Goal: Task Accomplishment & Management: Manage account settings

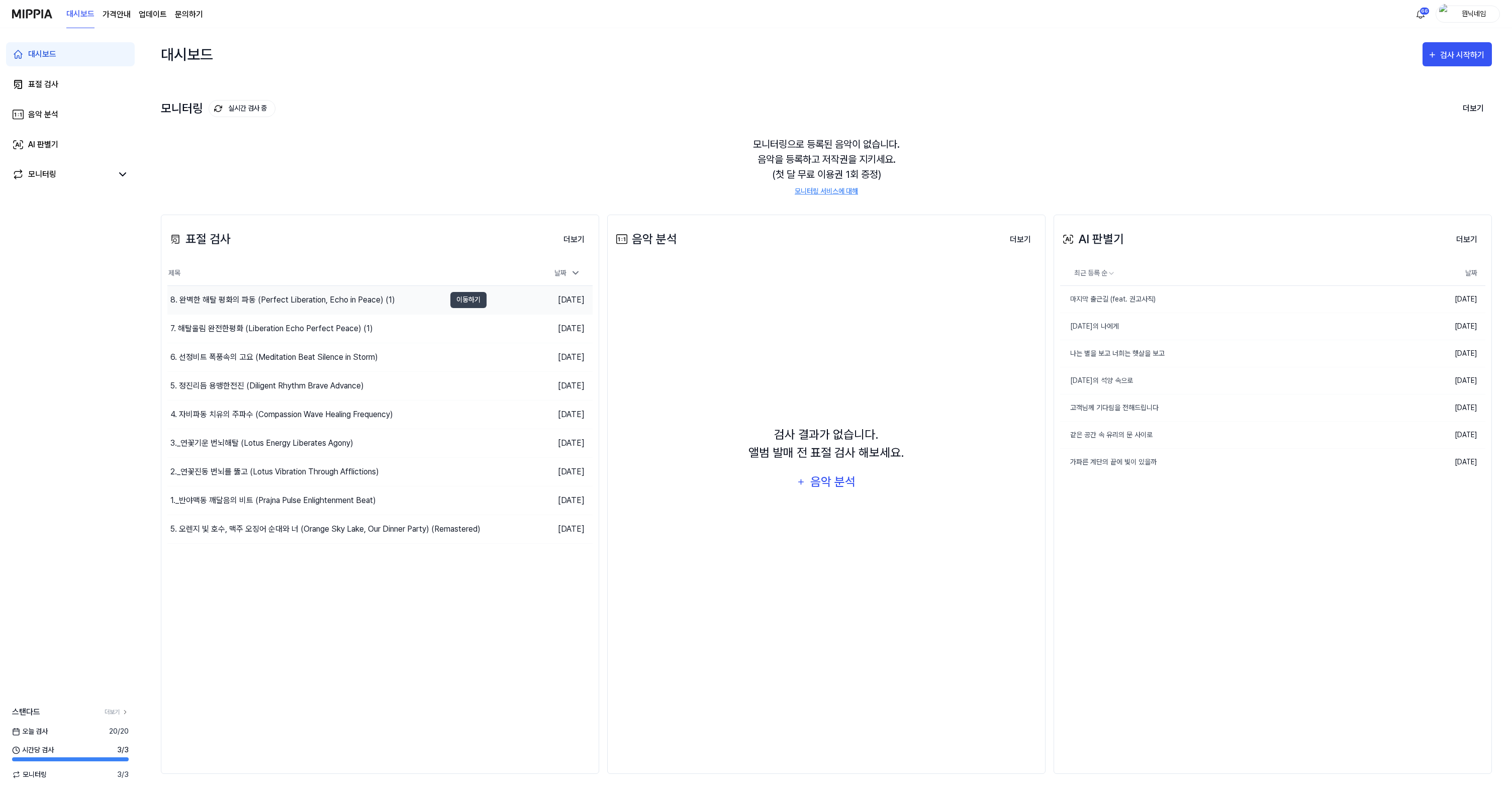
click at [337, 303] on div "8. 완벽한 해탈 평화의 파동 (Perfect Liberation, Echo in Peace) (1)" at bounding box center [282, 300] width 225 height 12
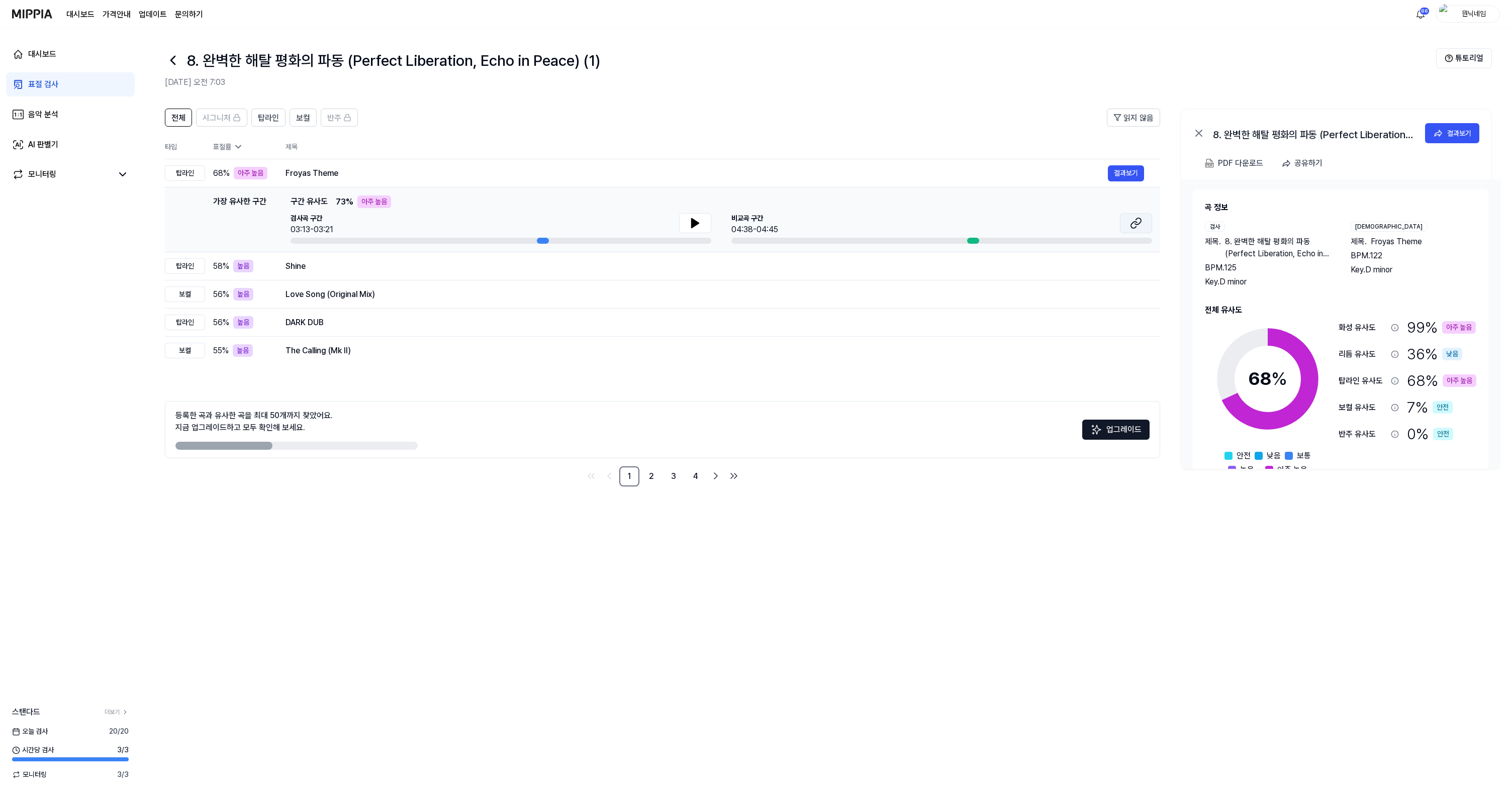
click at [1137, 226] on icon at bounding box center [1134, 225] width 6 height 7
click at [174, 57] on icon at bounding box center [173, 60] width 4 height 8
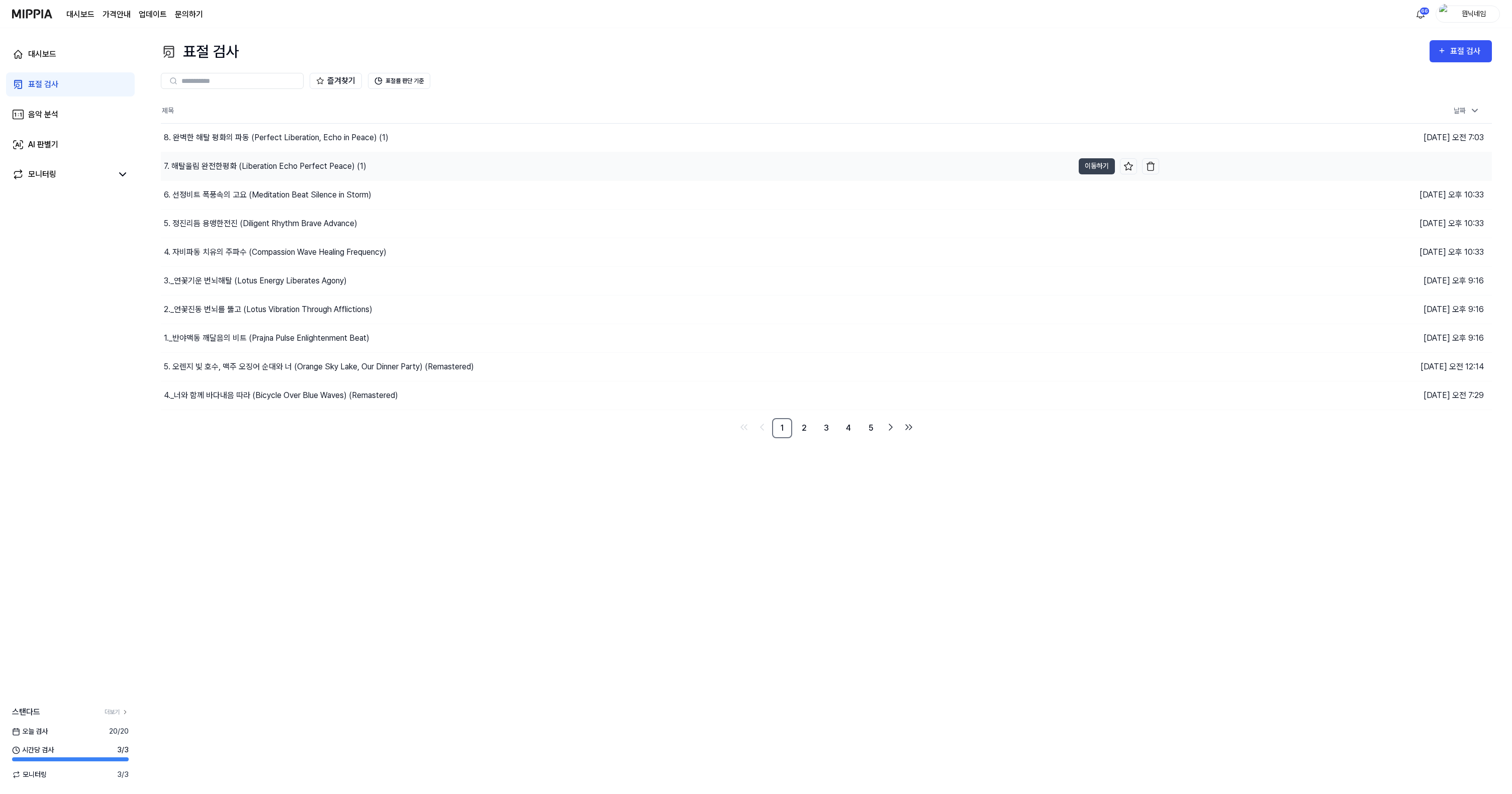
click at [234, 170] on div "7. 해탈울림 완전한평화 (Liberation Echo Perfect Peace) (1)" at bounding box center [265, 166] width 203 height 12
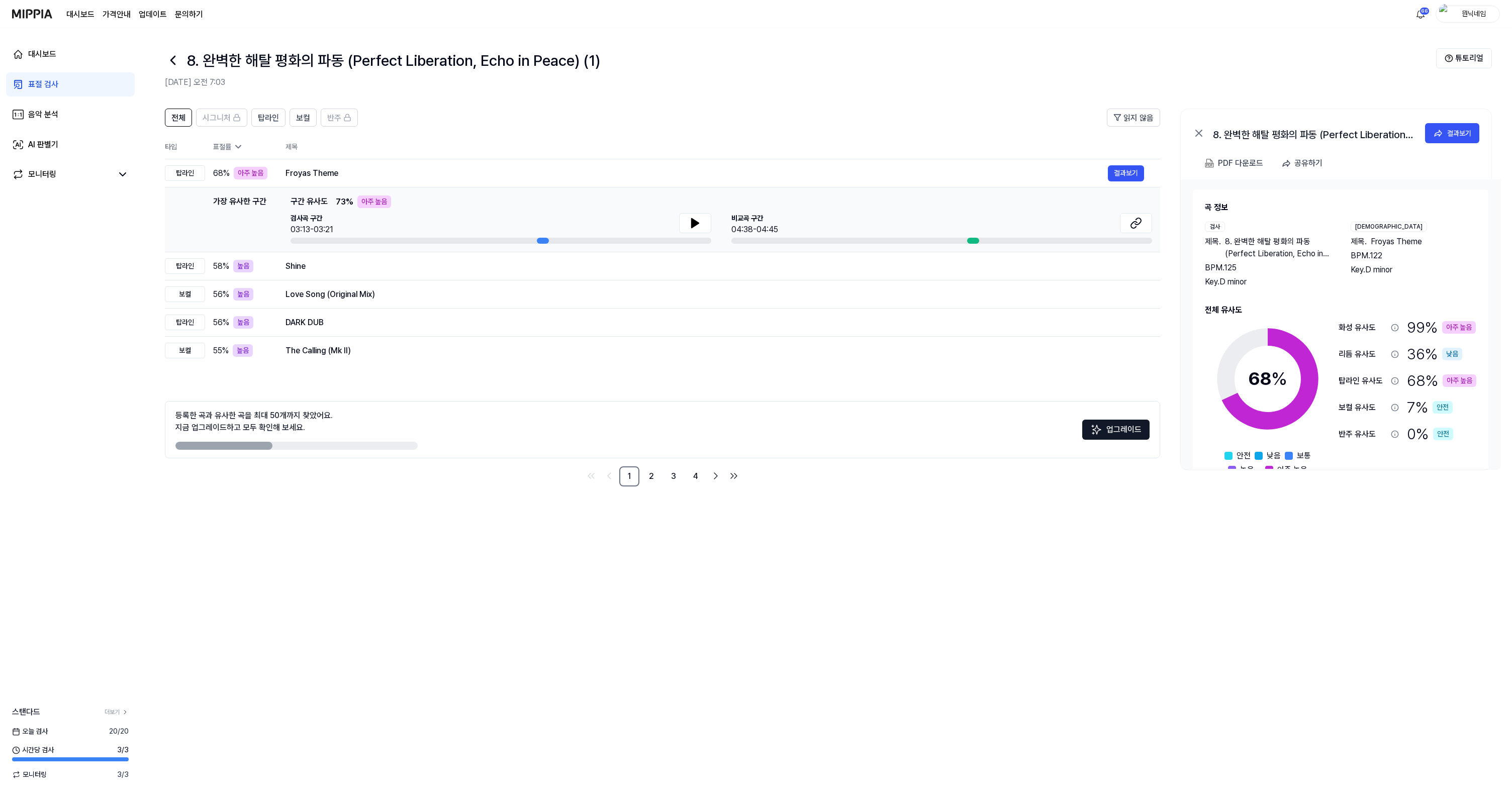
click at [172, 57] on icon at bounding box center [173, 60] width 16 height 16
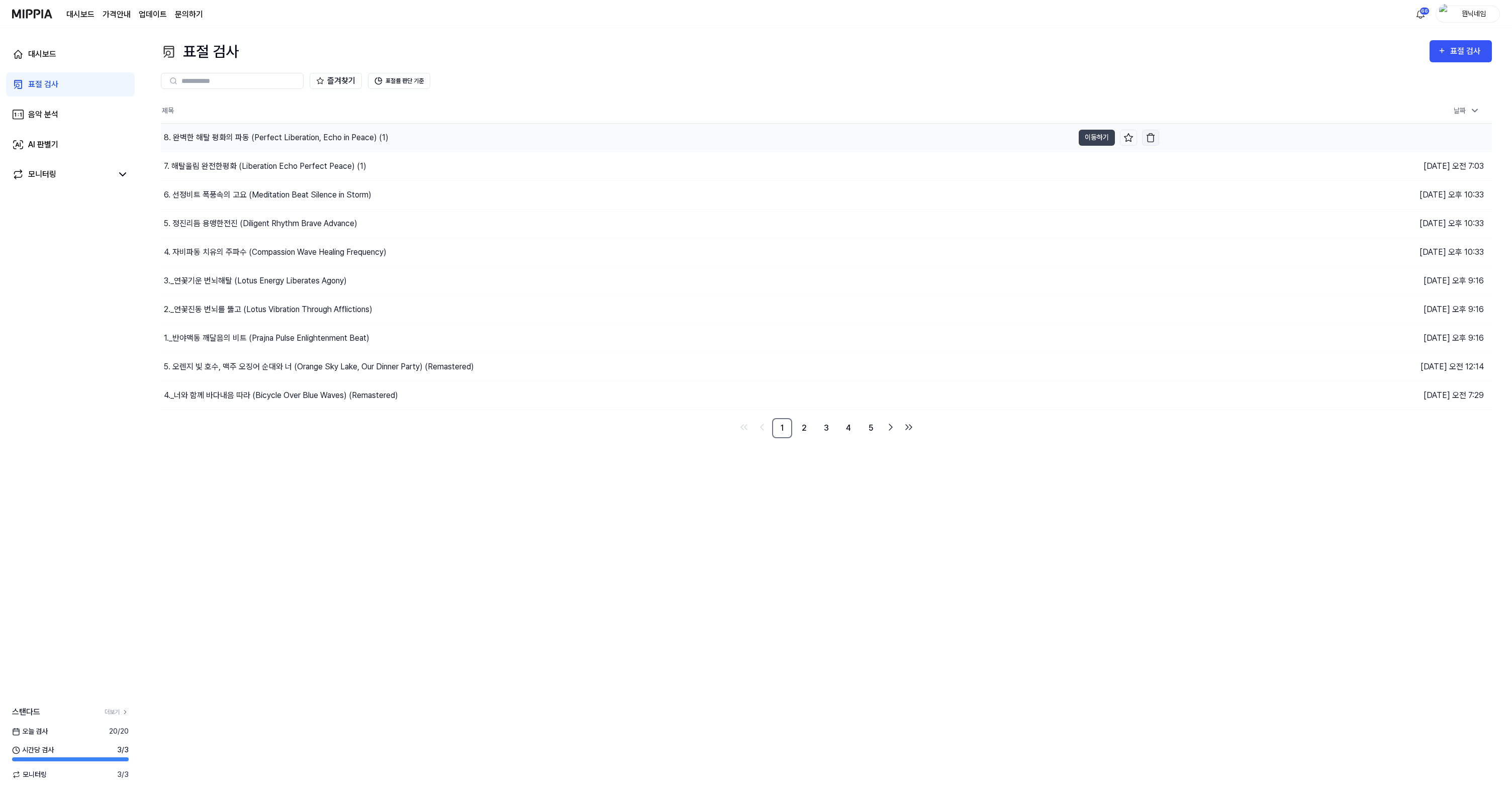
click at [1152, 134] on img "button" at bounding box center [1150, 138] width 10 height 10
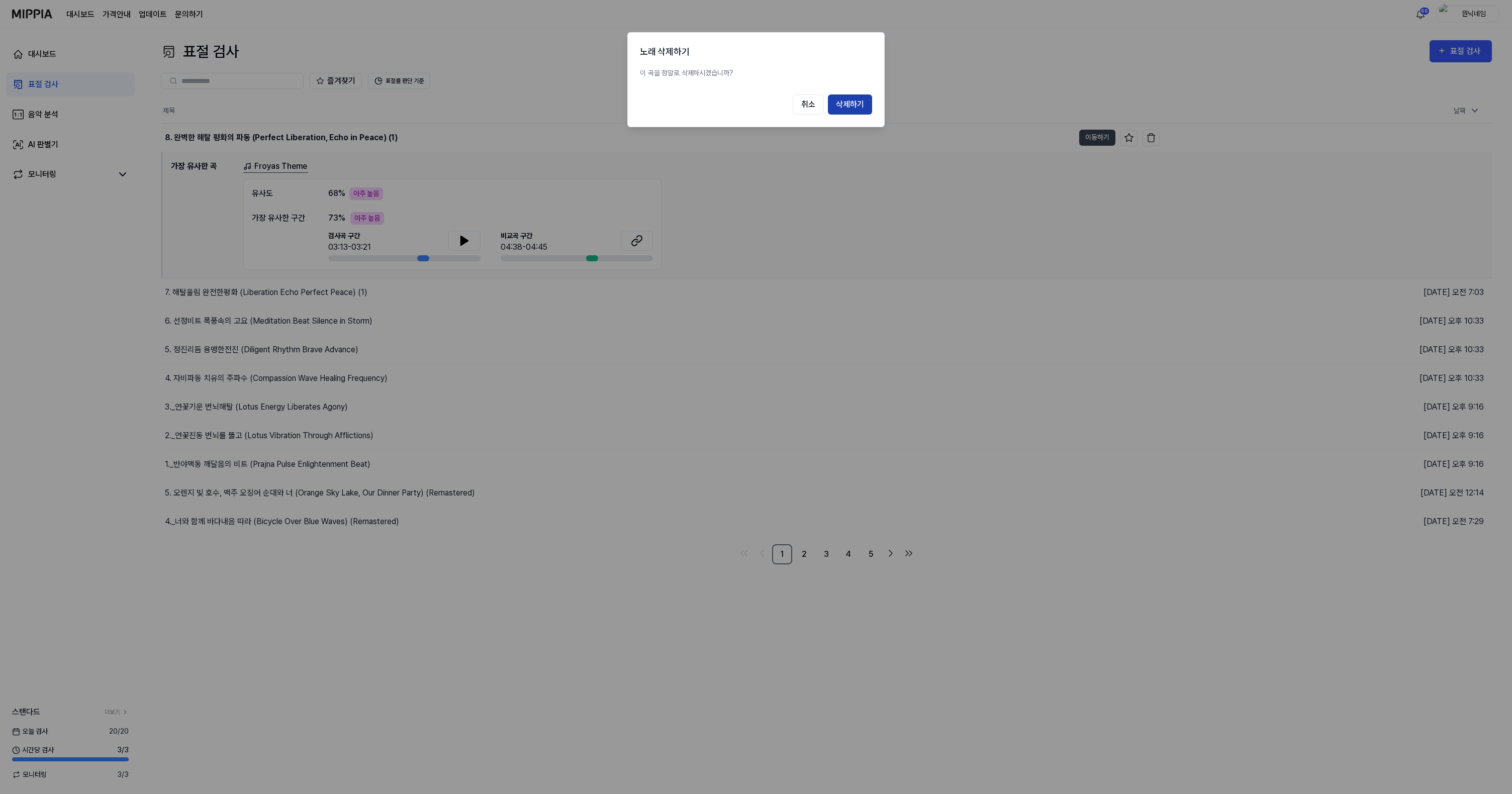
click at [854, 109] on button "삭제하기" at bounding box center [850, 104] width 44 height 20
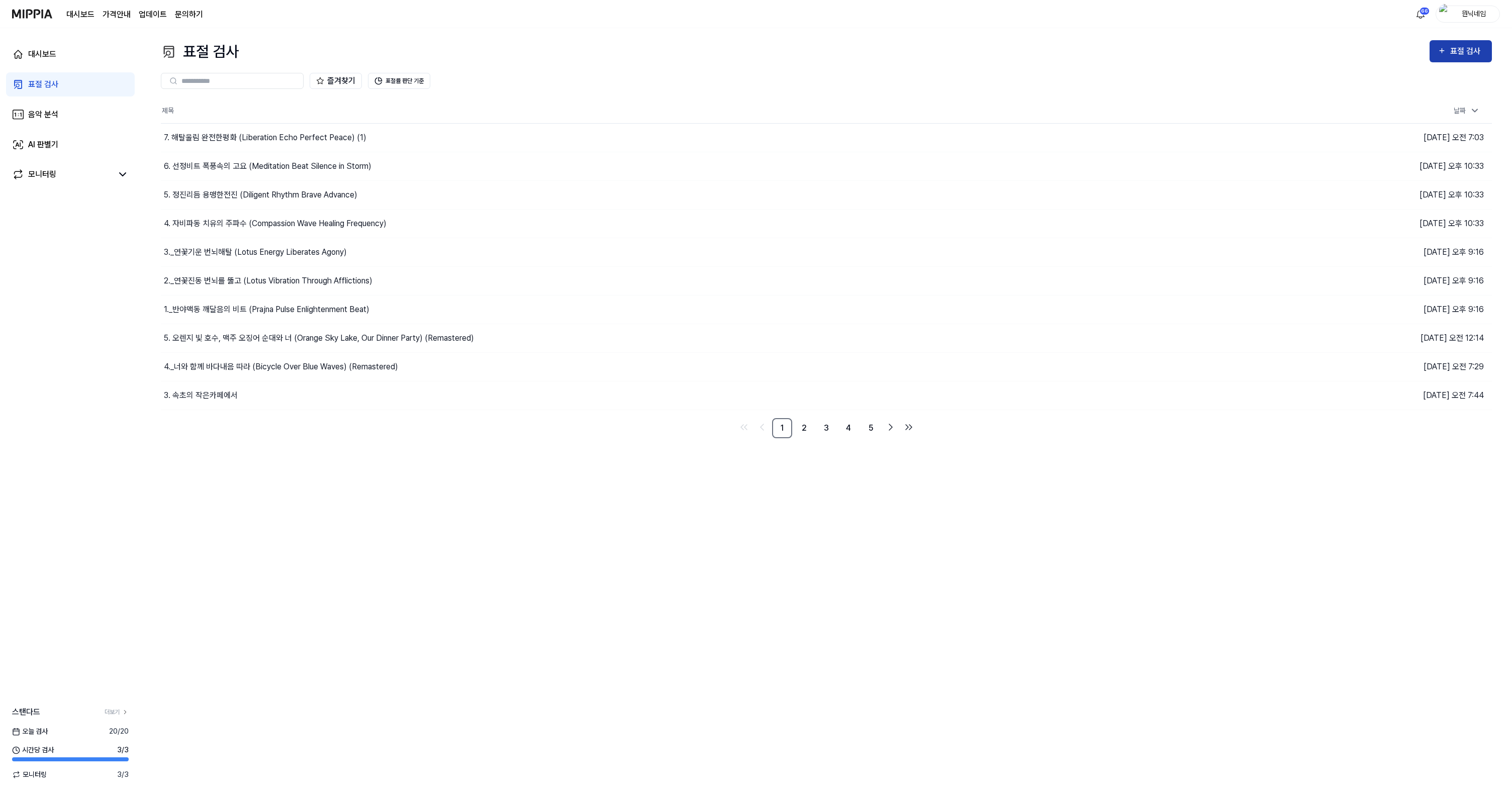
click at [1453, 56] on div "표절 검사" at bounding box center [1467, 51] width 34 height 13
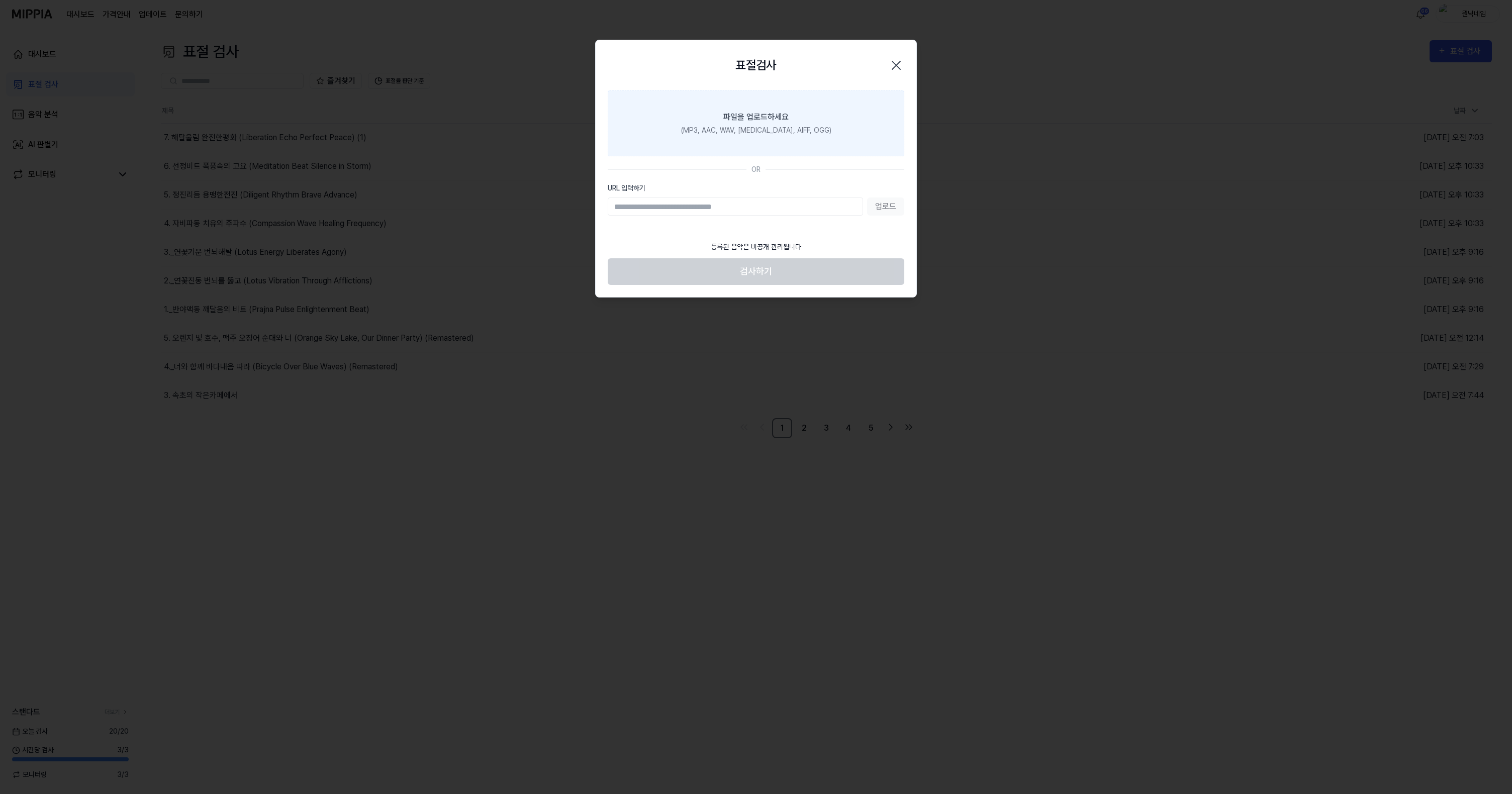
click at [724, 128] on div "(MP3, AAC, WAV, [MEDICAL_DATA], AIFF, OGG)" at bounding box center [756, 131] width 151 height 11
click at [0, 0] on input "파일을 업로드하세요 (MP3, AAC, WAV, [MEDICAL_DATA], AIFF, OGG)" at bounding box center [0, 0] width 0 height 0
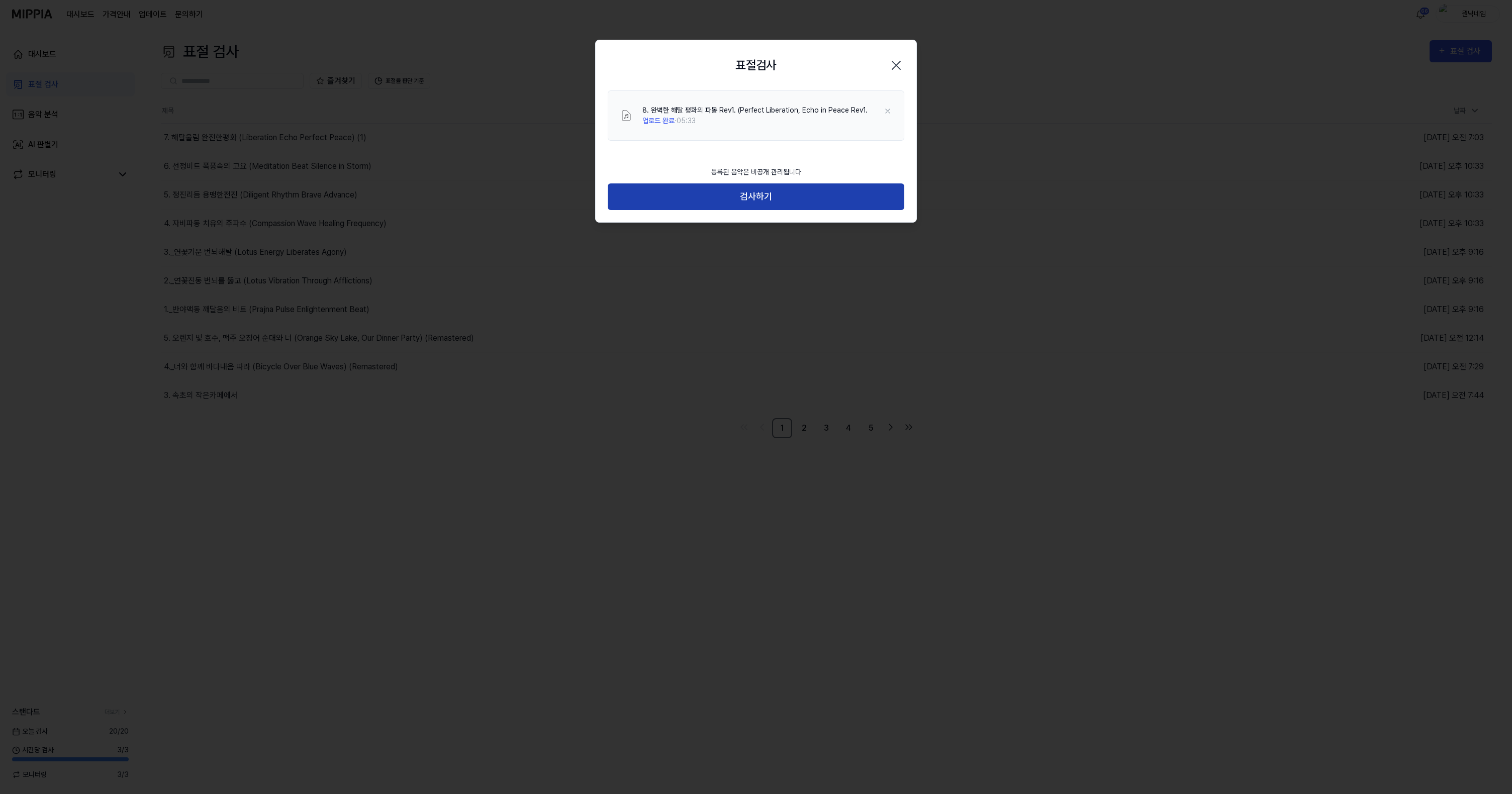
click at [747, 195] on button "검사하기" at bounding box center [756, 197] width 296 height 26
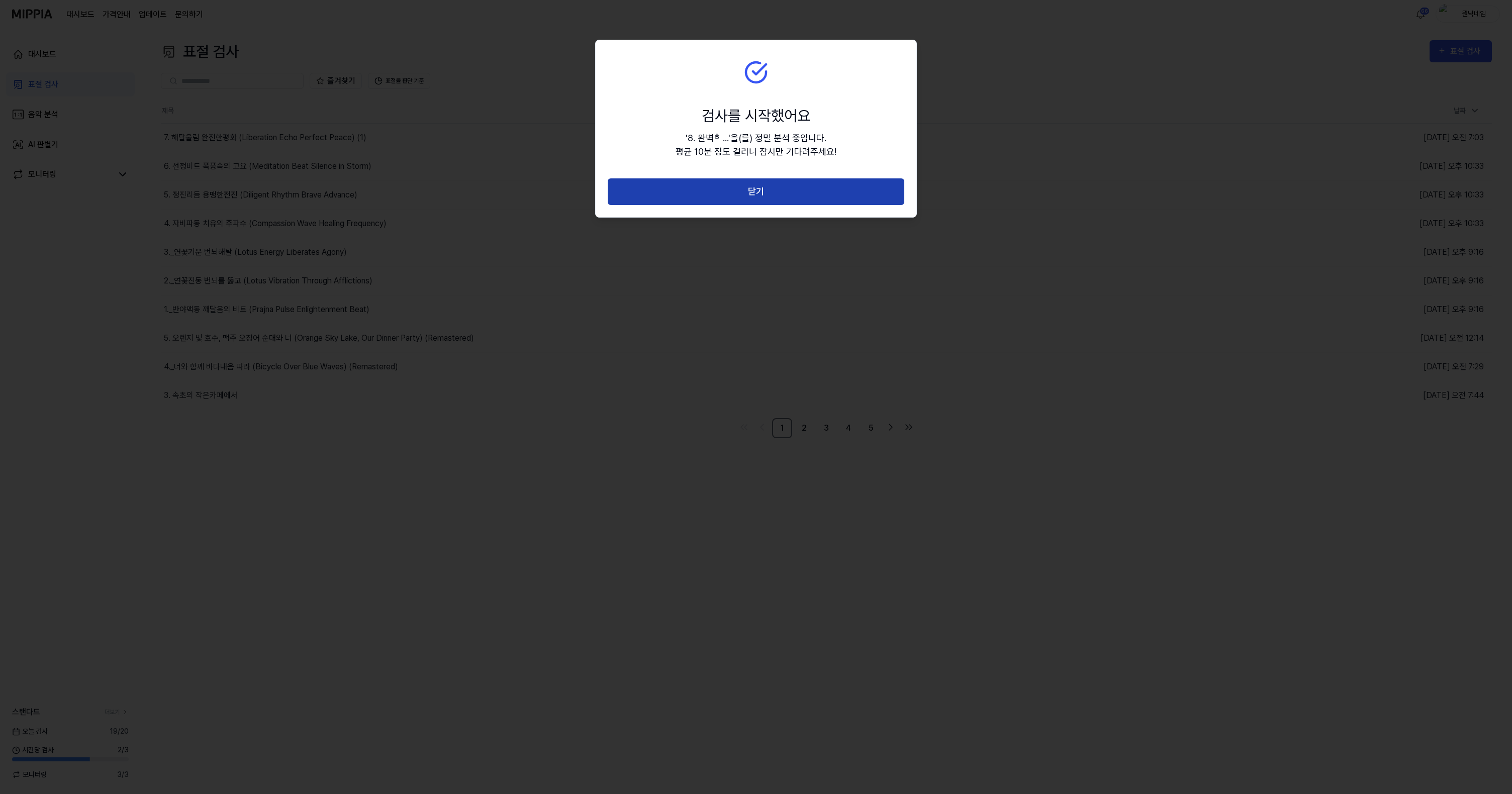
click at [745, 178] on button "닫기" at bounding box center [756, 191] width 296 height 26
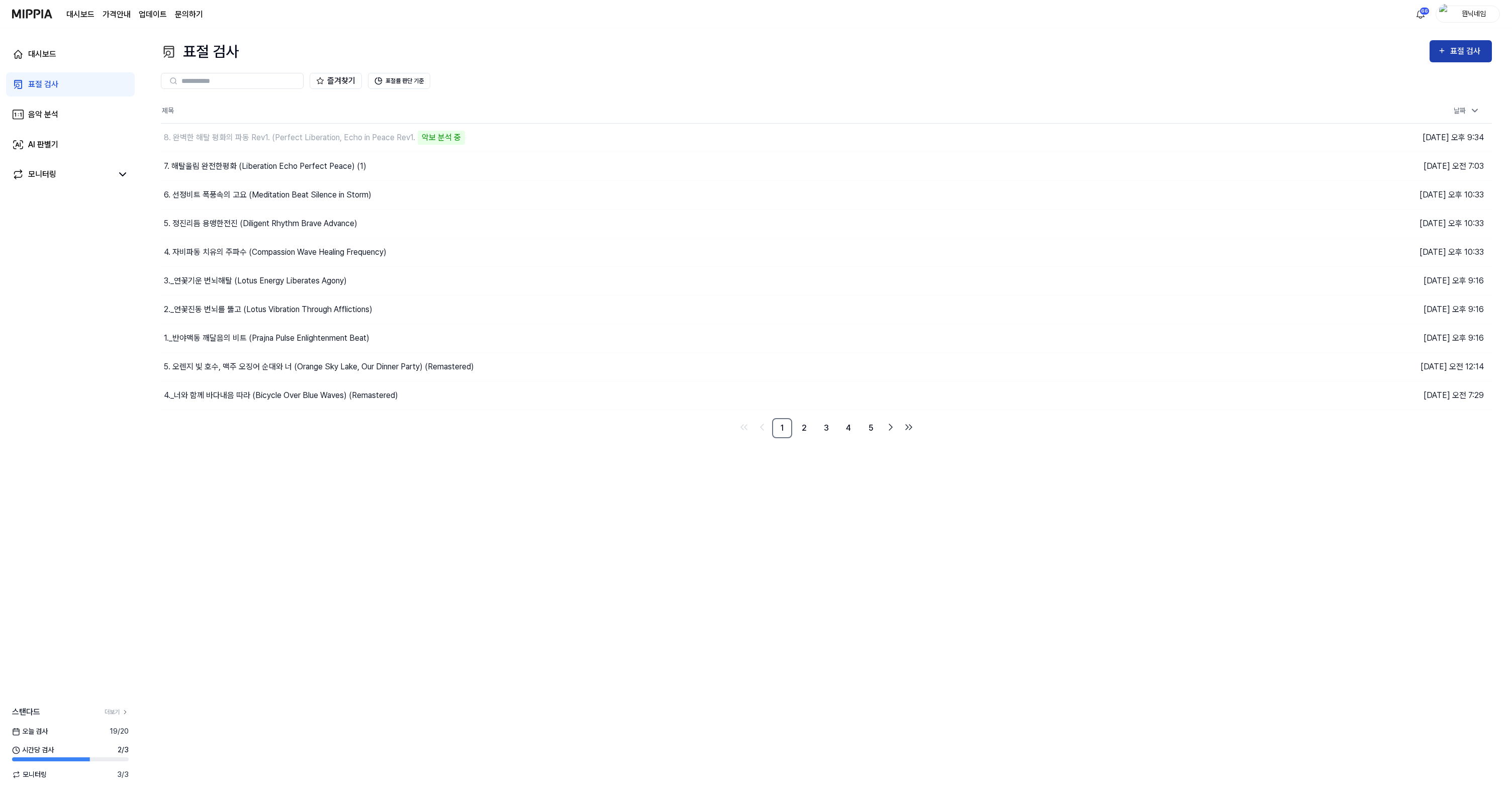
click at [1450, 56] on div "표절 검사" at bounding box center [1461, 51] width 46 height 13
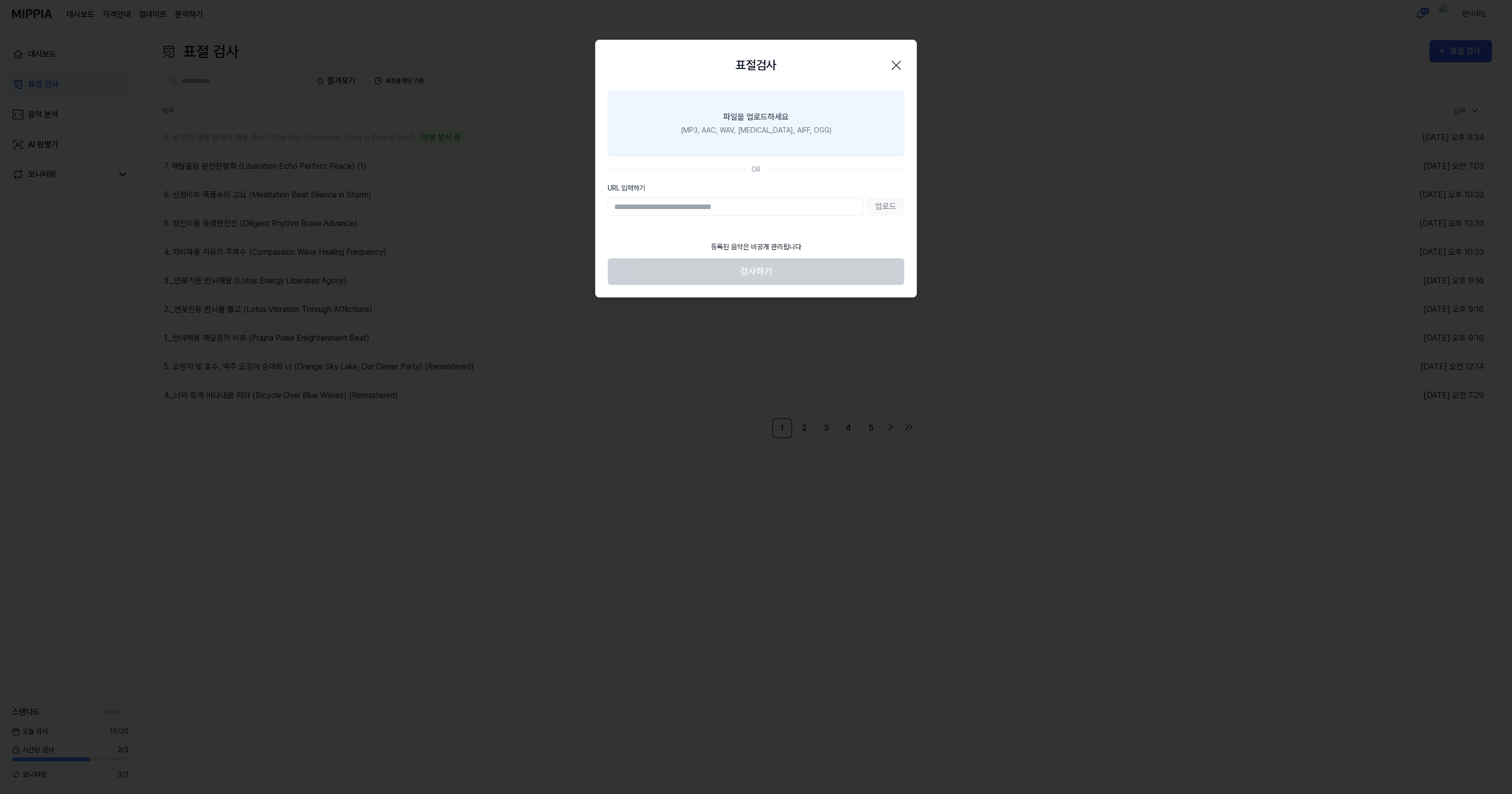
click at [790, 138] on label "파일을 업로드하세요 (MP3, AAC, WAV, [MEDICAL_DATA], AIFF, OGG)" at bounding box center [756, 123] width 296 height 66
click at [0, 0] on input "파일을 업로드하세요 (MP3, AAC, WAV, [MEDICAL_DATA], AIFF, OGG)" at bounding box center [0, 0] width 0 height 0
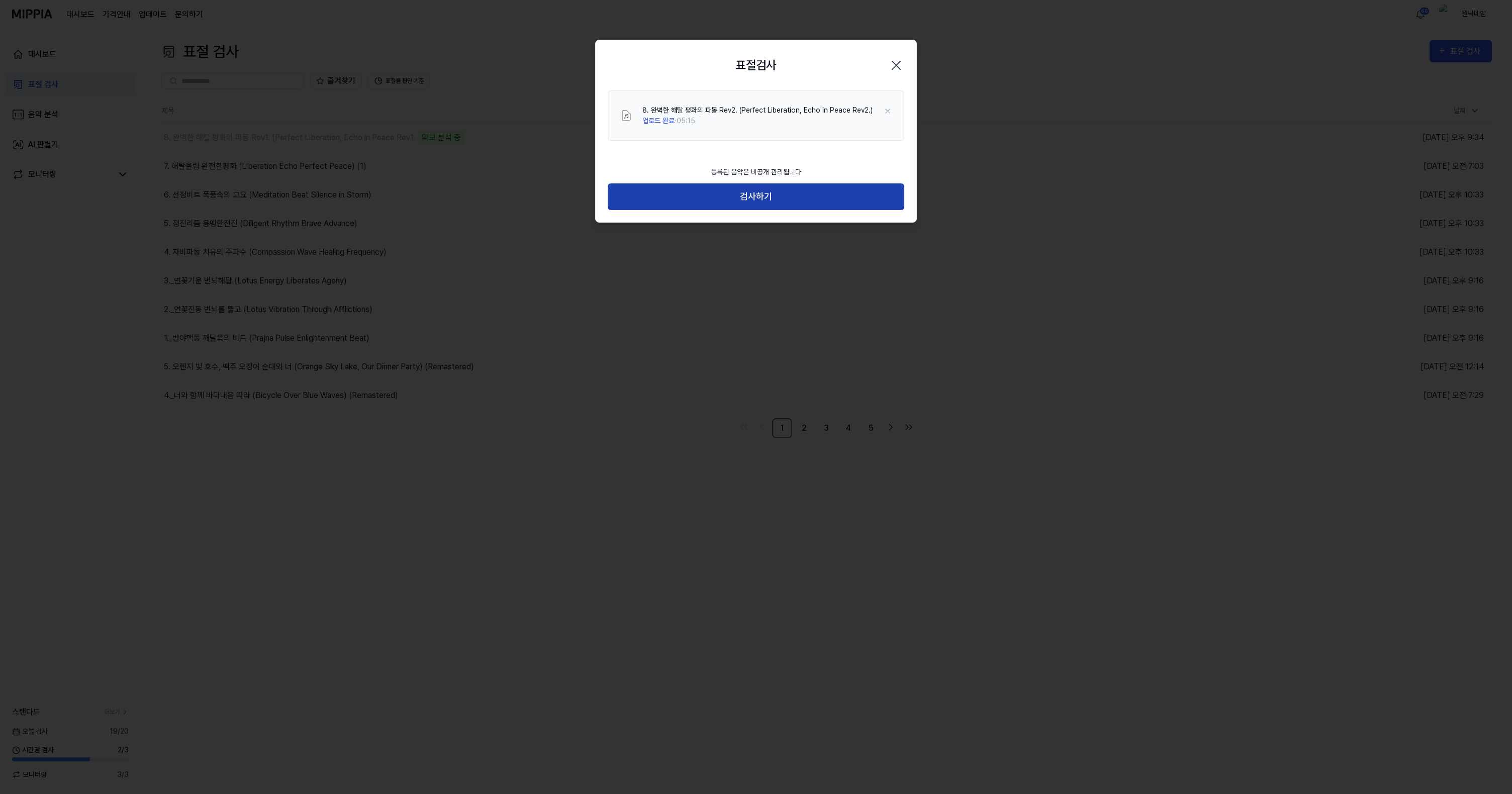
click at [745, 193] on button "검사하기" at bounding box center [756, 197] width 296 height 26
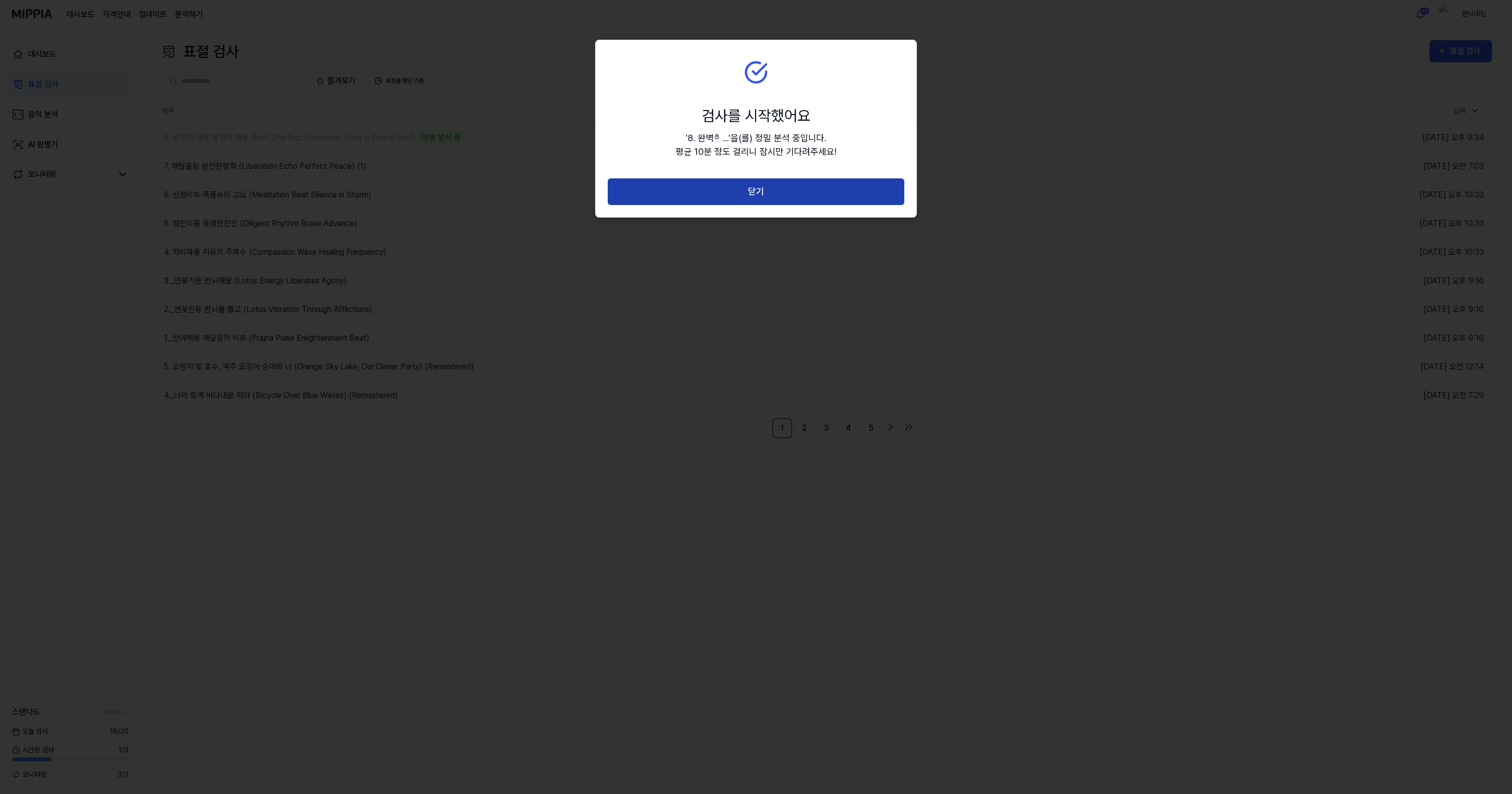
click at [741, 193] on button "닫기" at bounding box center [756, 191] width 296 height 26
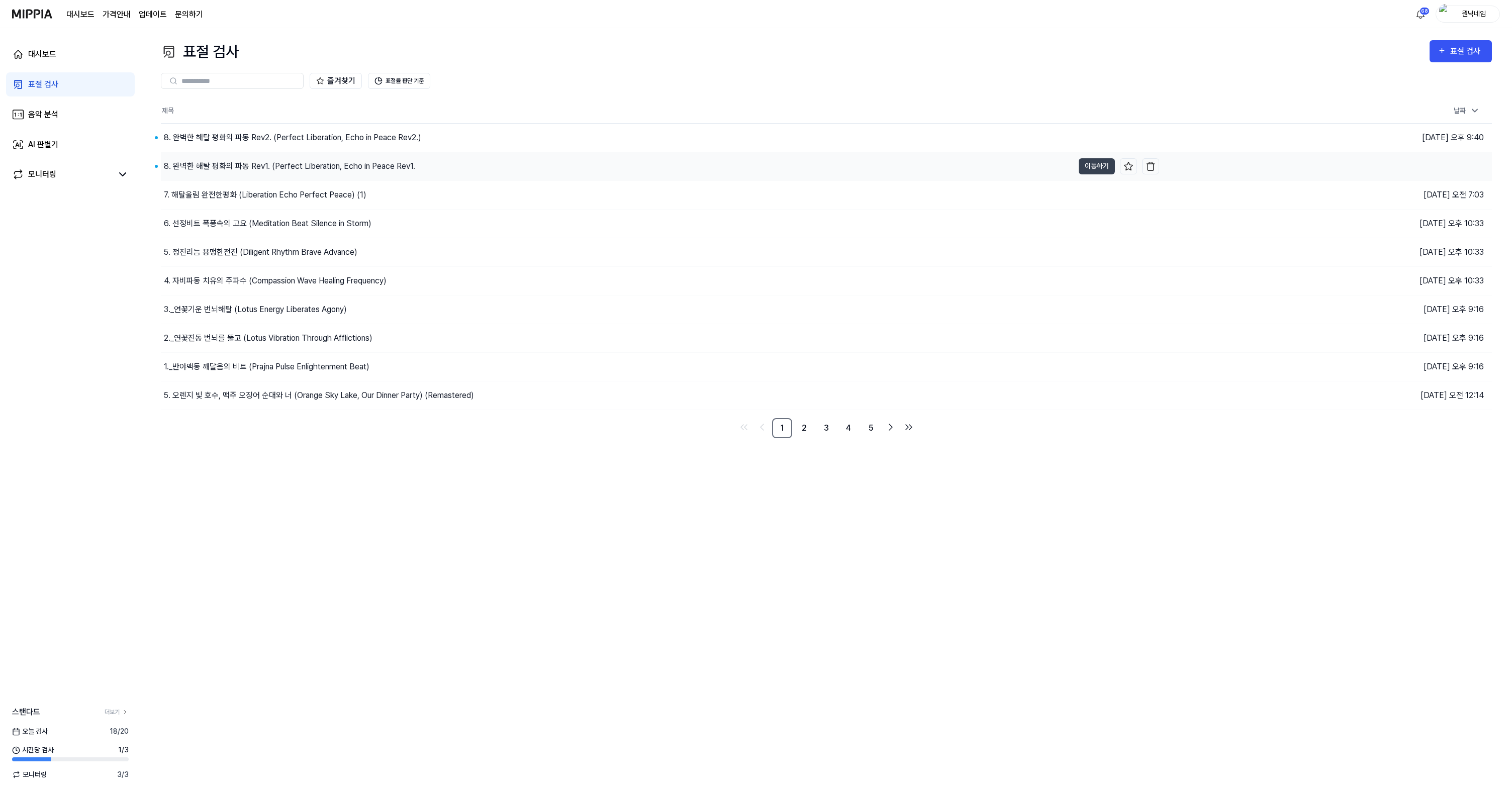
click at [377, 170] on div "8. 완벽한 해탈 평화의 파동 Rev1. (Perfect Liberation, Echo in Peace Rev1." at bounding box center [290, 166] width 252 height 12
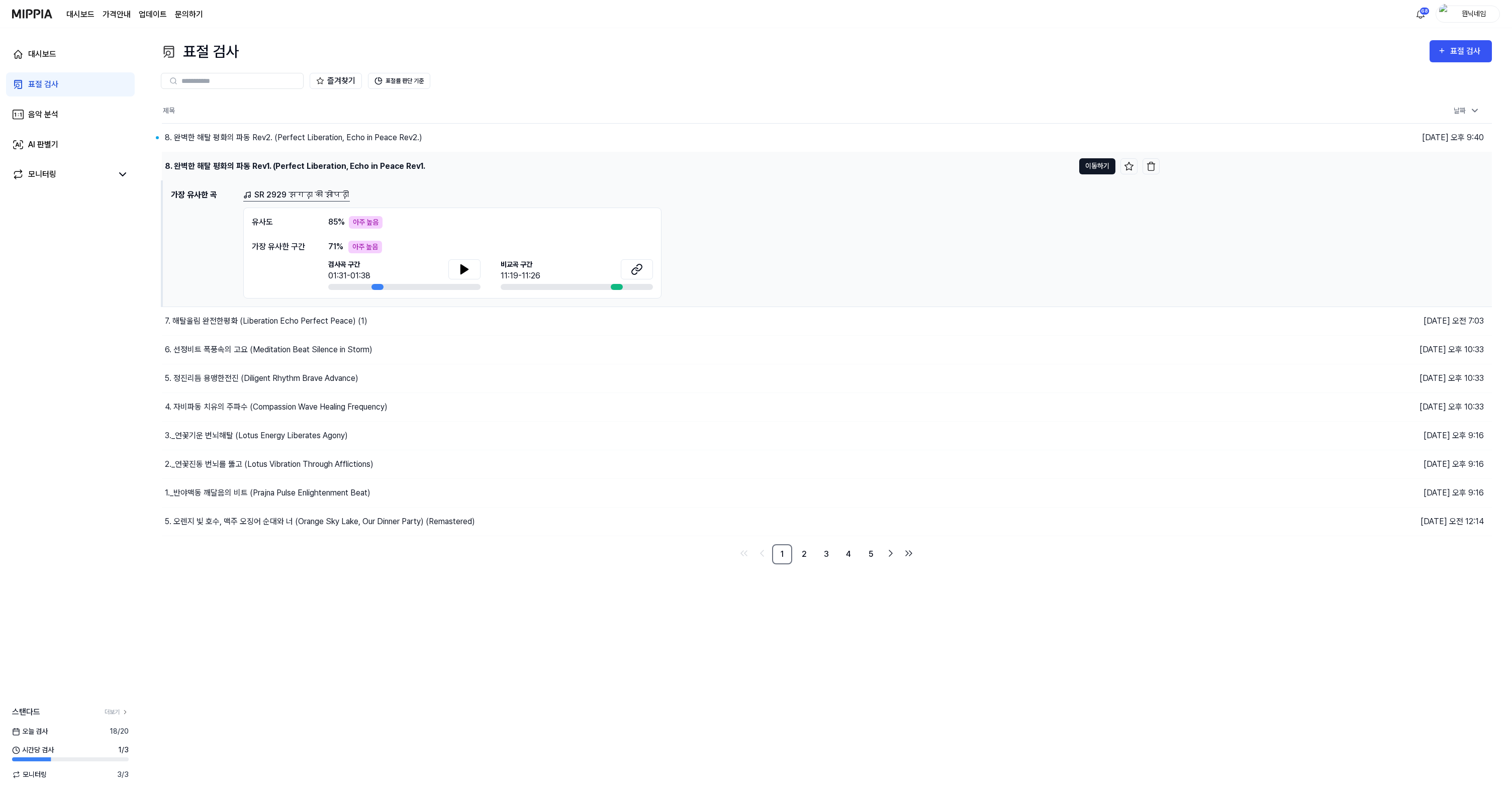
click at [1089, 163] on button "이동하기" at bounding box center [1097, 166] width 36 height 16
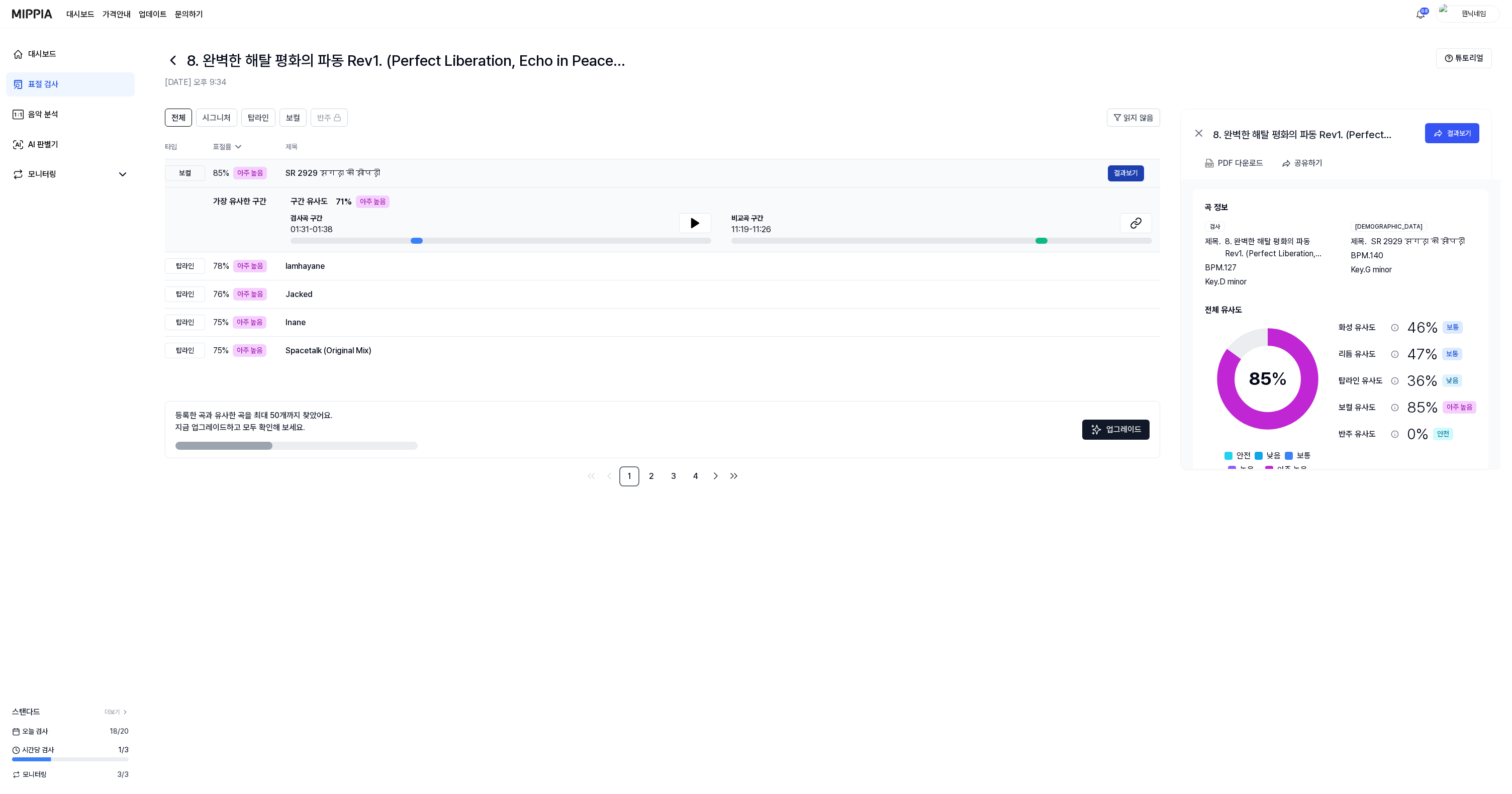
click at [1136, 175] on button "결과보기" at bounding box center [1126, 174] width 36 height 16
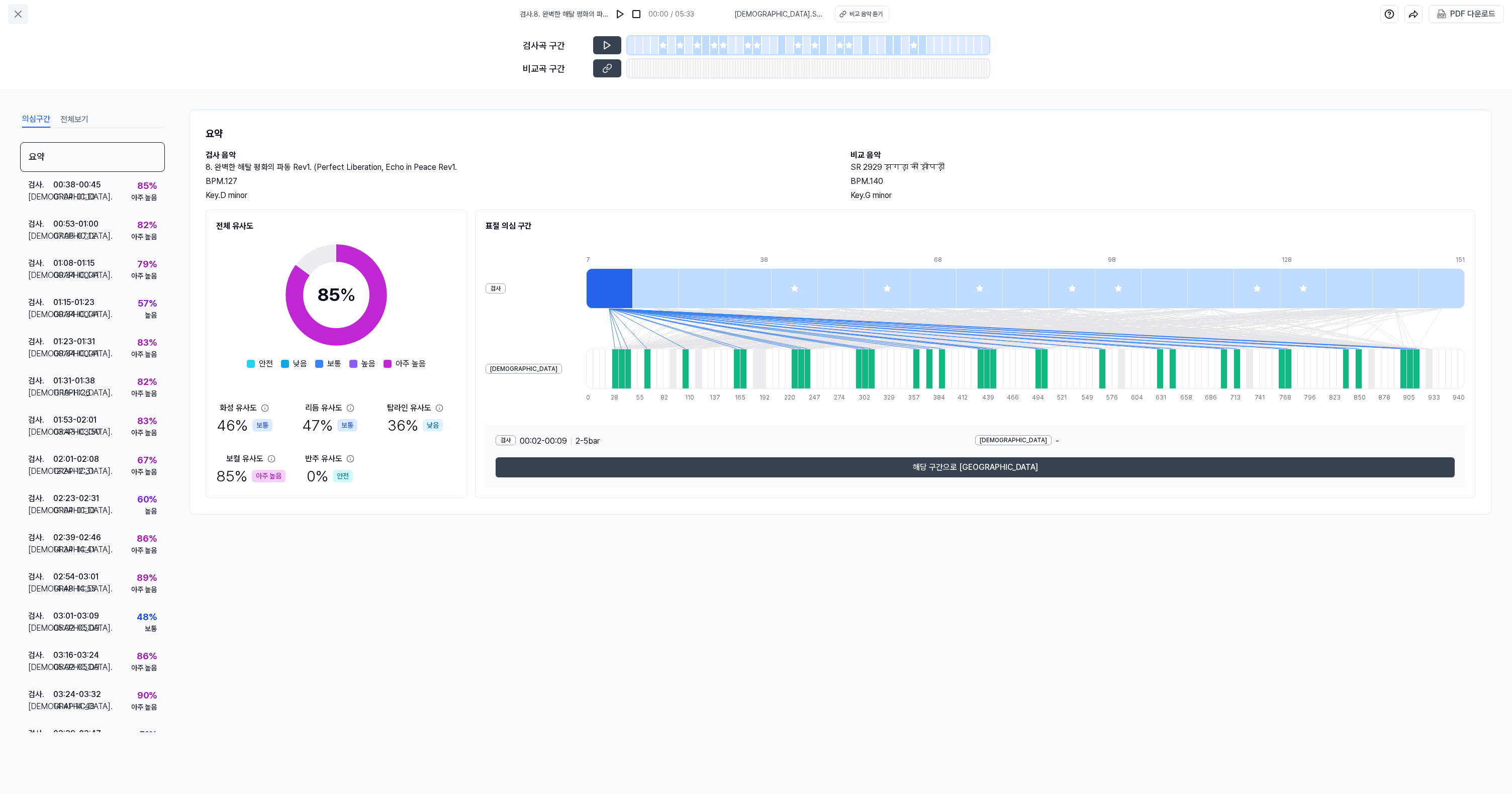
click at [22, 14] on icon at bounding box center [18, 14] width 12 height 12
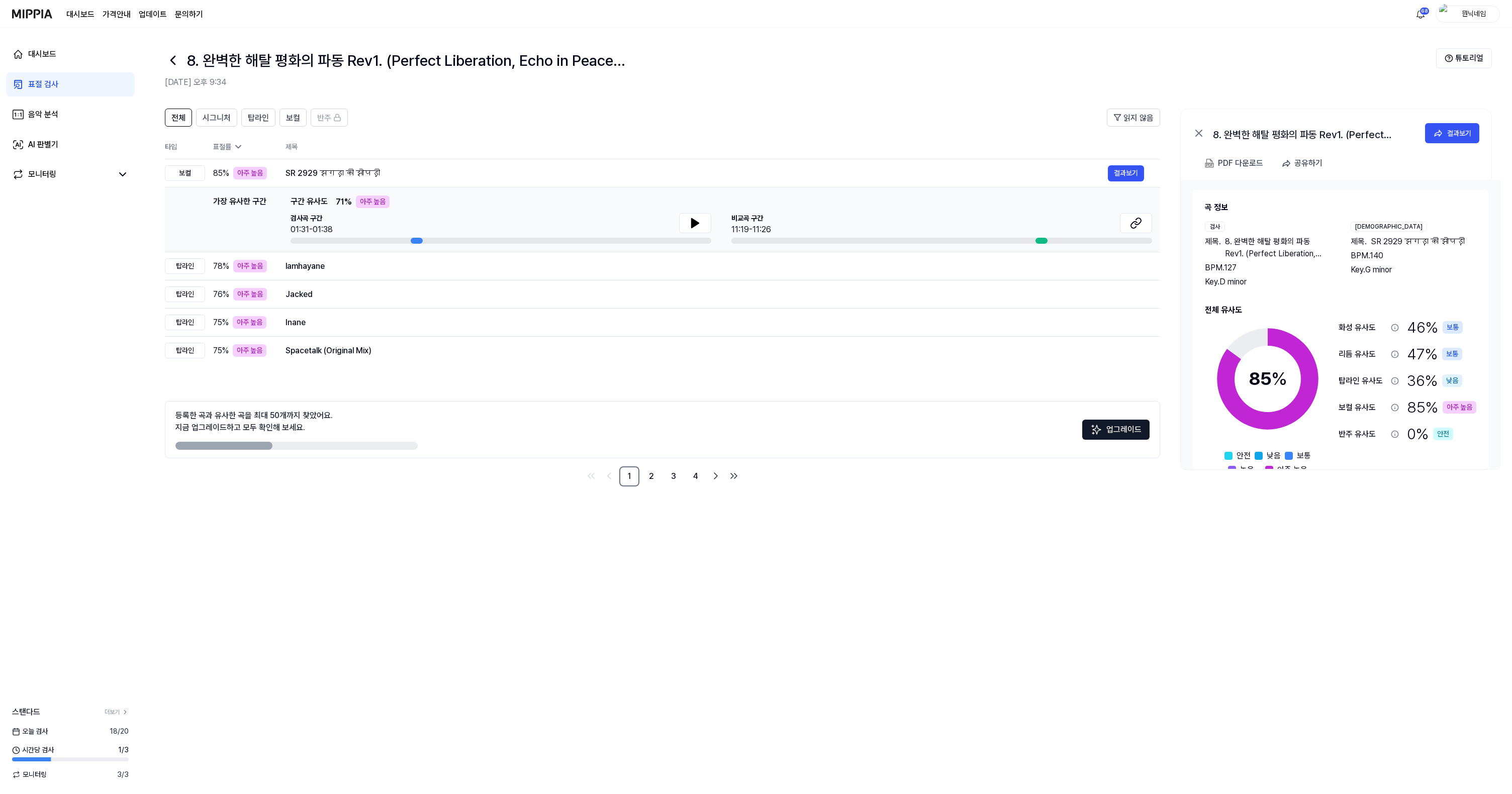
click at [170, 62] on icon at bounding box center [173, 60] width 16 height 16
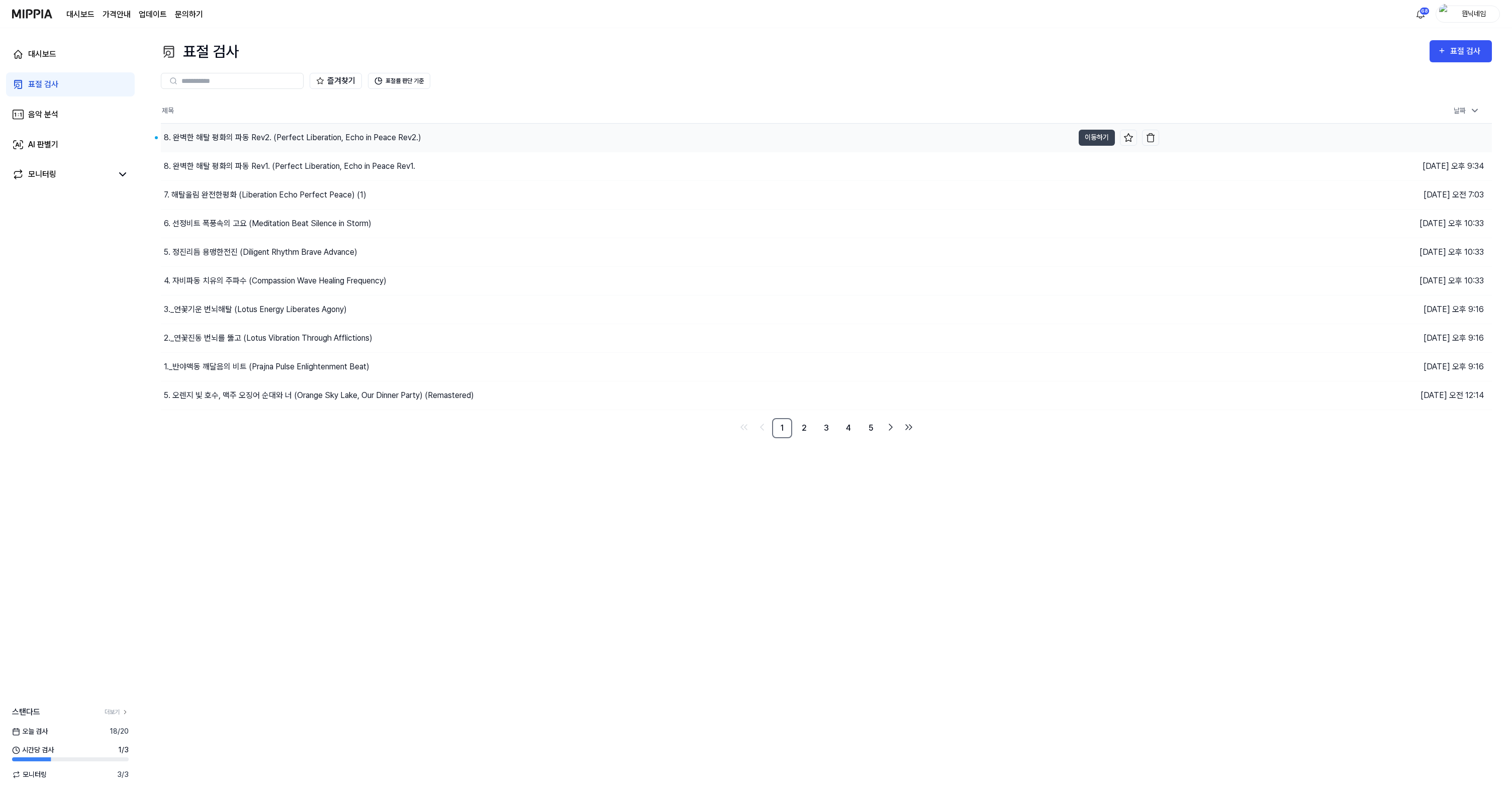
click at [232, 133] on div "8. 완벽한 해탈 평화의 파동 Rev2. (Perfect Liberation, Echo in Peace Rev2.)" at bounding box center [292, 138] width 257 height 12
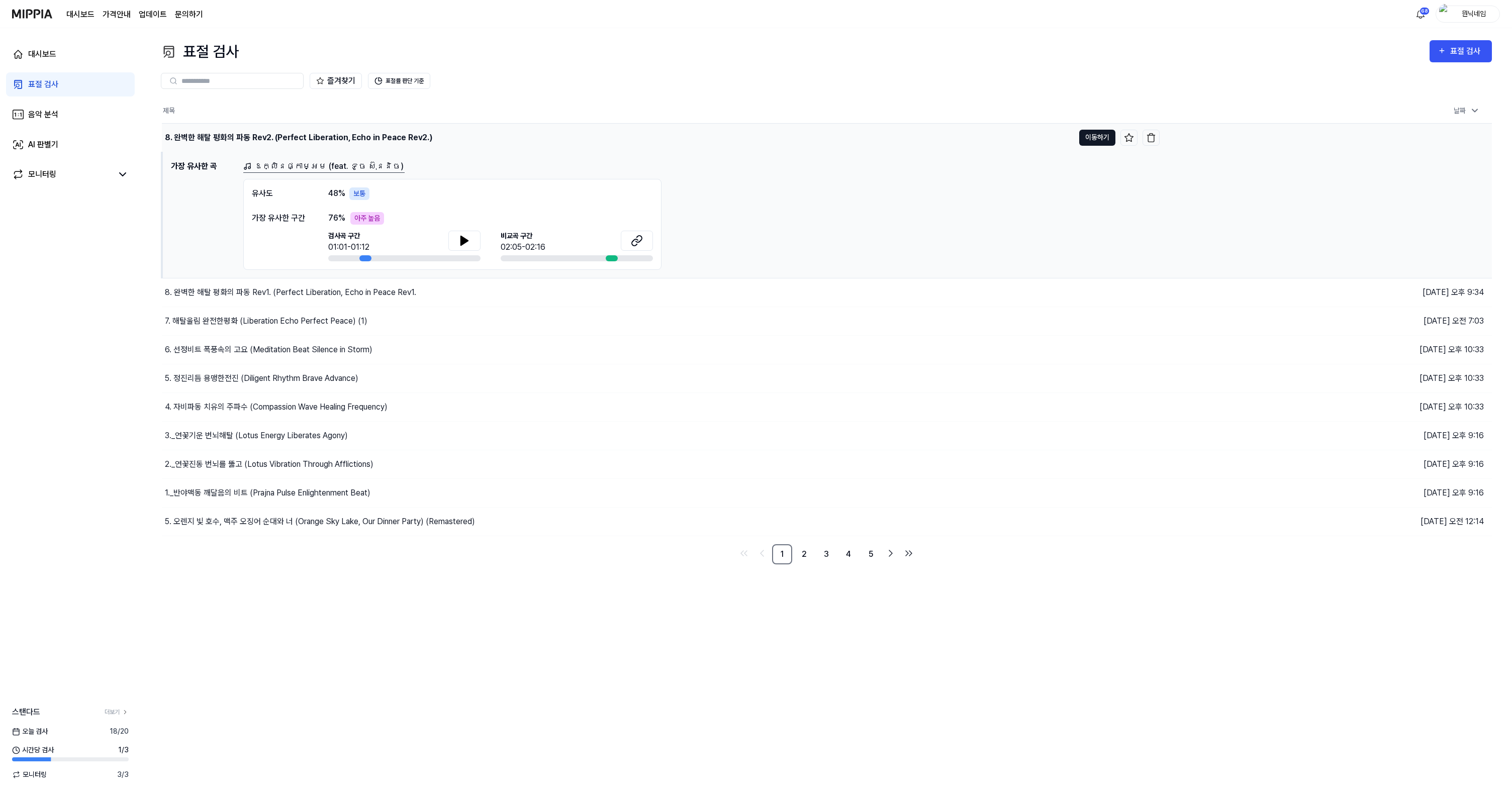
click at [1095, 139] on button "이동하기" at bounding box center [1097, 138] width 36 height 16
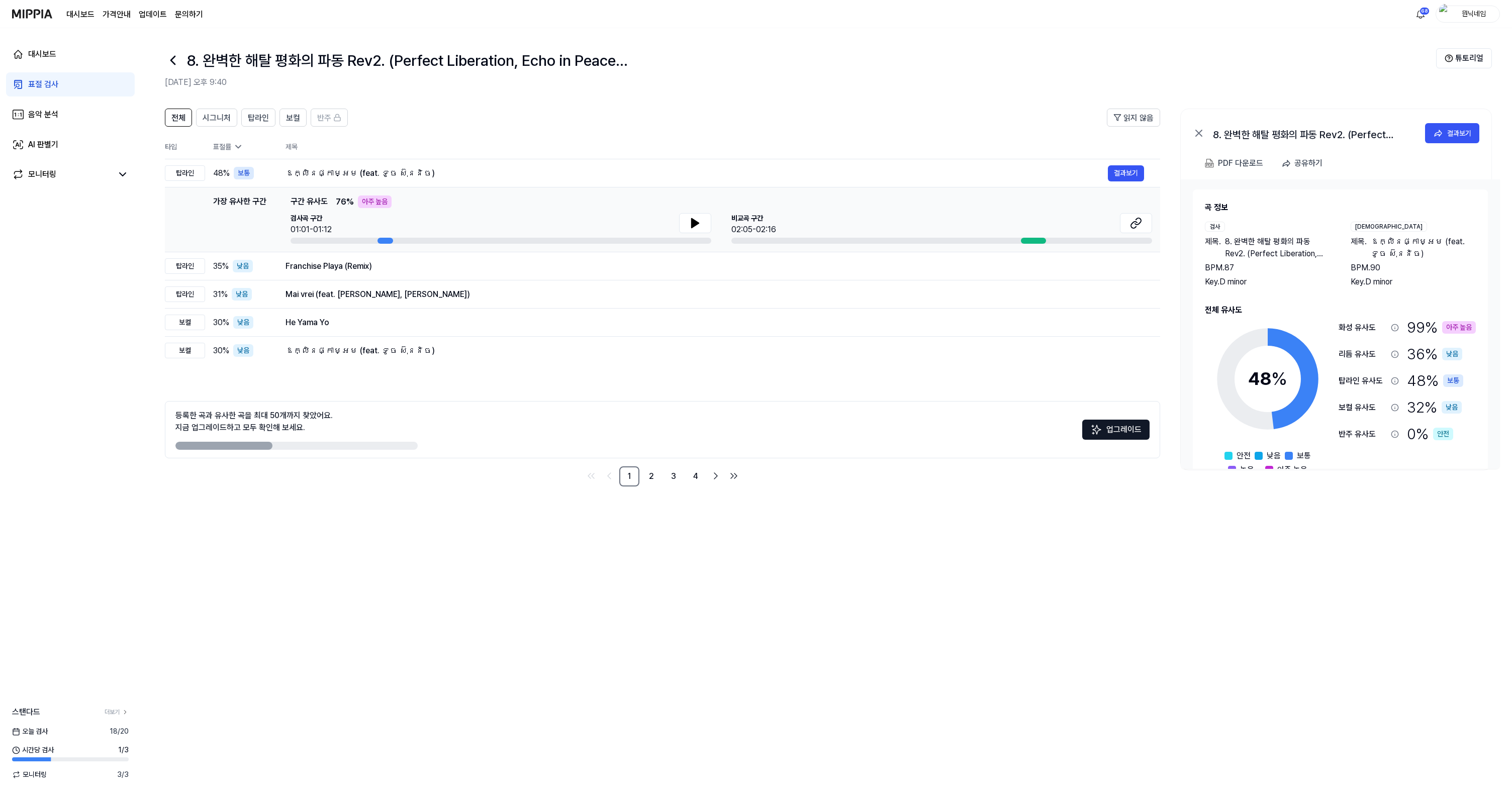
click at [176, 62] on icon at bounding box center [173, 60] width 16 height 16
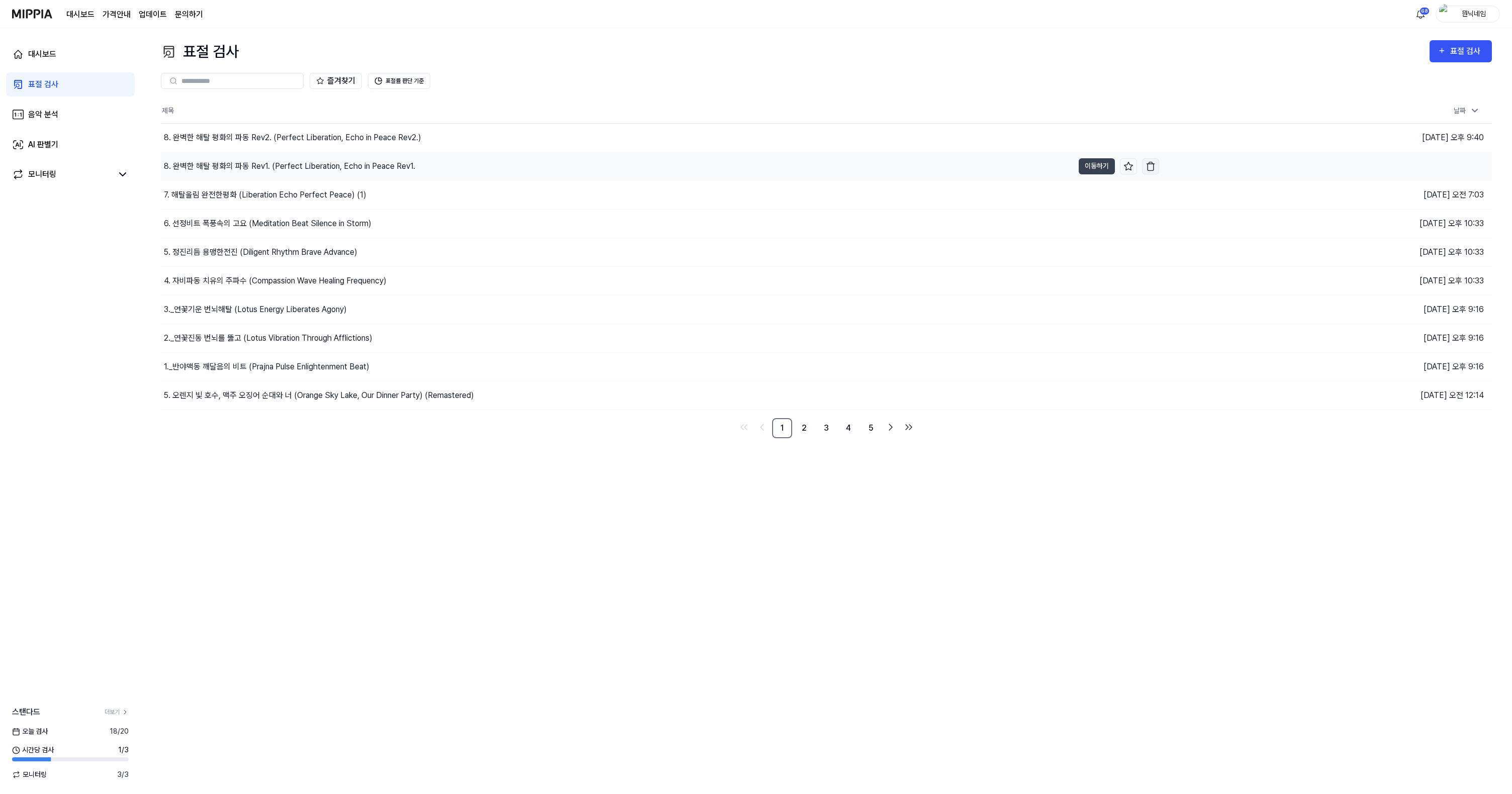
click at [1154, 166] on img "button" at bounding box center [1150, 166] width 10 height 10
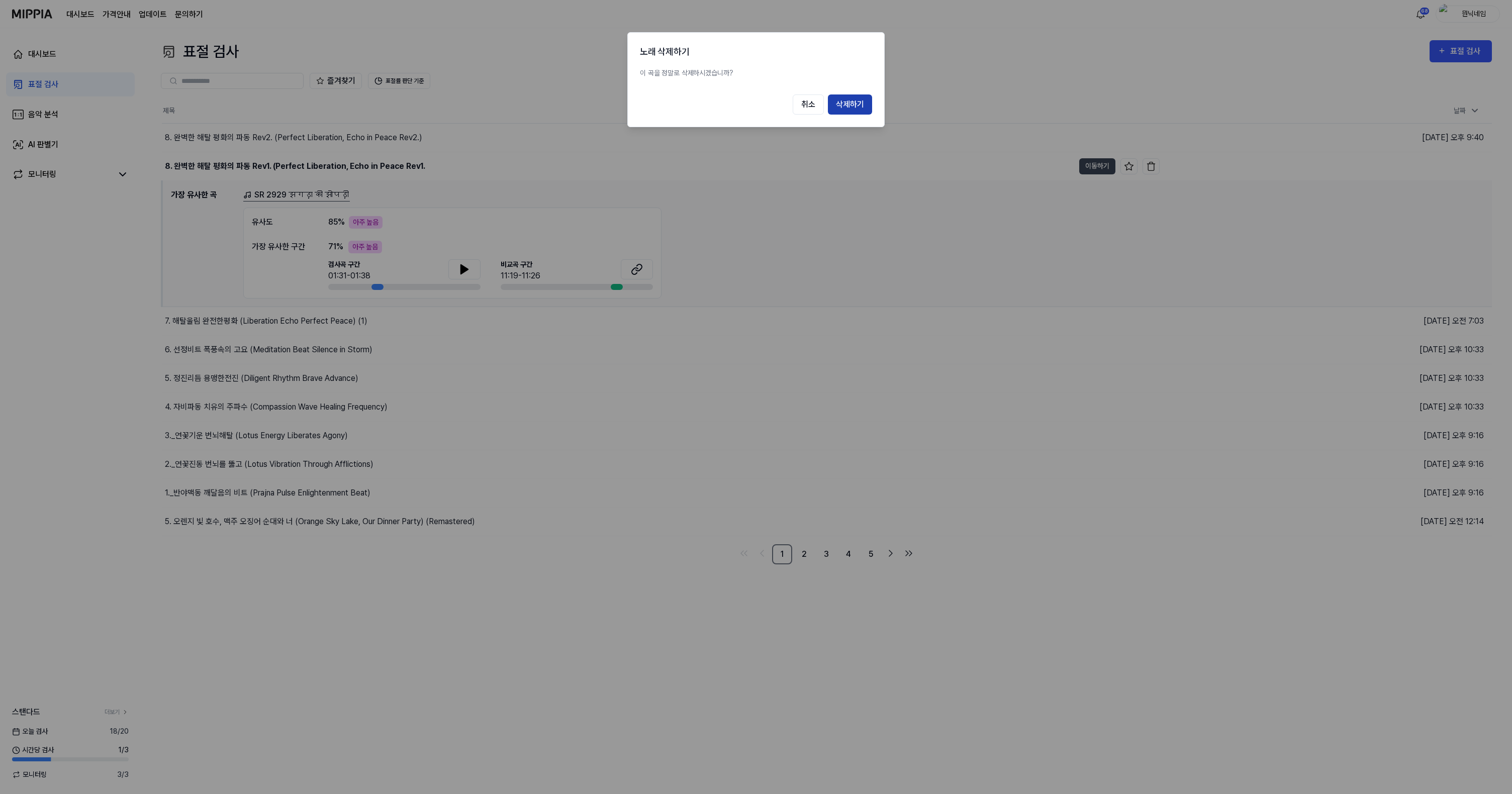
click at [859, 106] on button "삭제하기" at bounding box center [850, 104] width 44 height 20
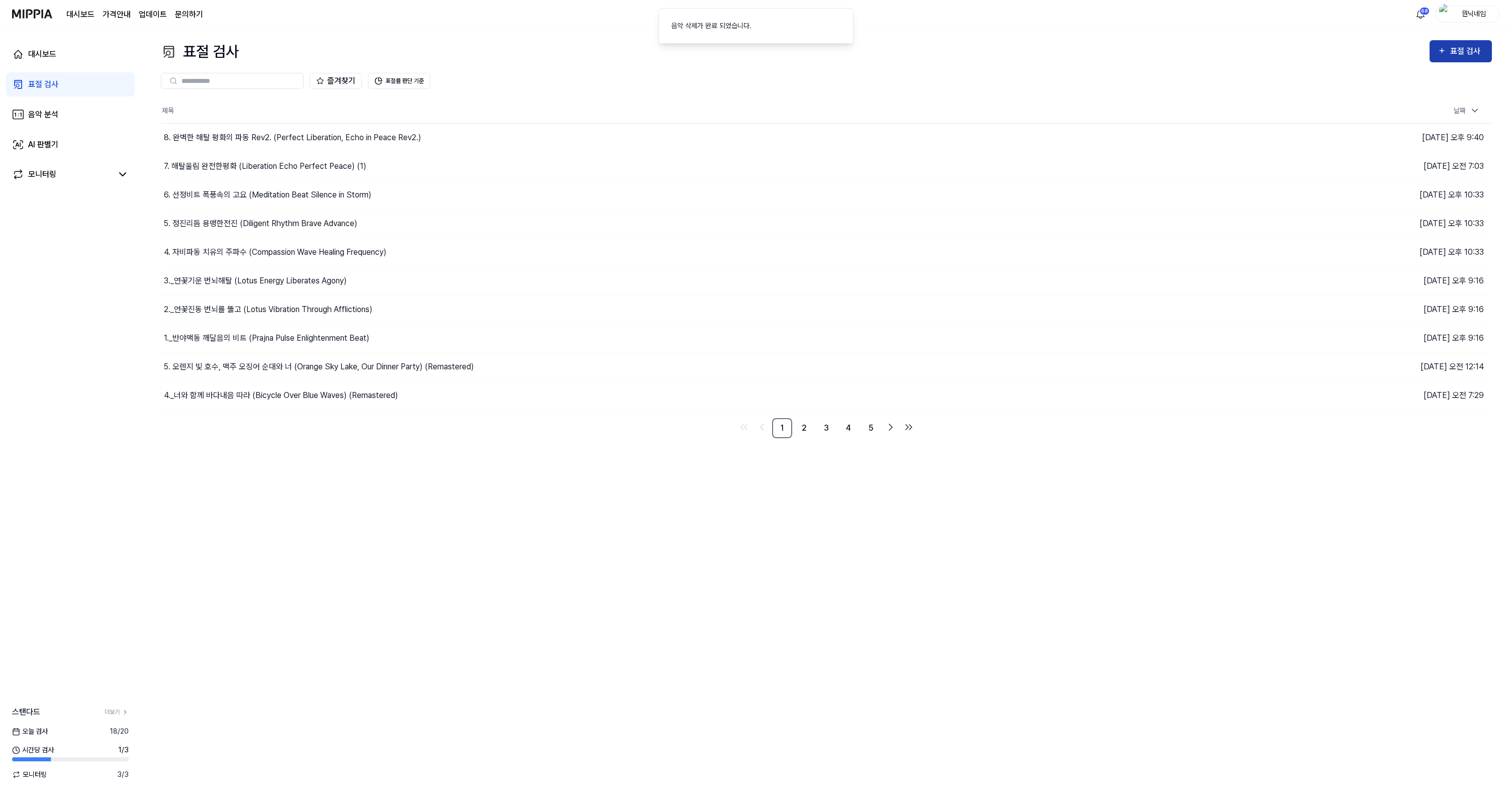
click at [1463, 54] on div "표절 검사" at bounding box center [1467, 51] width 34 height 13
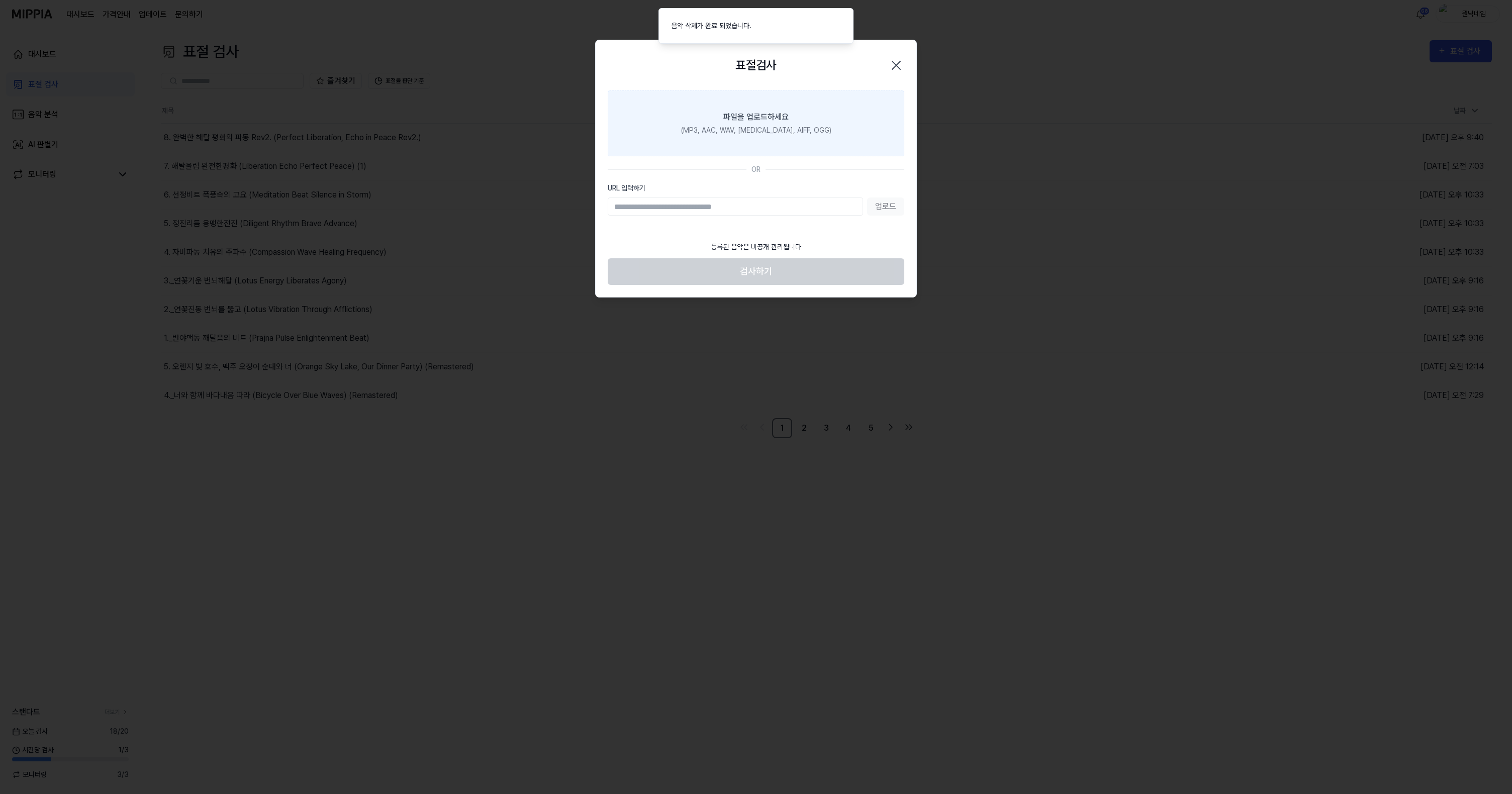
click at [777, 133] on div "(MP3, AAC, WAV, [MEDICAL_DATA], AIFF, OGG)" at bounding box center [756, 131] width 151 height 11
click at [0, 0] on input "파일을 업로드하세요 (MP3, AAC, WAV, [MEDICAL_DATA], AIFF, OGG)" at bounding box center [0, 0] width 0 height 0
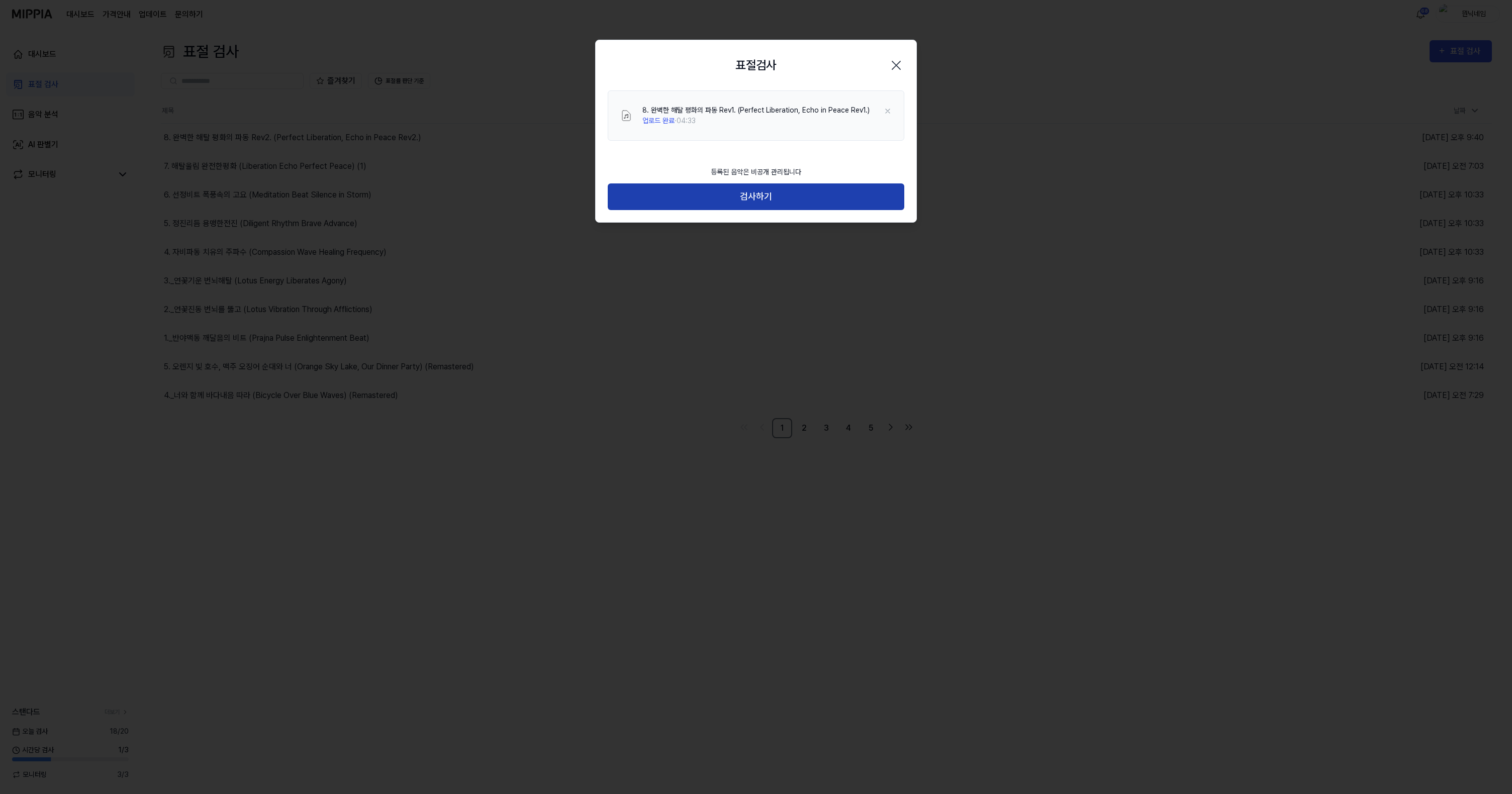
click at [808, 201] on button "검사하기" at bounding box center [756, 197] width 296 height 26
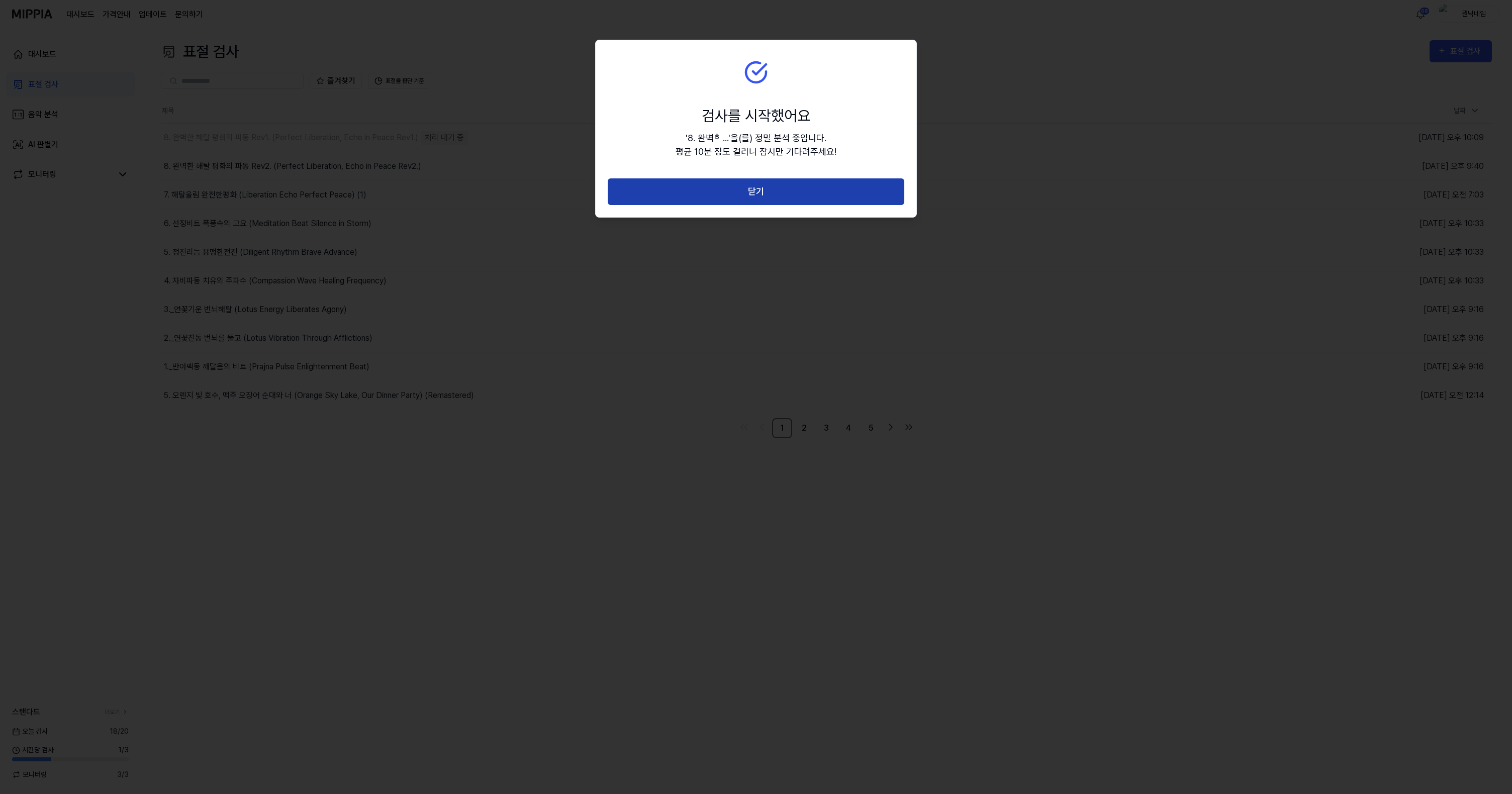
click at [807, 202] on button "닫기" at bounding box center [756, 191] width 296 height 26
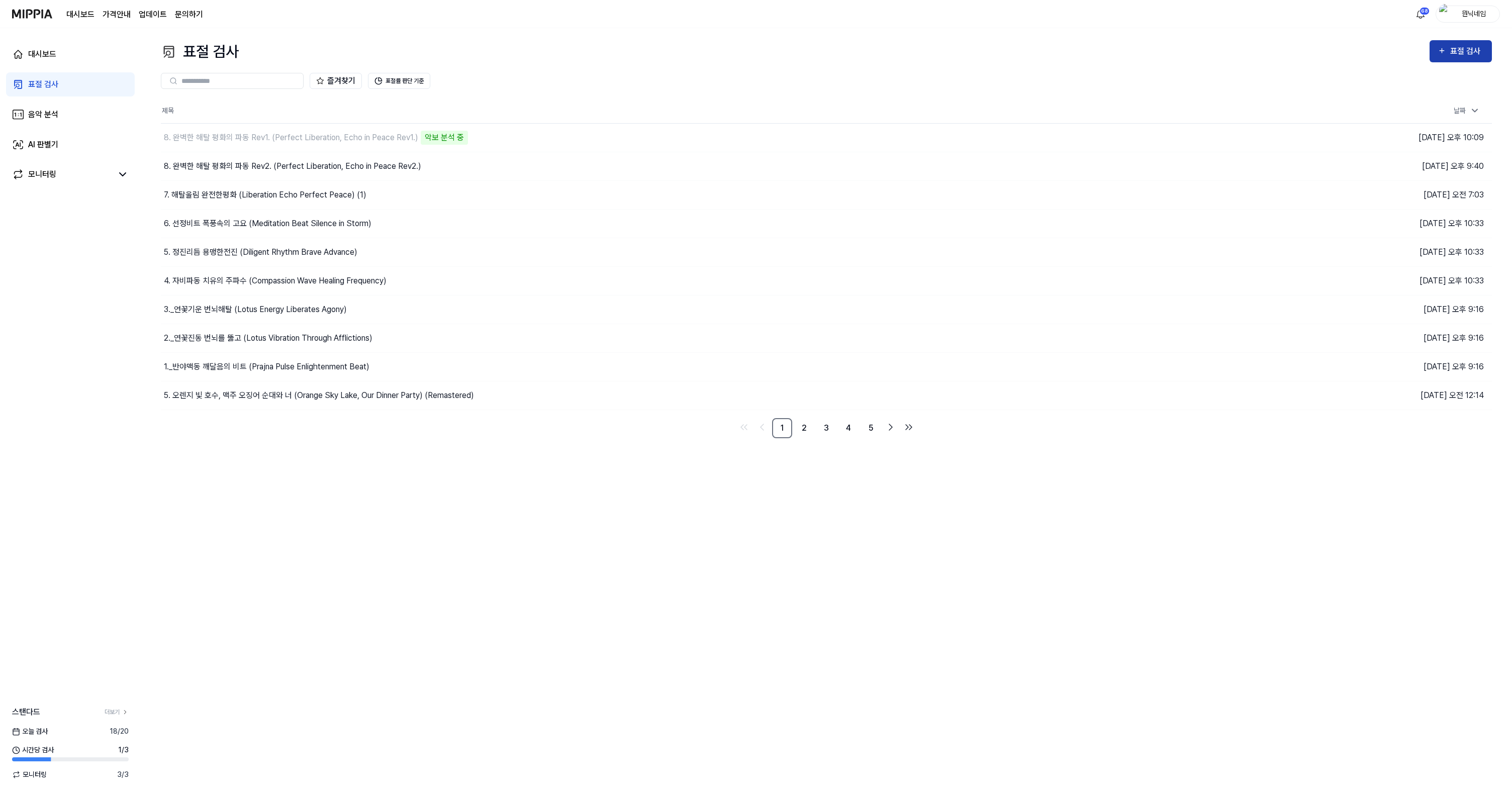
click at [1450, 58] on button "표절 검사" at bounding box center [1461, 51] width 62 height 22
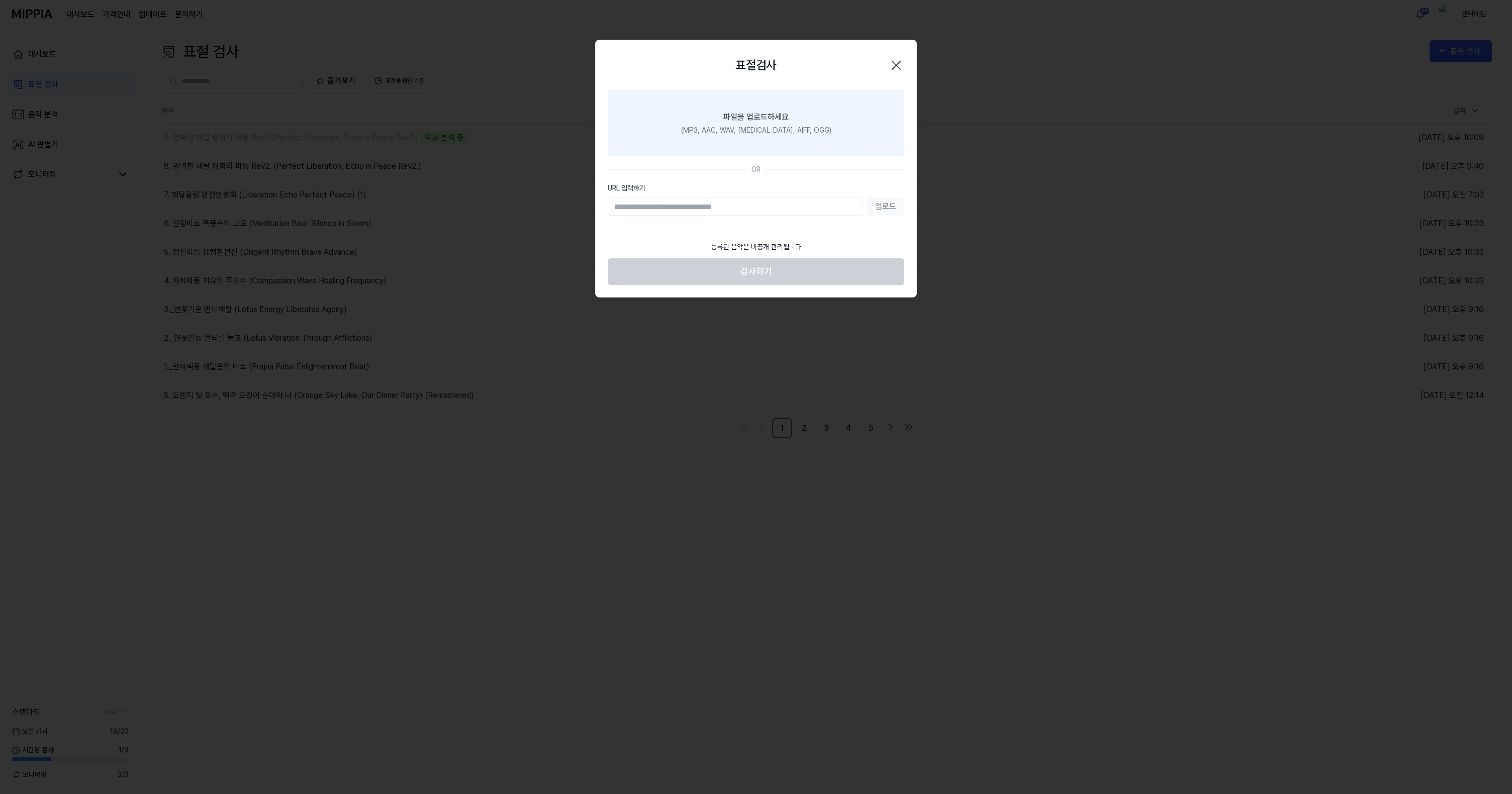
click at [811, 136] on label "파일을 업로드하세요 (MP3, AAC, WAV, [MEDICAL_DATA], AIFF, OGG)" at bounding box center [756, 123] width 296 height 66
click at [0, 0] on input "파일을 업로드하세요 (MP3, AAC, WAV, [MEDICAL_DATA], AIFF, OGG)" at bounding box center [0, 0] width 0 height 0
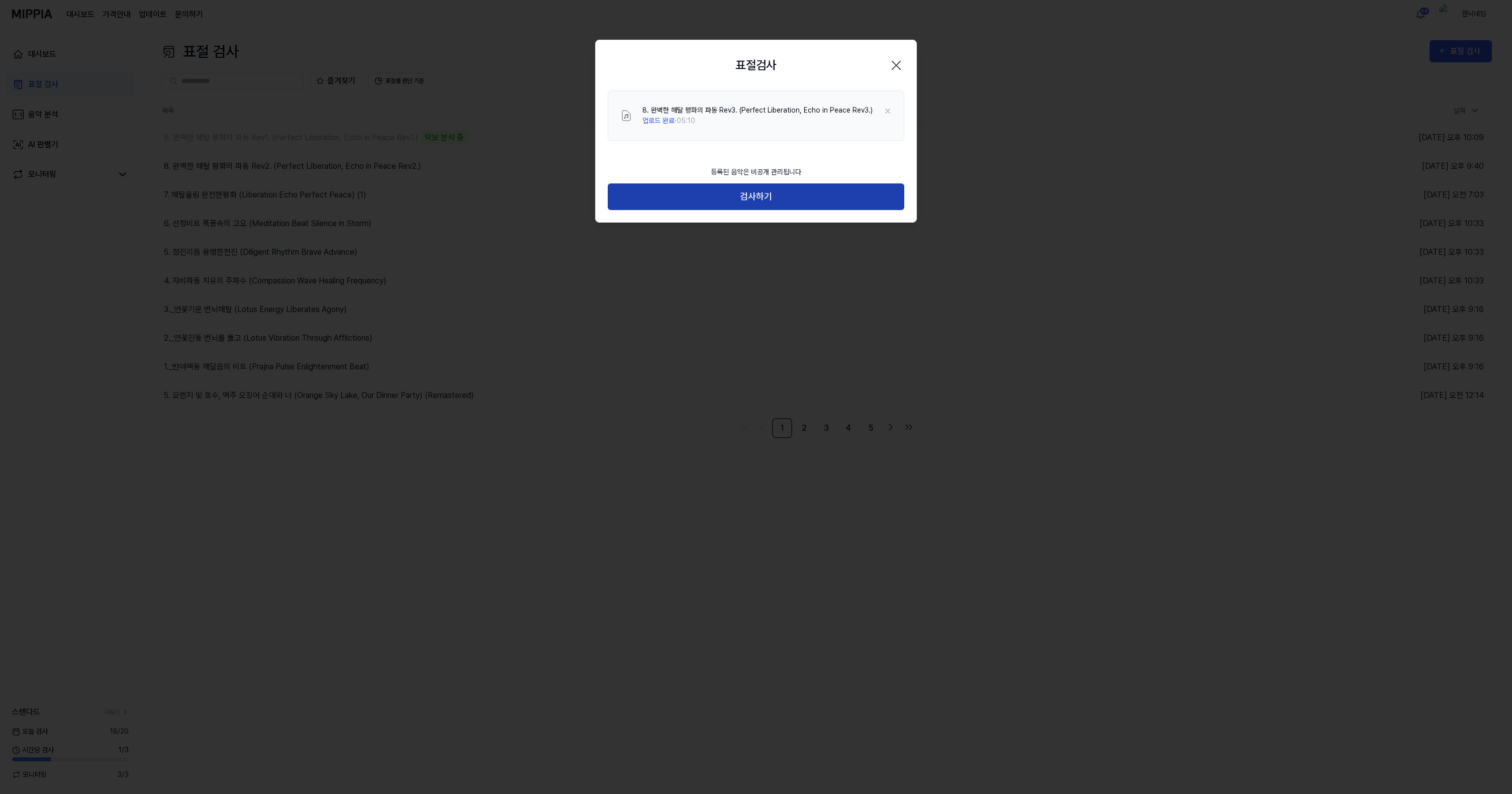
click at [760, 203] on button "검사하기" at bounding box center [756, 197] width 296 height 26
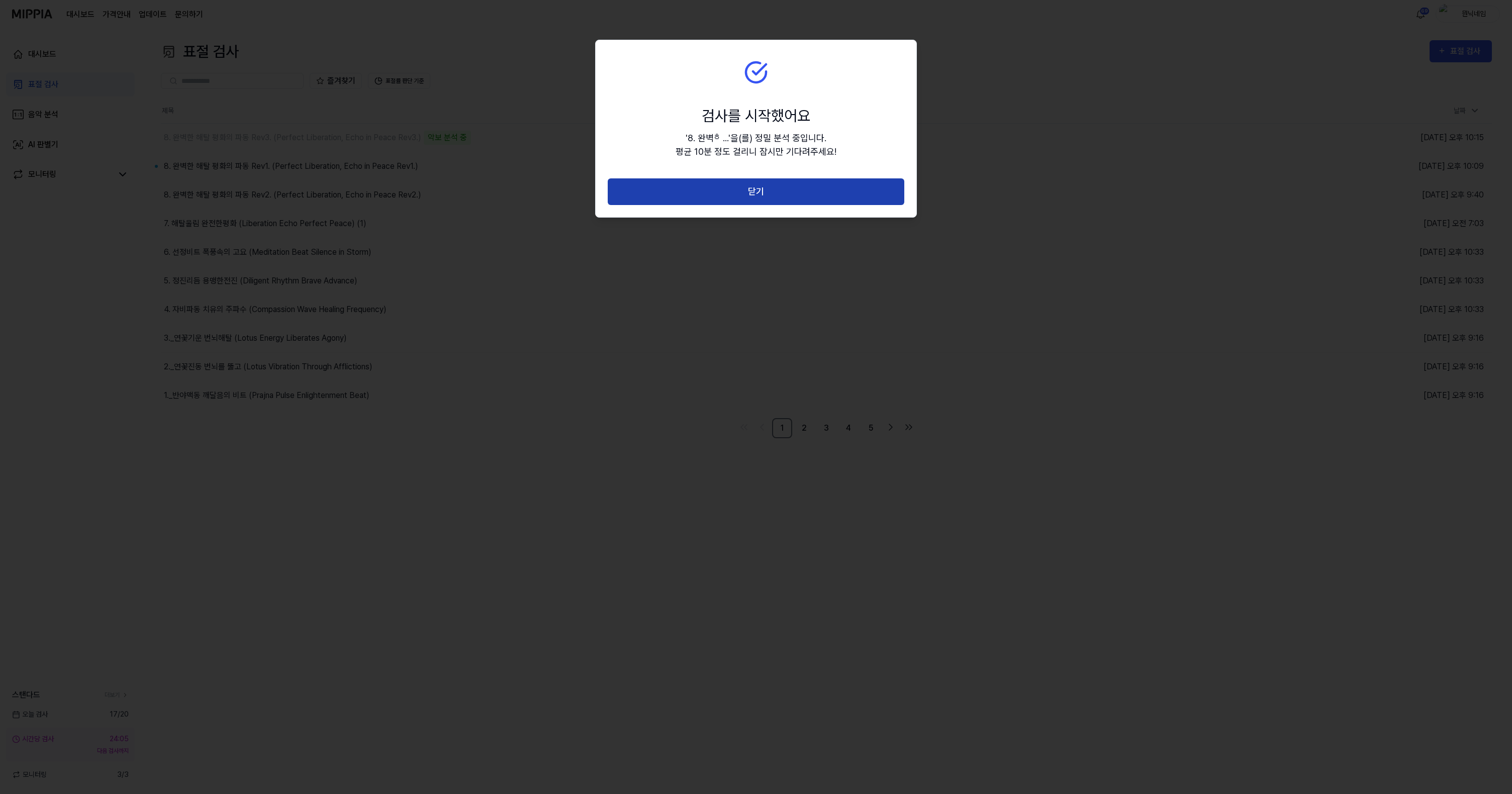
click at [735, 196] on button "닫기" at bounding box center [756, 191] width 296 height 26
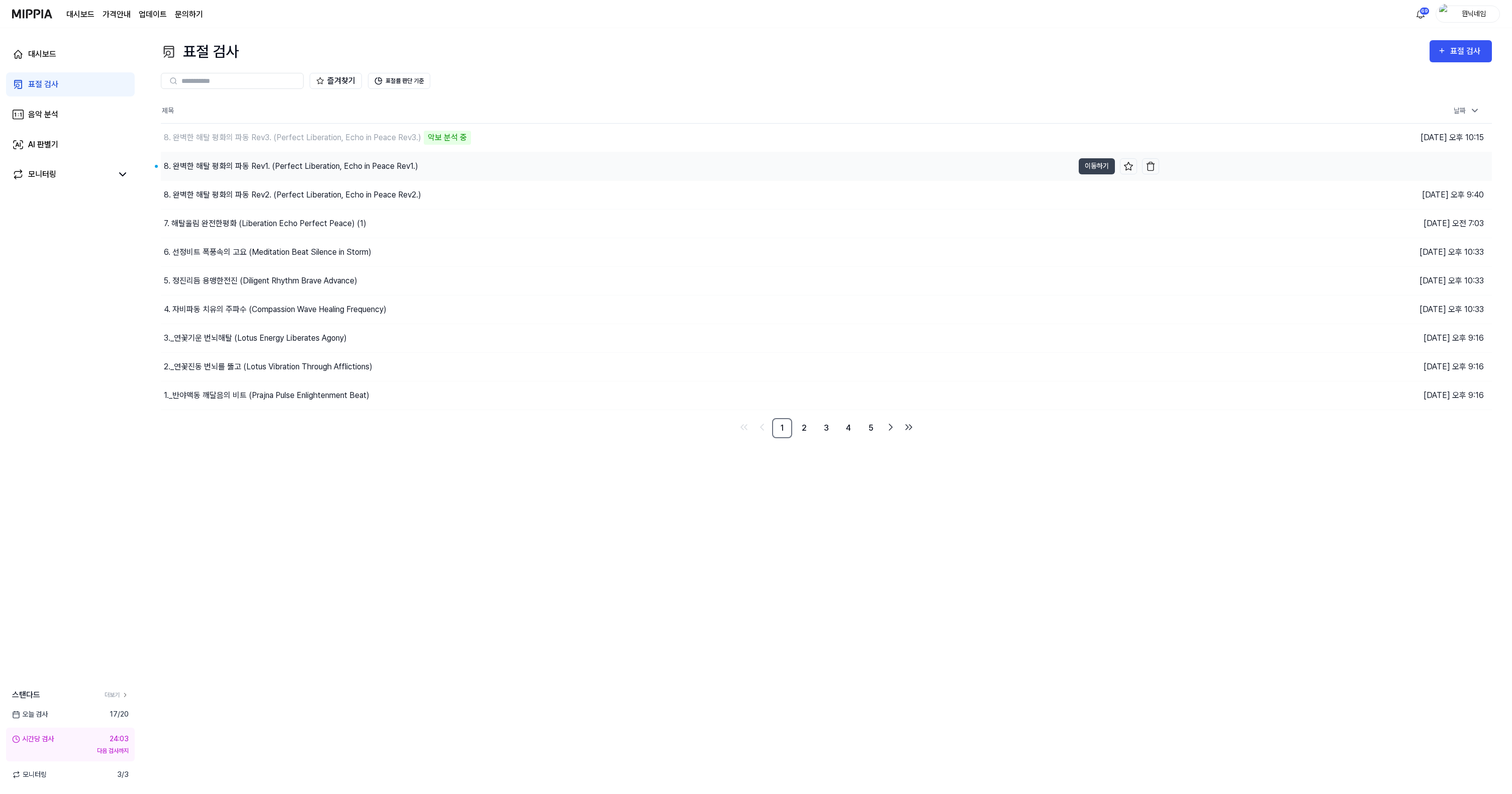
click at [356, 170] on div "8. 완벽한 해탈 평화의 파동 Rev1. (Perfect Liberation, Echo in Peace Rev1.)" at bounding box center [291, 166] width 254 height 12
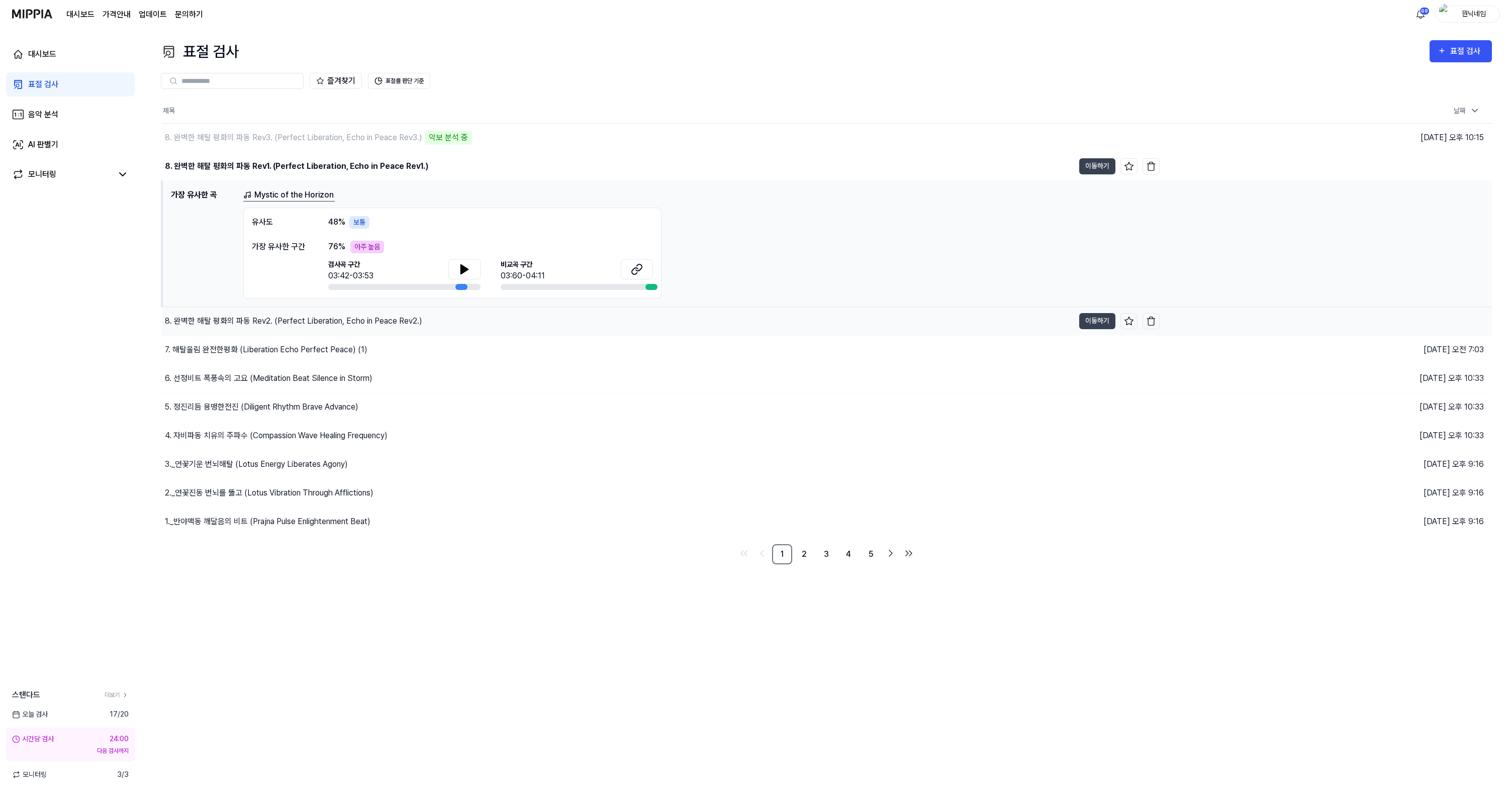
click at [264, 317] on div "8. 완벽한 해탈 평화의 파동 Rev2. (Perfect Liberation, Echo in Peace Rev2.)" at bounding box center [293, 321] width 257 height 12
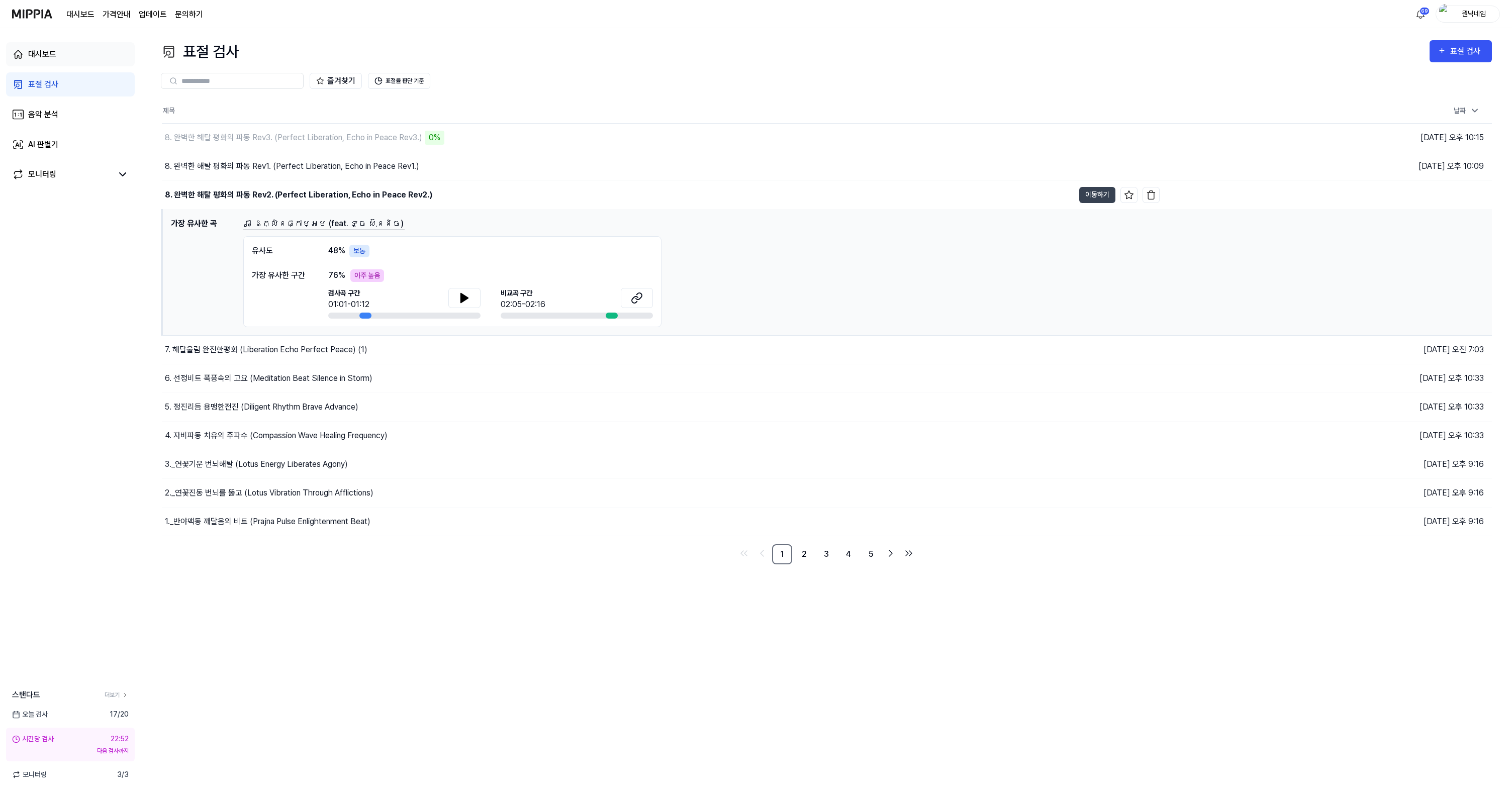
click at [52, 57] on div "대시보드" at bounding box center [43, 54] width 28 height 12
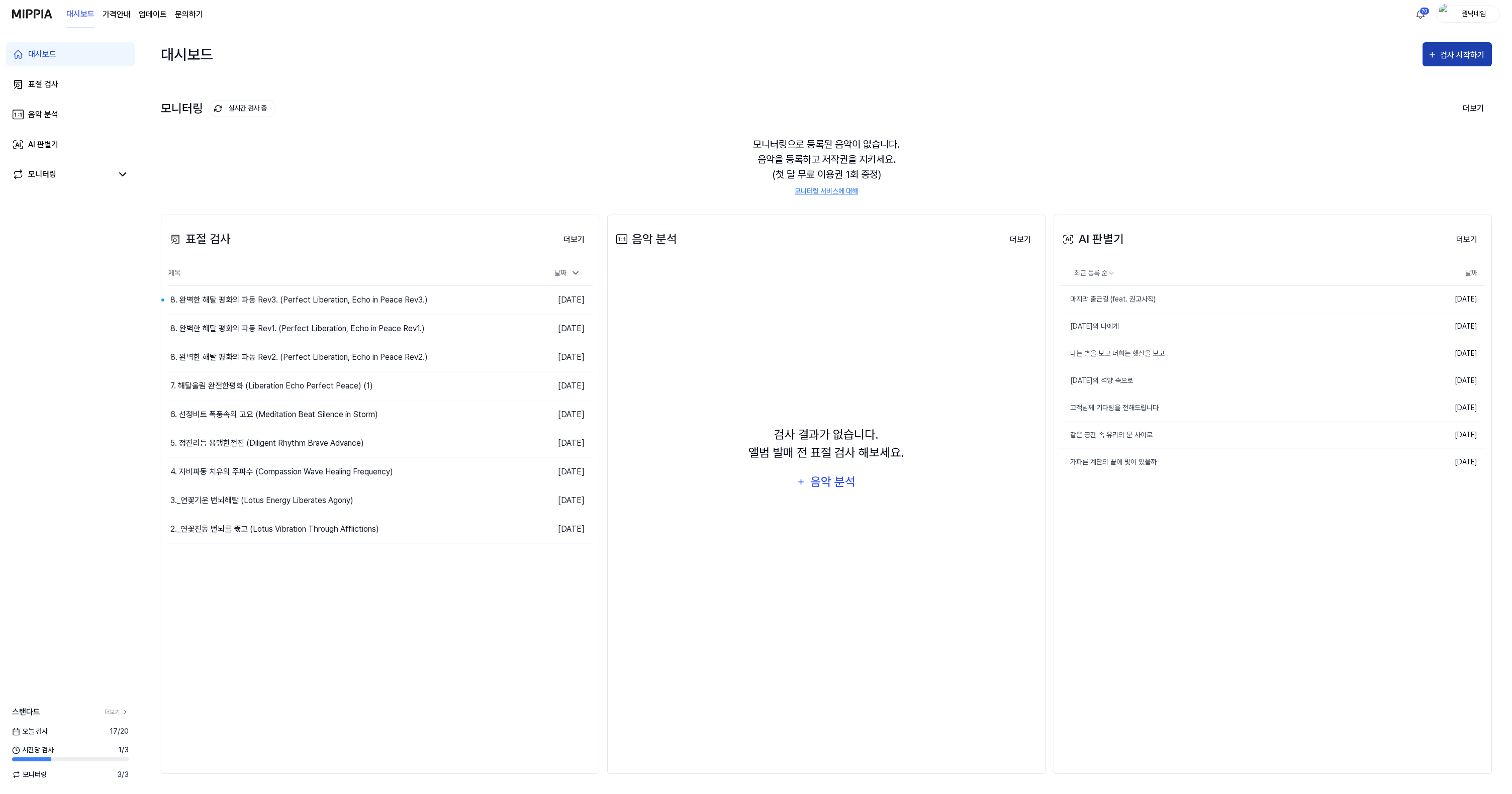
click at [1458, 52] on div "검사 시작하기" at bounding box center [1463, 55] width 47 height 13
click at [1410, 90] on div "표절 검사" at bounding box center [1439, 85] width 88 height 13
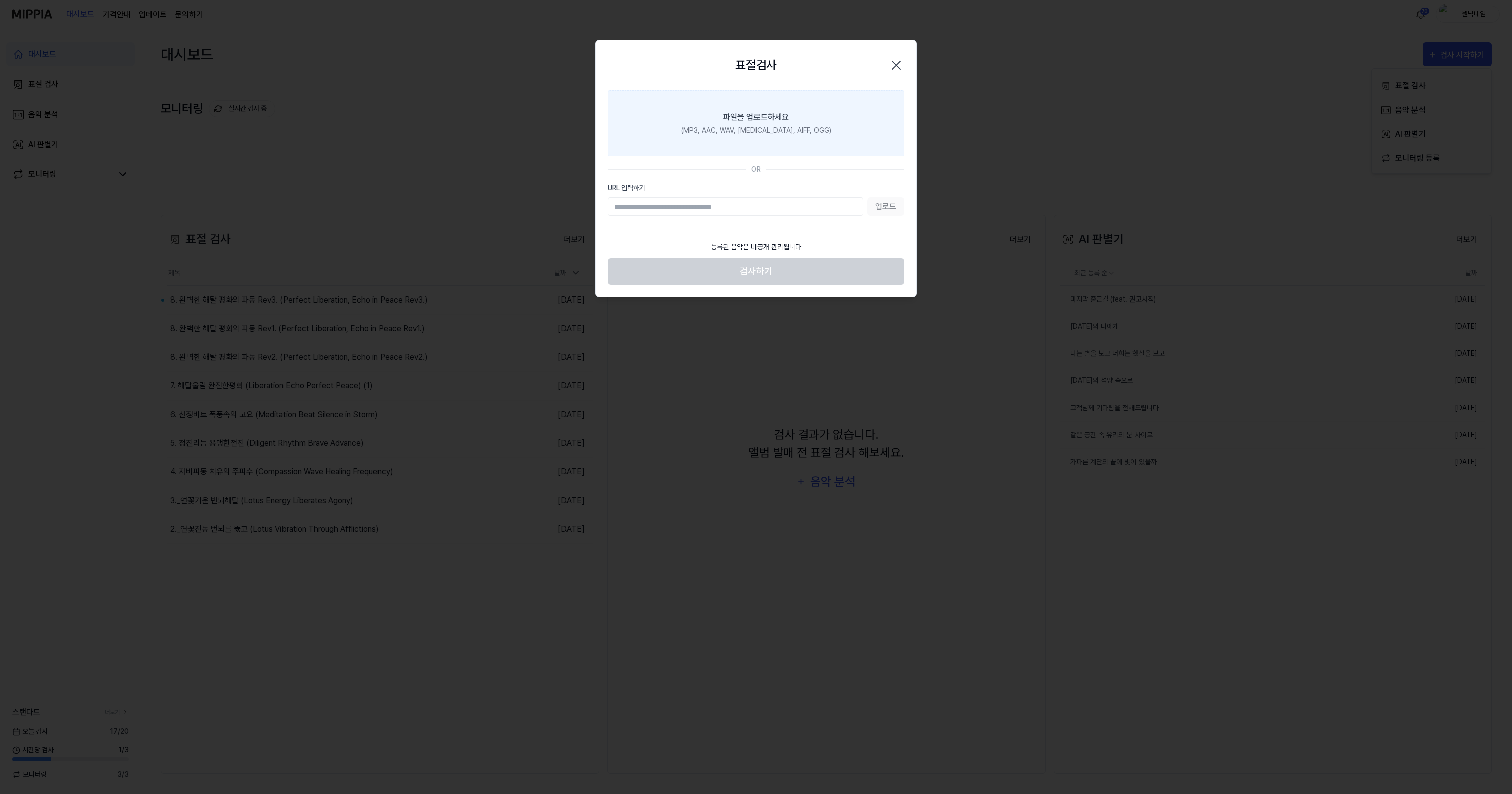
click at [683, 132] on label "파일을 업로드하세요 (MP3, AAC, WAV, [MEDICAL_DATA], AIFF, OGG)" at bounding box center [756, 123] width 296 height 66
click at [0, 0] on input "파일을 업로드하세요 (MP3, AAC, WAV, [MEDICAL_DATA], AIFF, OGG)" at bounding box center [0, 0] width 0 height 0
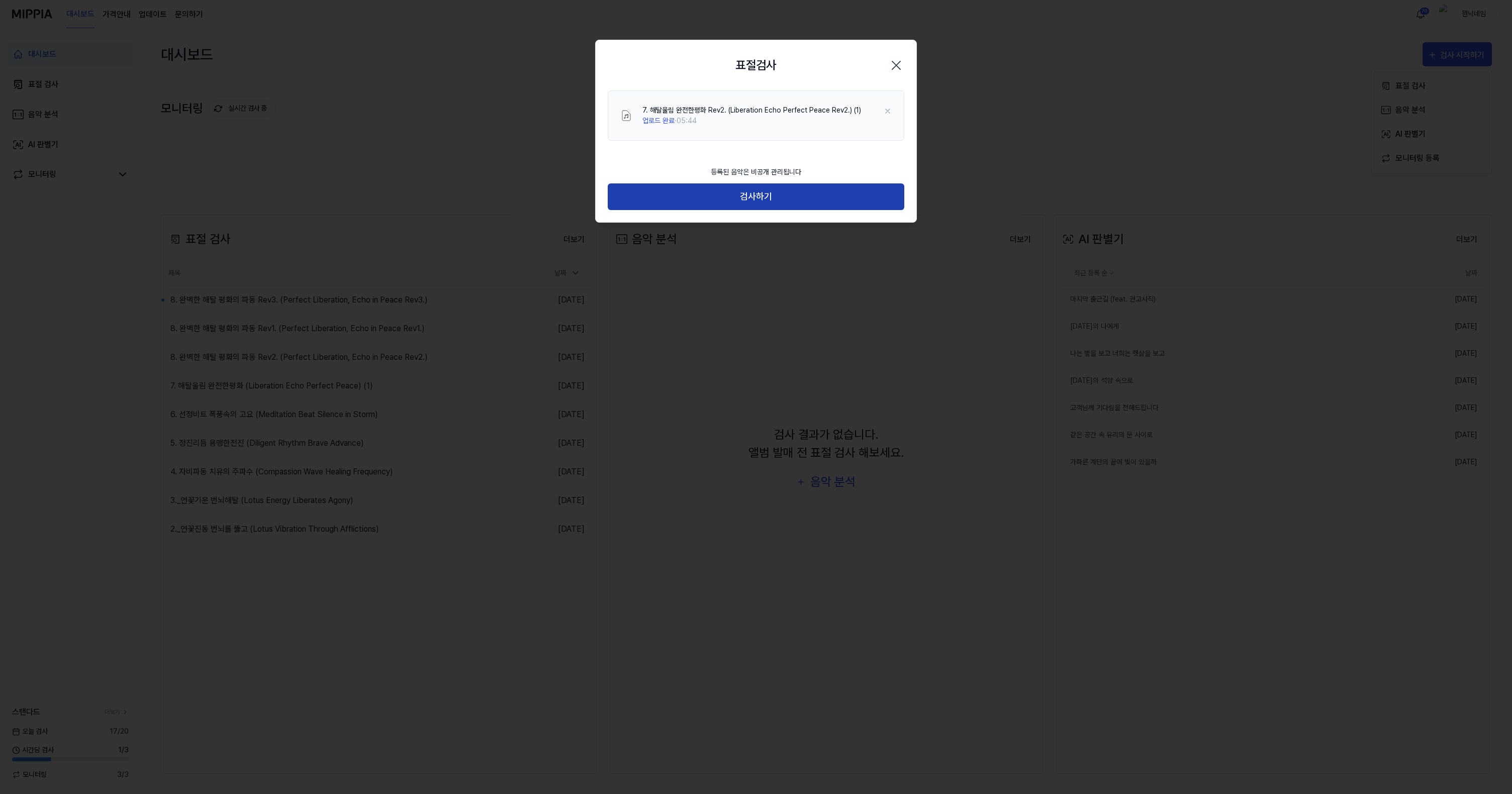
click at [692, 195] on button "검사하기" at bounding box center [756, 197] width 296 height 26
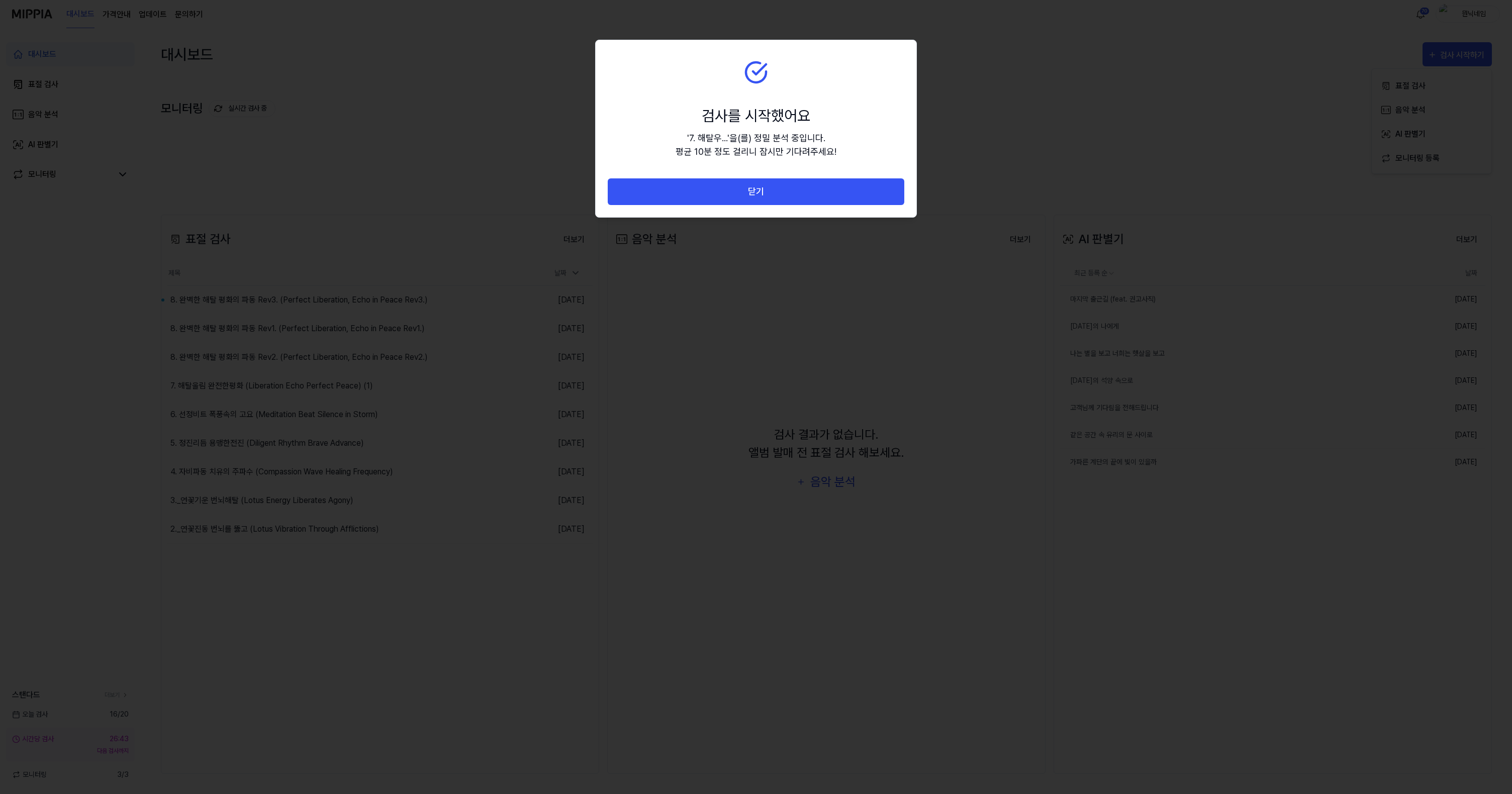
click at [693, 196] on button "닫기" at bounding box center [756, 191] width 296 height 26
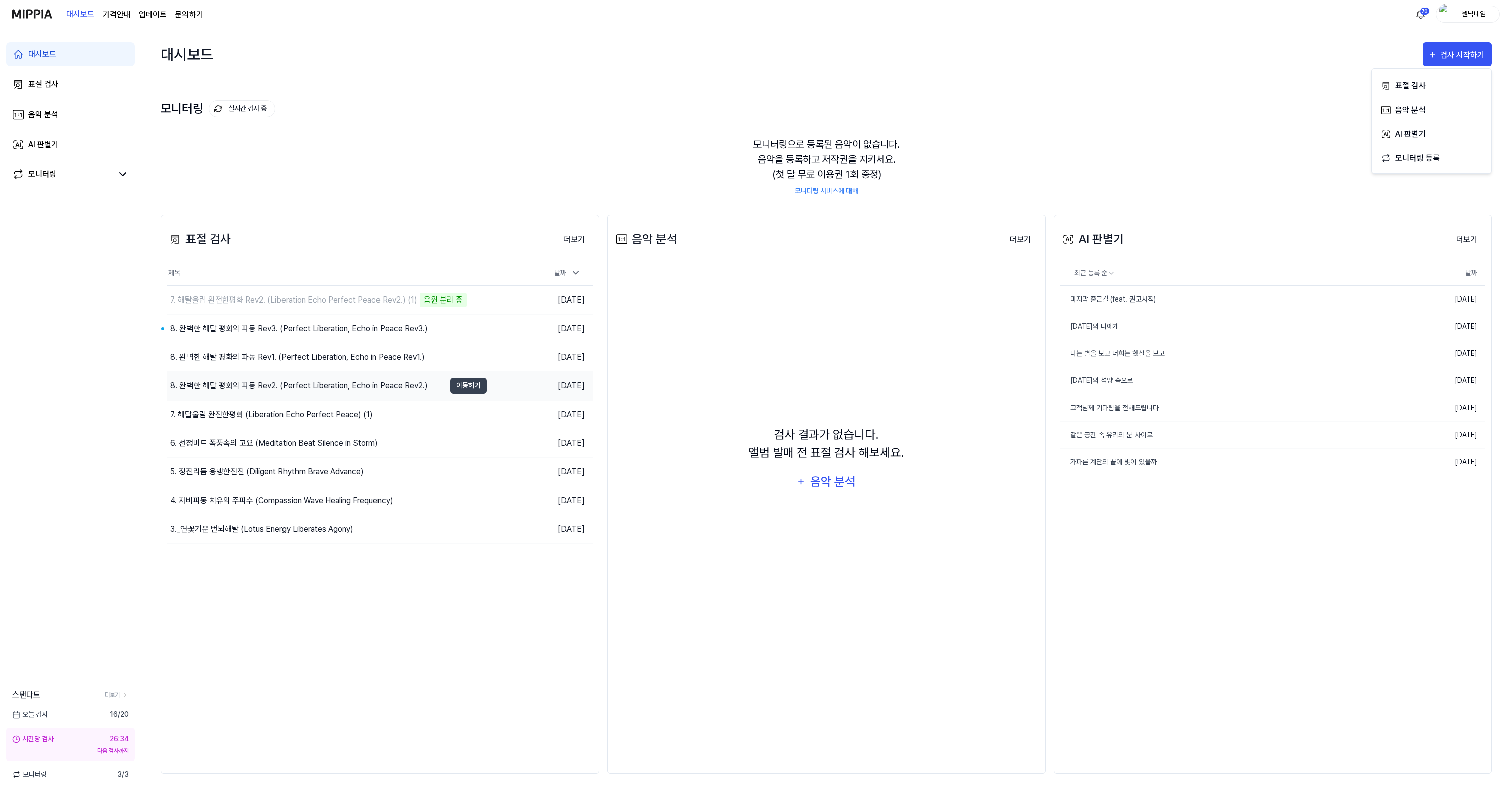
click at [357, 382] on div "8. 완벽한 해탈 평화의 파동 Rev2. (Perfect Liberation, Echo in Peace Rev2.)" at bounding box center [298, 386] width 257 height 12
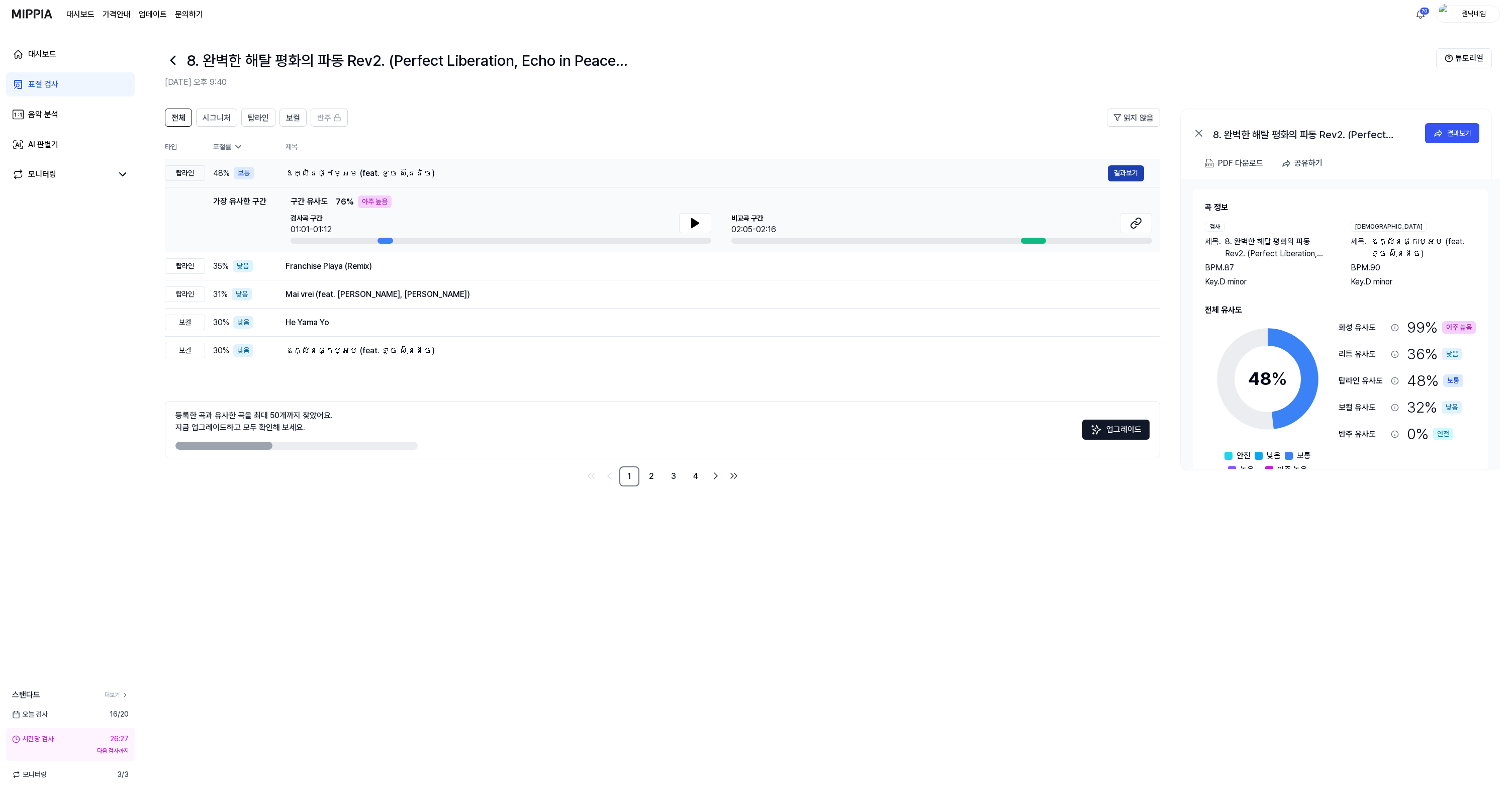
click at [1122, 172] on button "결과보기" at bounding box center [1126, 174] width 36 height 16
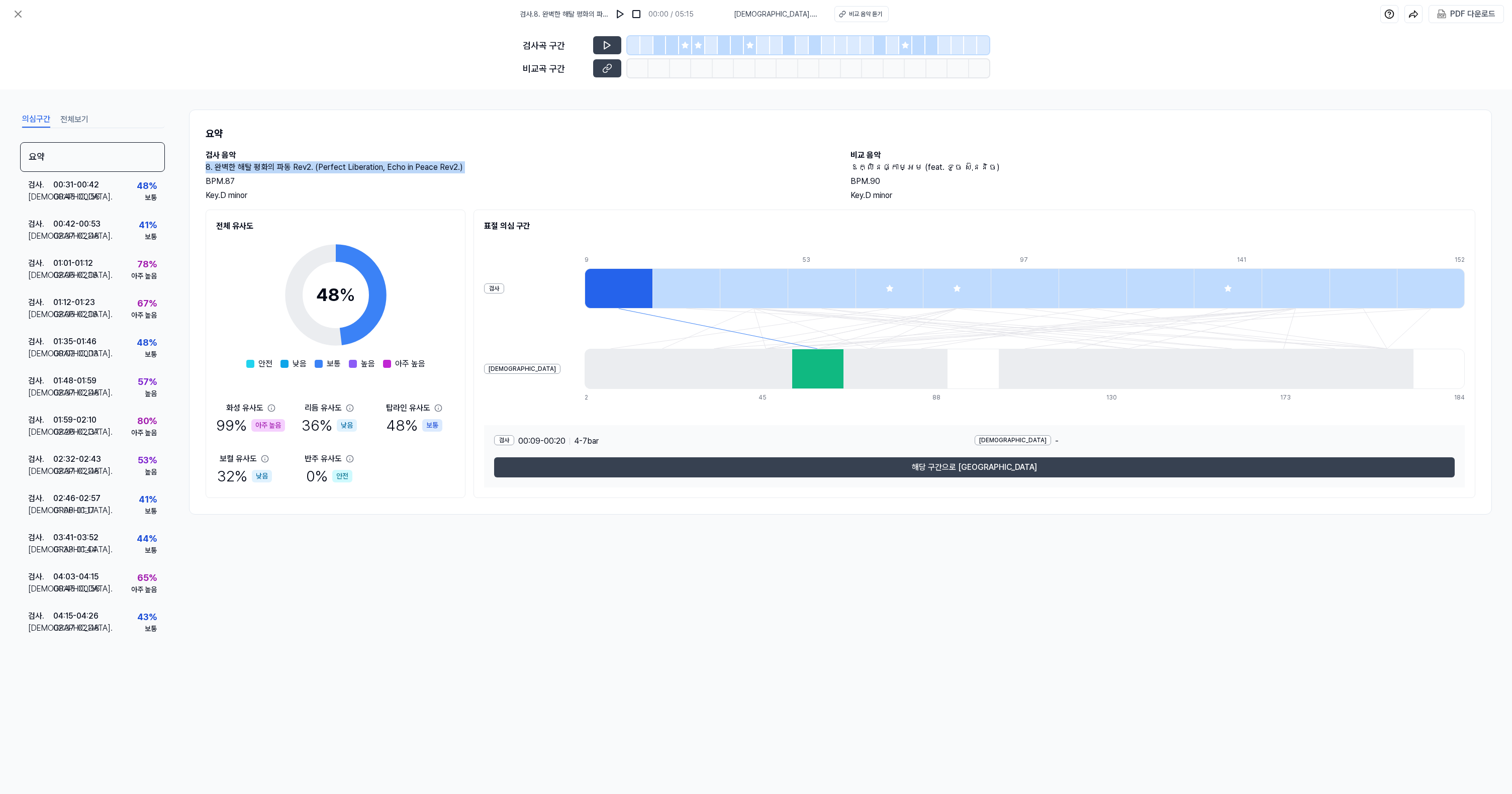
drag, startPoint x: 207, startPoint y: 169, endPoint x: 473, endPoint y: 174, distance: 266.0
click at [473, 174] on div "8. 완벽한 해탈 평화의 파동 Rev2. (Perfect Liberation, Echo in Peace Rev2.) BPM. 87 Key. D…" at bounding box center [518, 181] width 625 height 40
click at [1449, 13] on 다운로드 "PDF 다운로드" at bounding box center [1467, 14] width 62 height 17
copy h2 "8. 완벽한 해탈 평화의 파동 Rev2. (Perfect Liberation, Echo in Peace Rev2.)"
click at [15, 18] on icon at bounding box center [18, 14] width 12 height 12
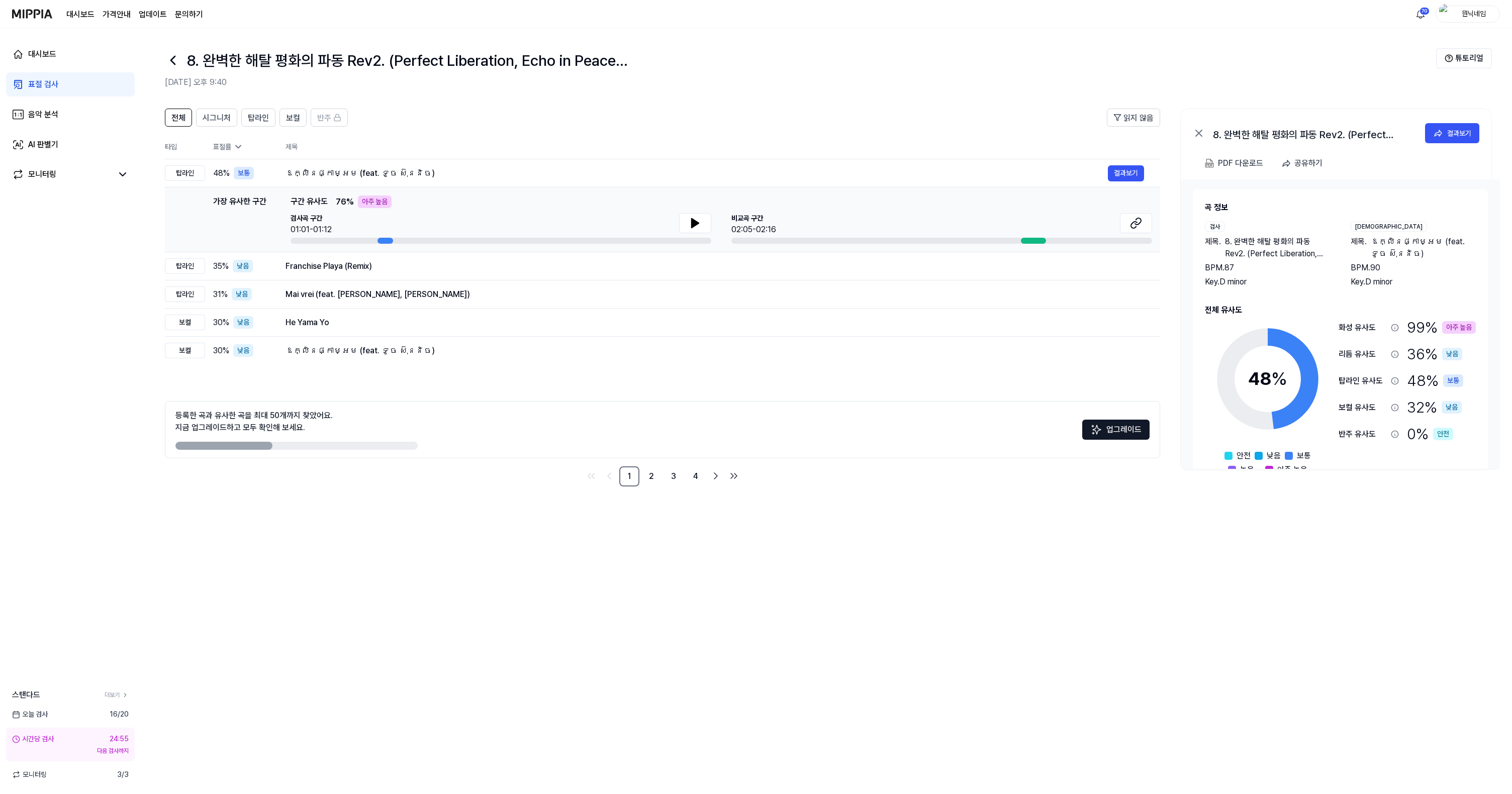
click at [176, 65] on icon at bounding box center [173, 60] width 16 height 16
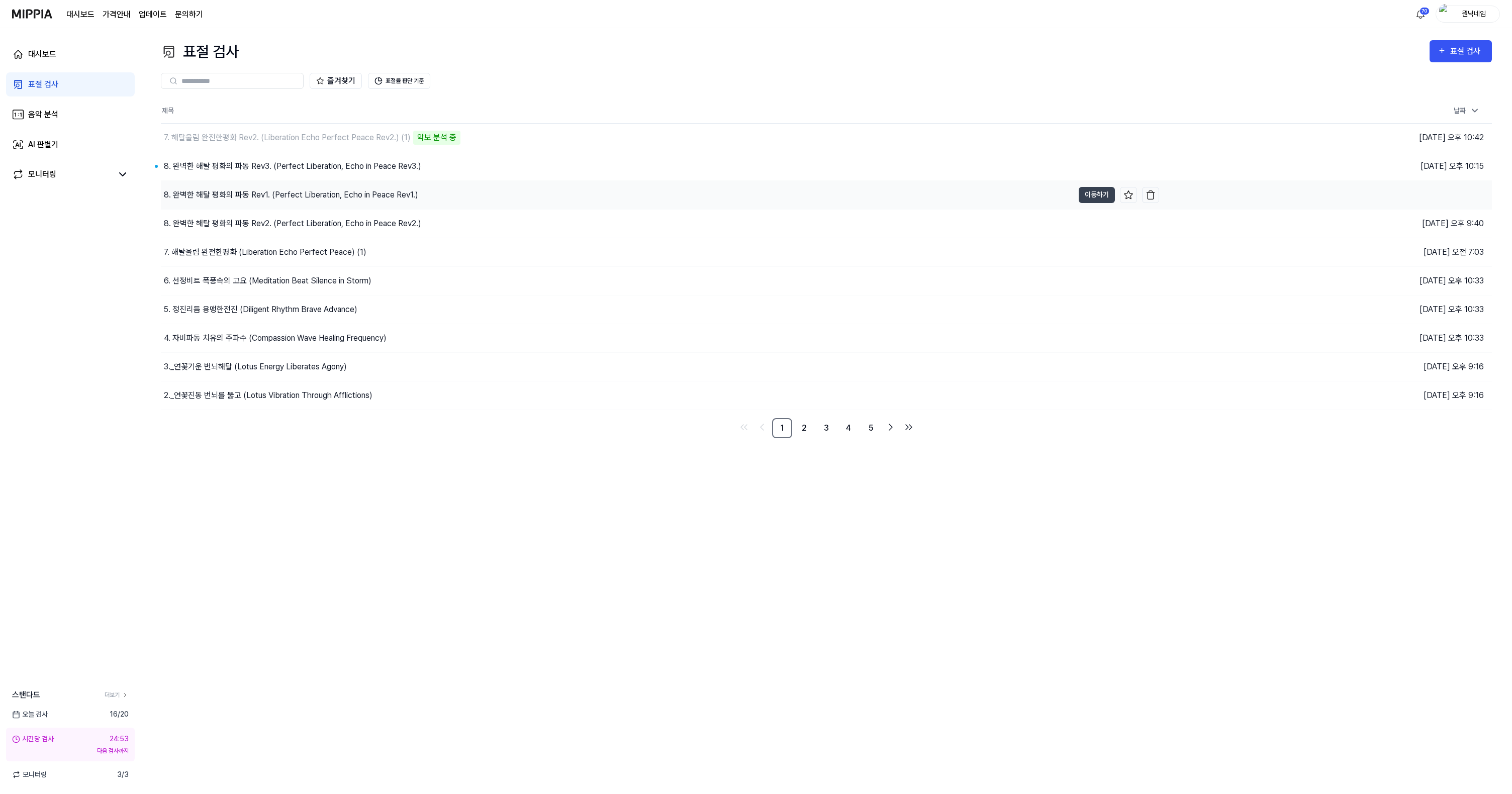
click at [250, 195] on div "8. 완벽한 해탈 평화의 파동 Rev1. (Perfect Liberation, Echo in Peace Rev1.)" at bounding box center [291, 195] width 254 height 12
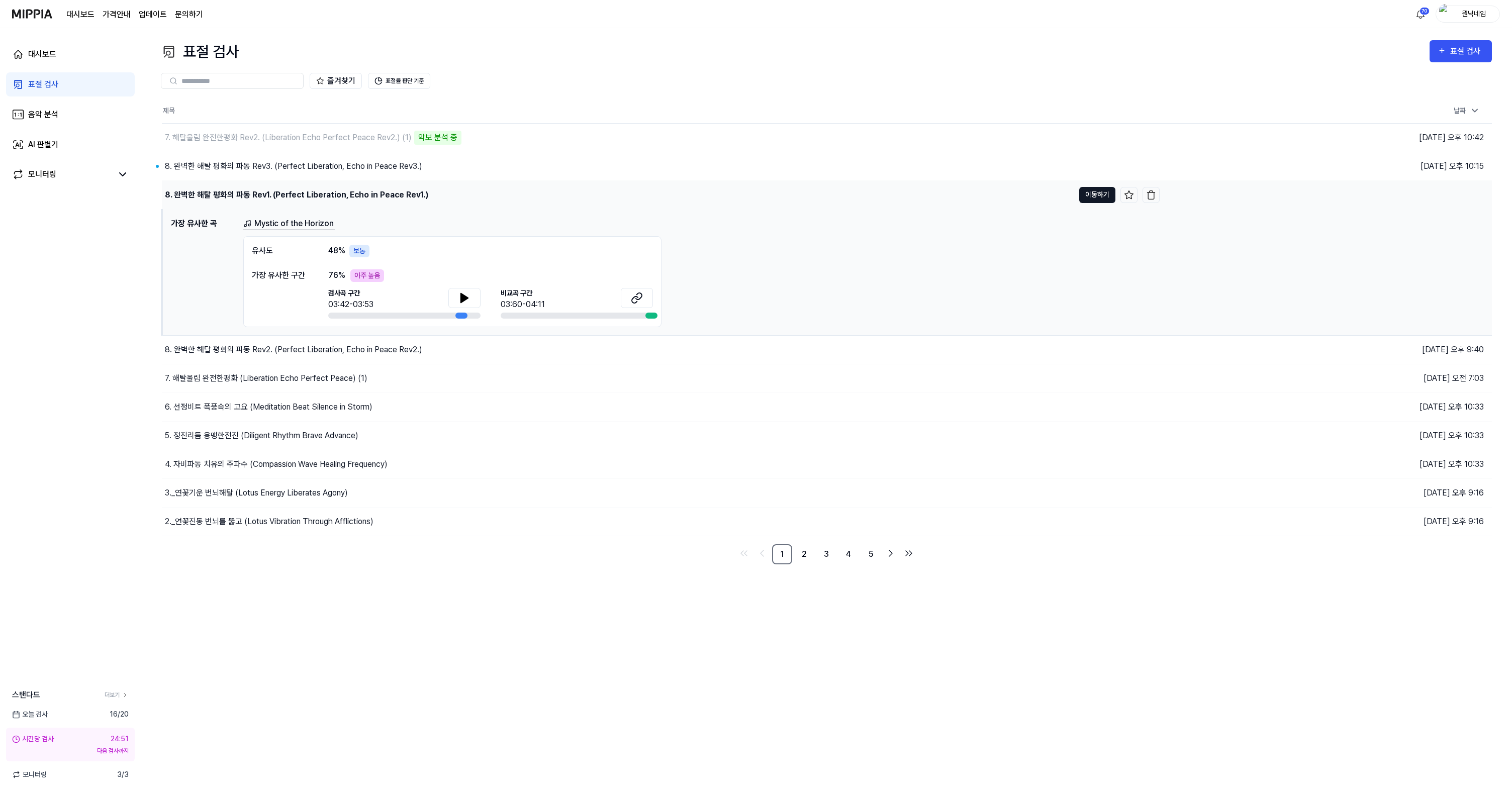
click at [1098, 198] on button "이동하기" at bounding box center [1097, 195] width 36 height 16
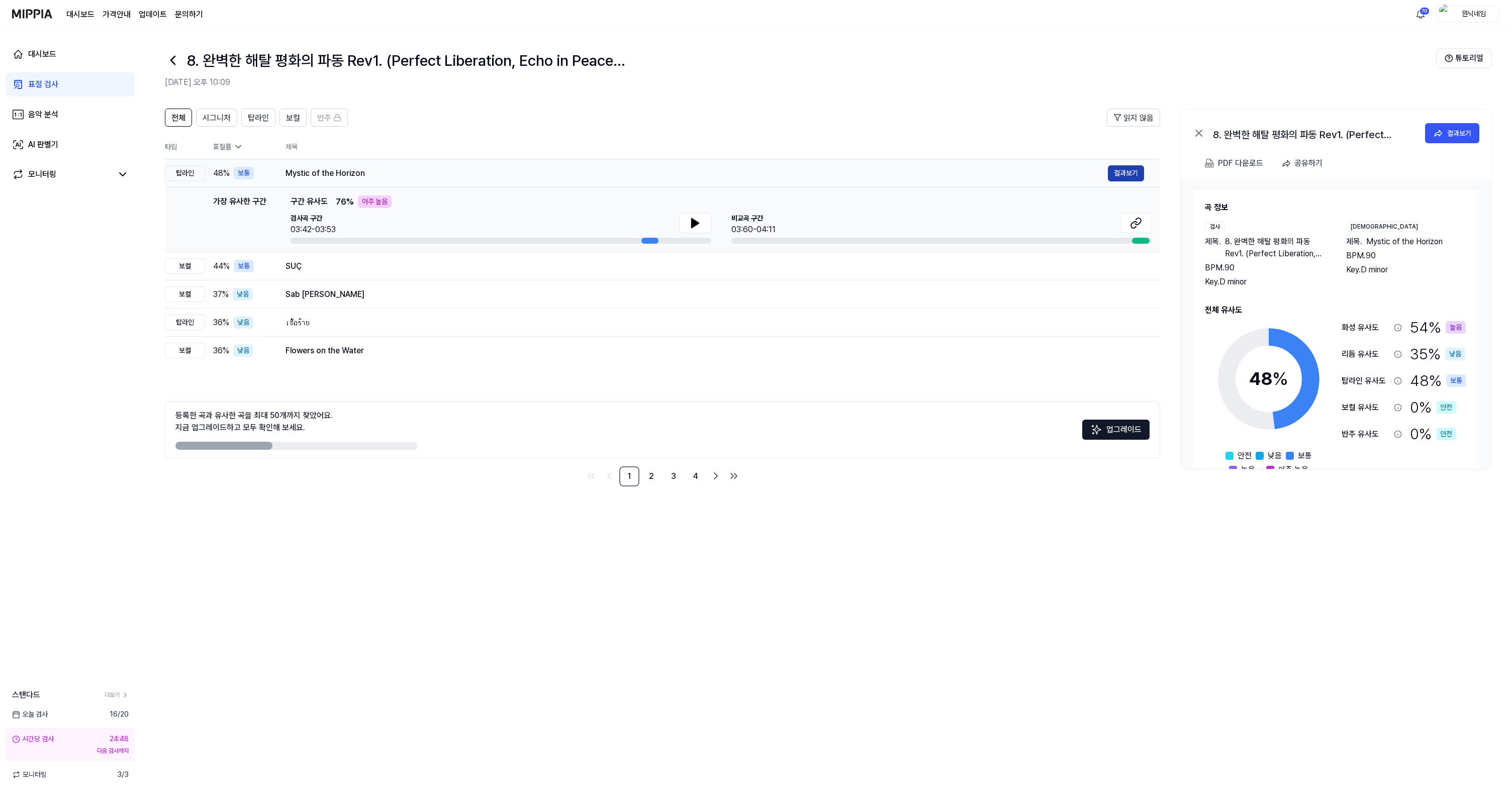
click at [1136, 170] on button "결과보기" at bounding box center [1126, 174] width 36 height 16
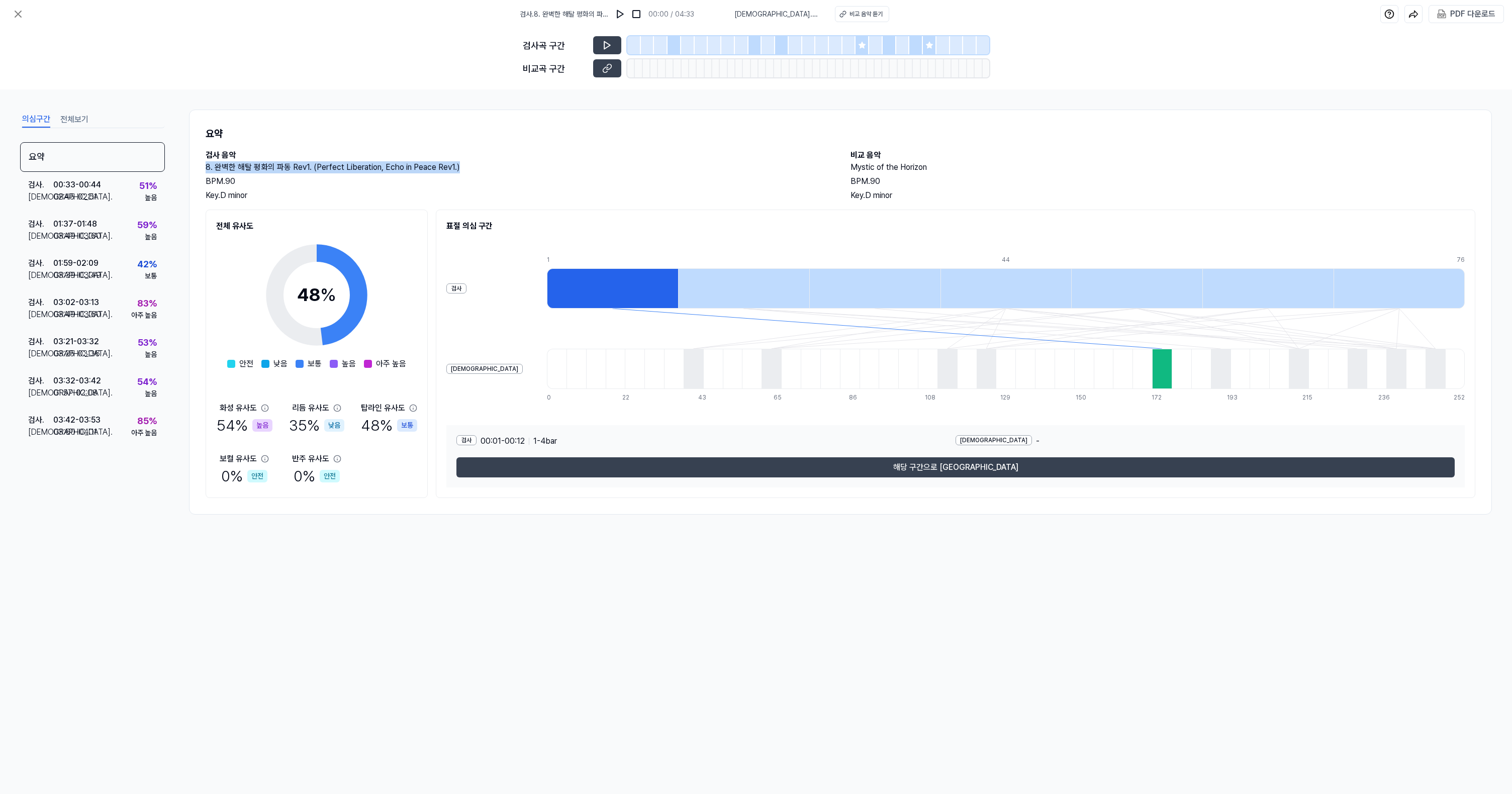
drag, startPoint x: 225, startPoint y: 169, endPoint x: 457, endPoint y: 166, distance: 232.0
click at [457, 166] on h2 "8. 완벽한 해탈 평화의 파동 Rev1. (Perfect Liberation, Echo in Peace Rev1.)" at bounding box center [518, 167] width 625 height 12
copy h2 "8. 완벽한 해탈 평화의 파동 Rev1. (Perfect Liberation, Echo in Peace Rev1.)"
click at [1459, 12] on div "PDF 다운로드" at bounding box center [1473, 14] width 45 height 13
click at [19, 20] on button at bounding box center [18, 14] width 20 height 20
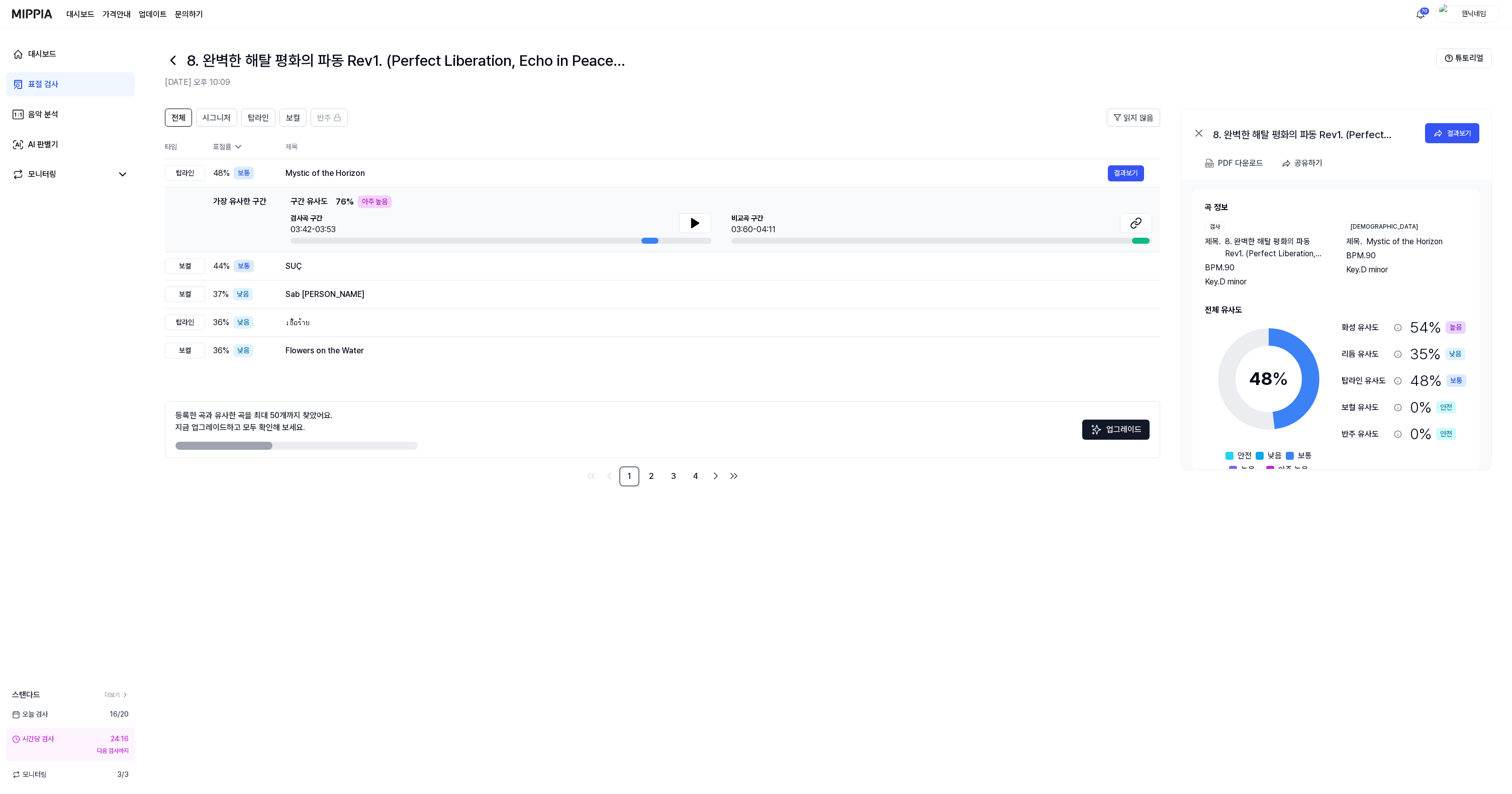
click at [173, 64] on icon at bounding box center [173, 60] width 16 height 16
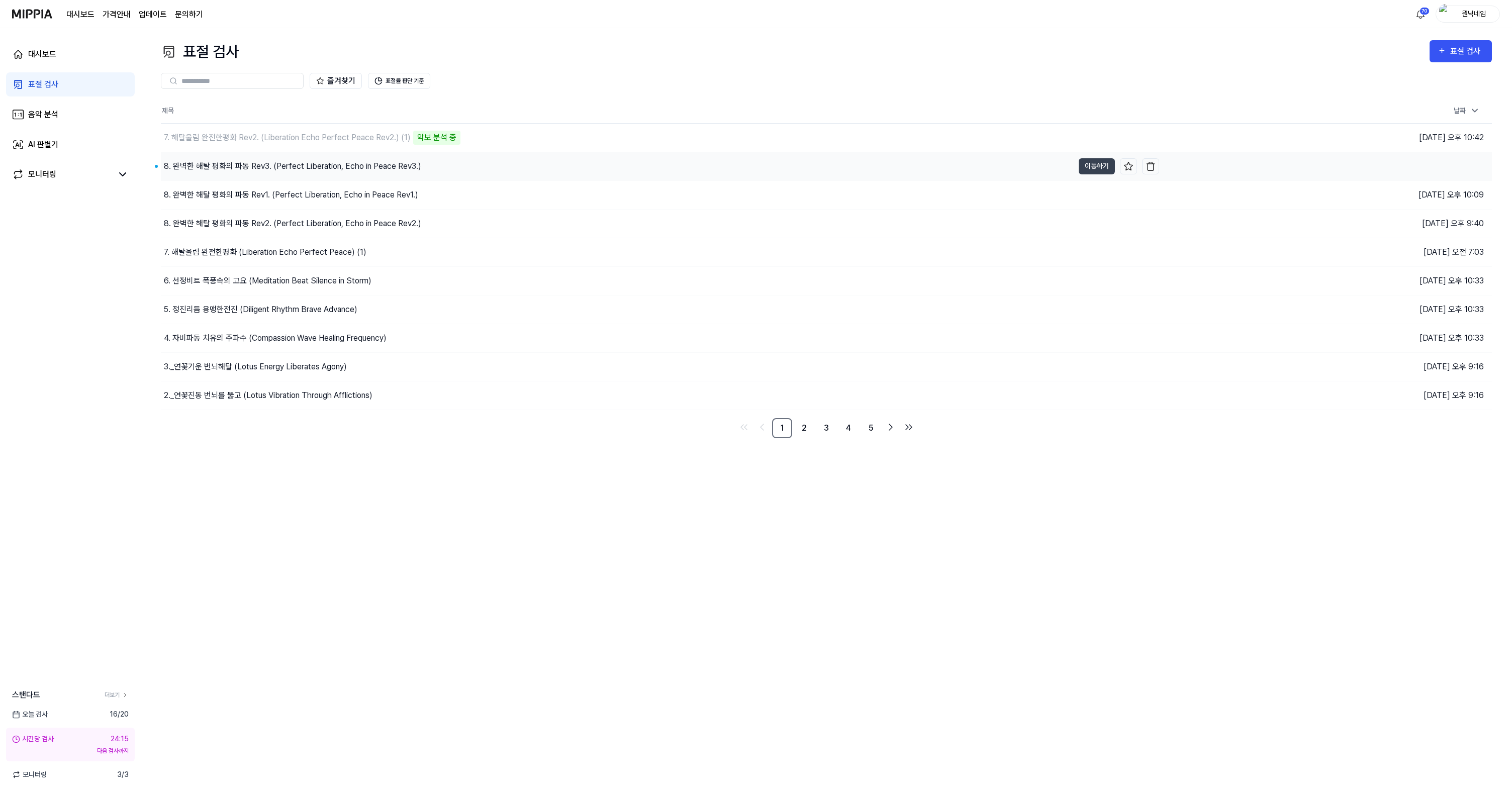
click at [212, 167] on div "8. 완벽한 해탈 평화의 파동 Rev3. (Perfect Liberation, Echo in Peace Rev3.)" at bounding box center [292, 166] width 257 height 12
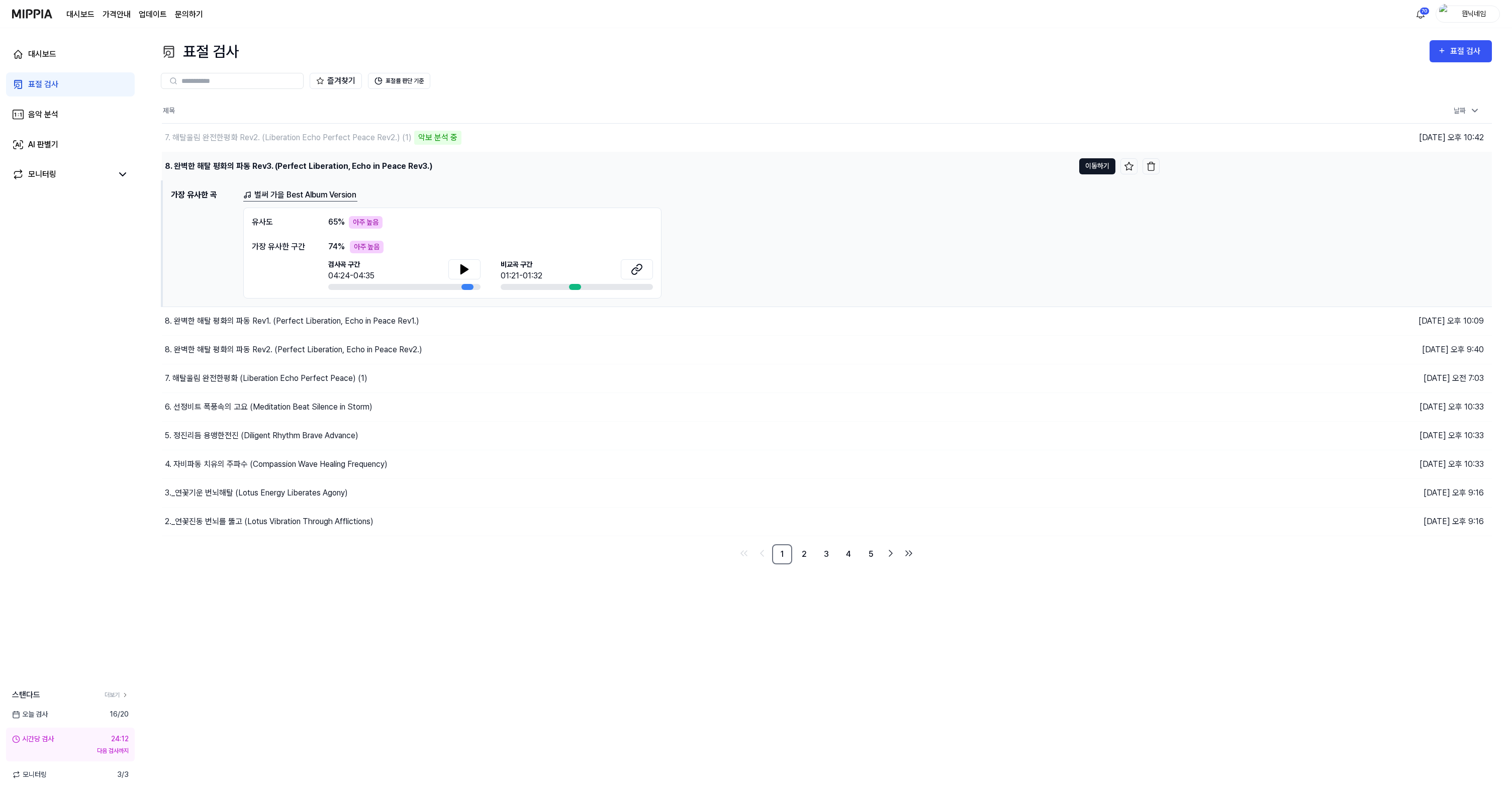
click at [1098, 164] on button "이동하기" at bounding box center [1097, 166] width 36 height 16
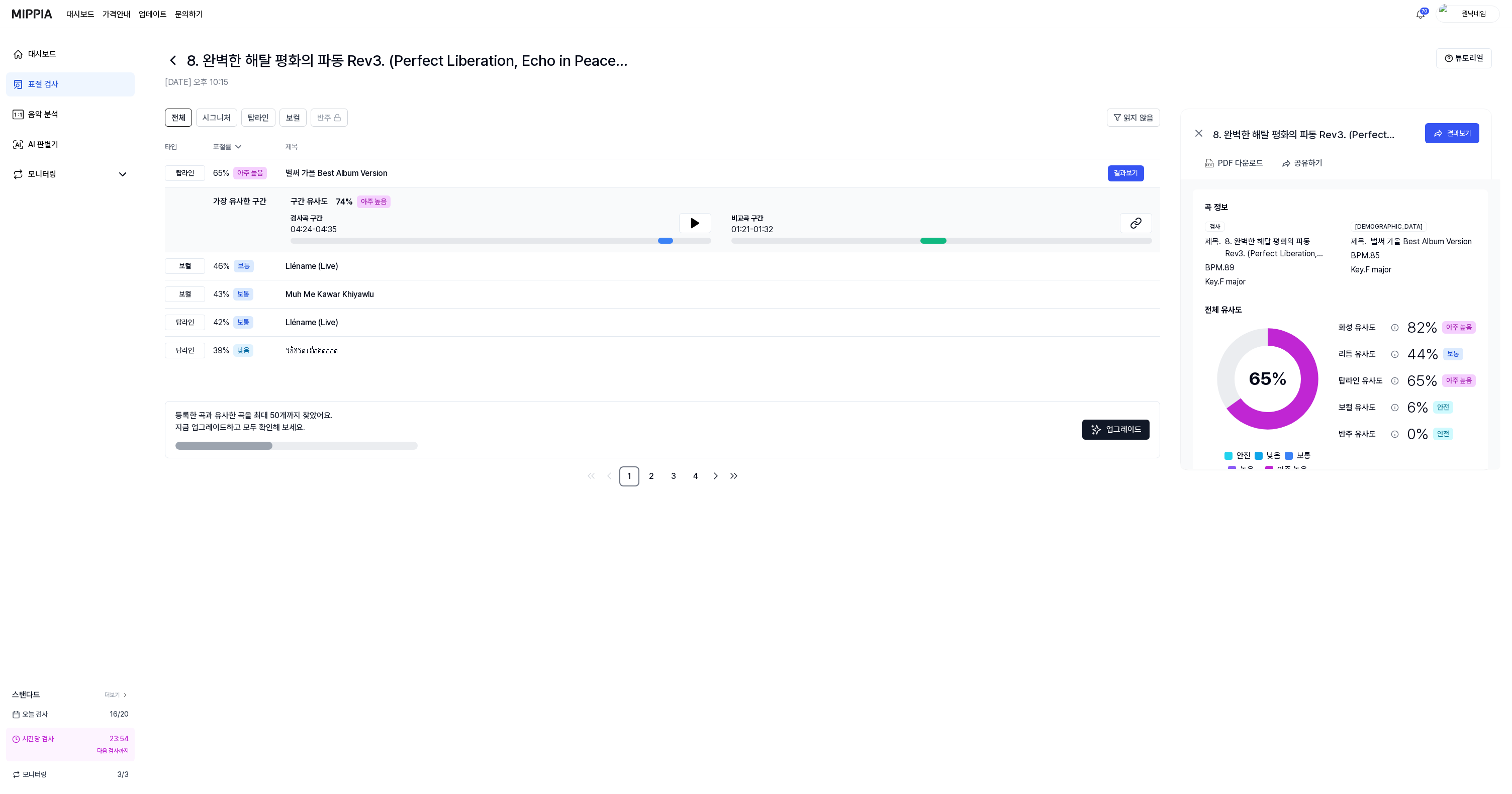
click at [175, 61] on icon at bounding box center [173, 60] width 16 height 16
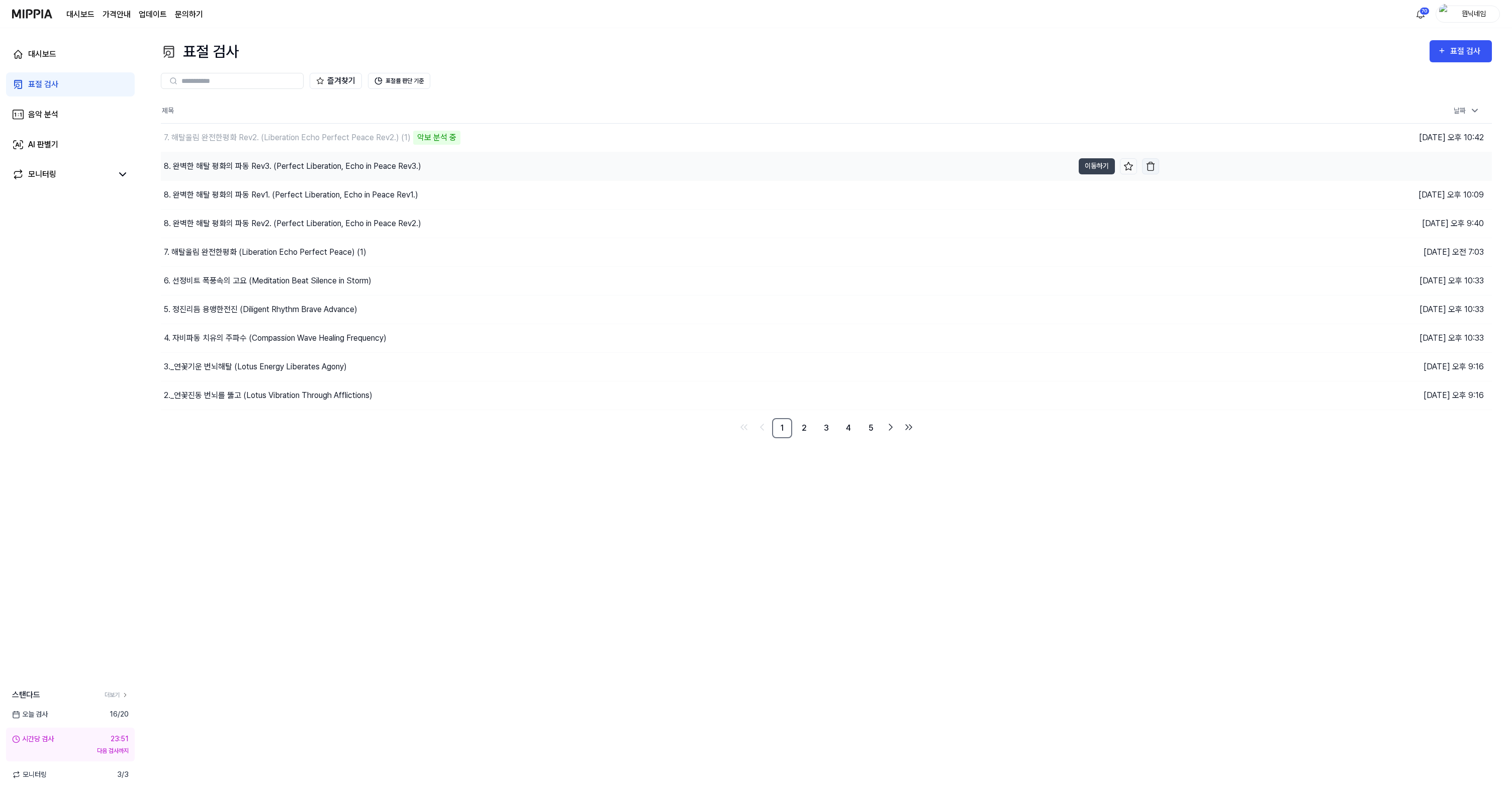
click at [1153, 168] on img "button" at bounding box center [1150, 166] width 10 height 10
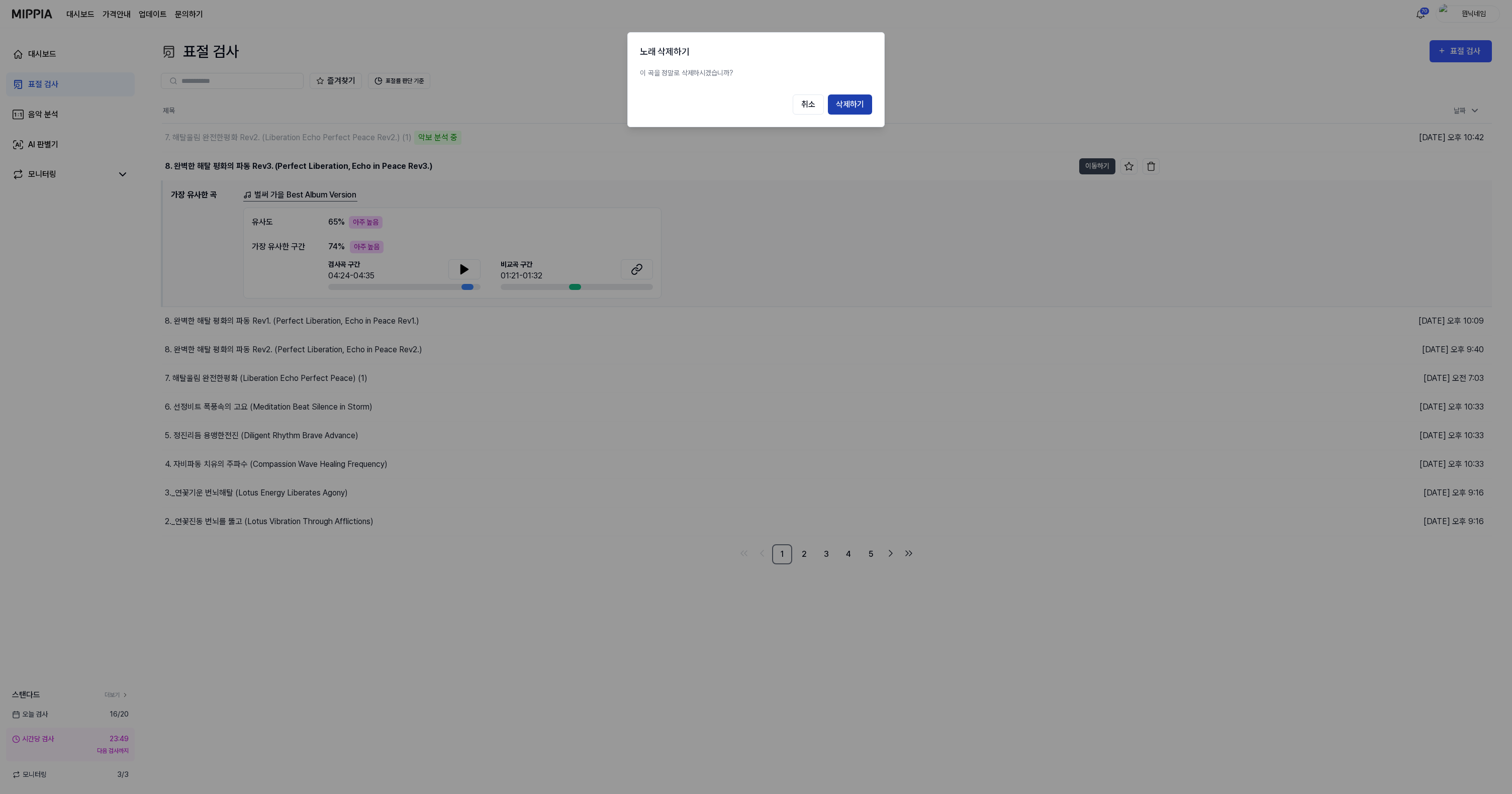
click at [844, 106] on button "삭제하기" at bounding box center [850, 104] width 44 height 20
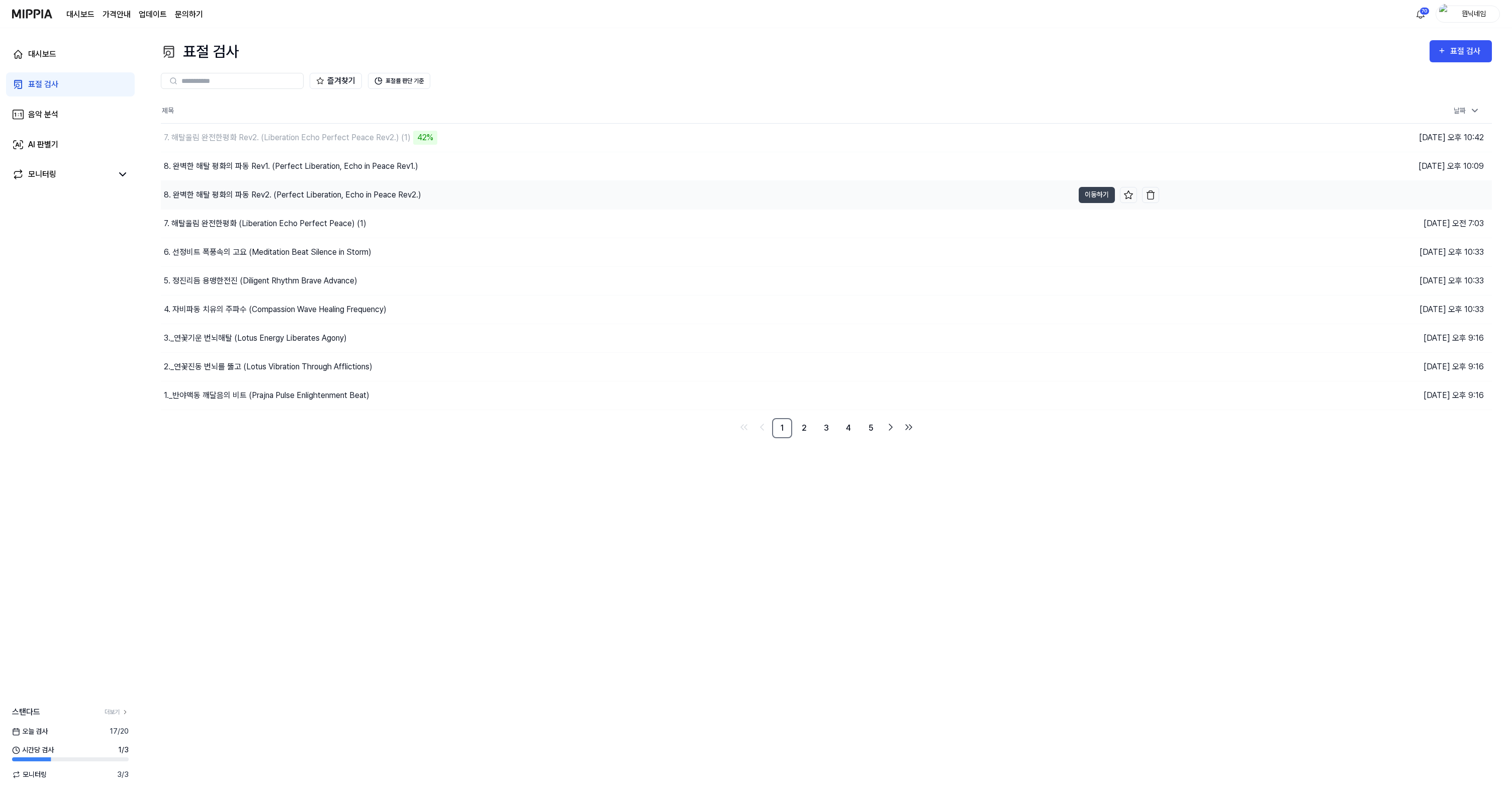
click at [1005, 188] on div "8. 완벽한 해탈 평화의 파동 Rev2. (Perfect Liberation, Echo in Peace Rev2.)" at bounding box center [617, 195] width 913 height 28
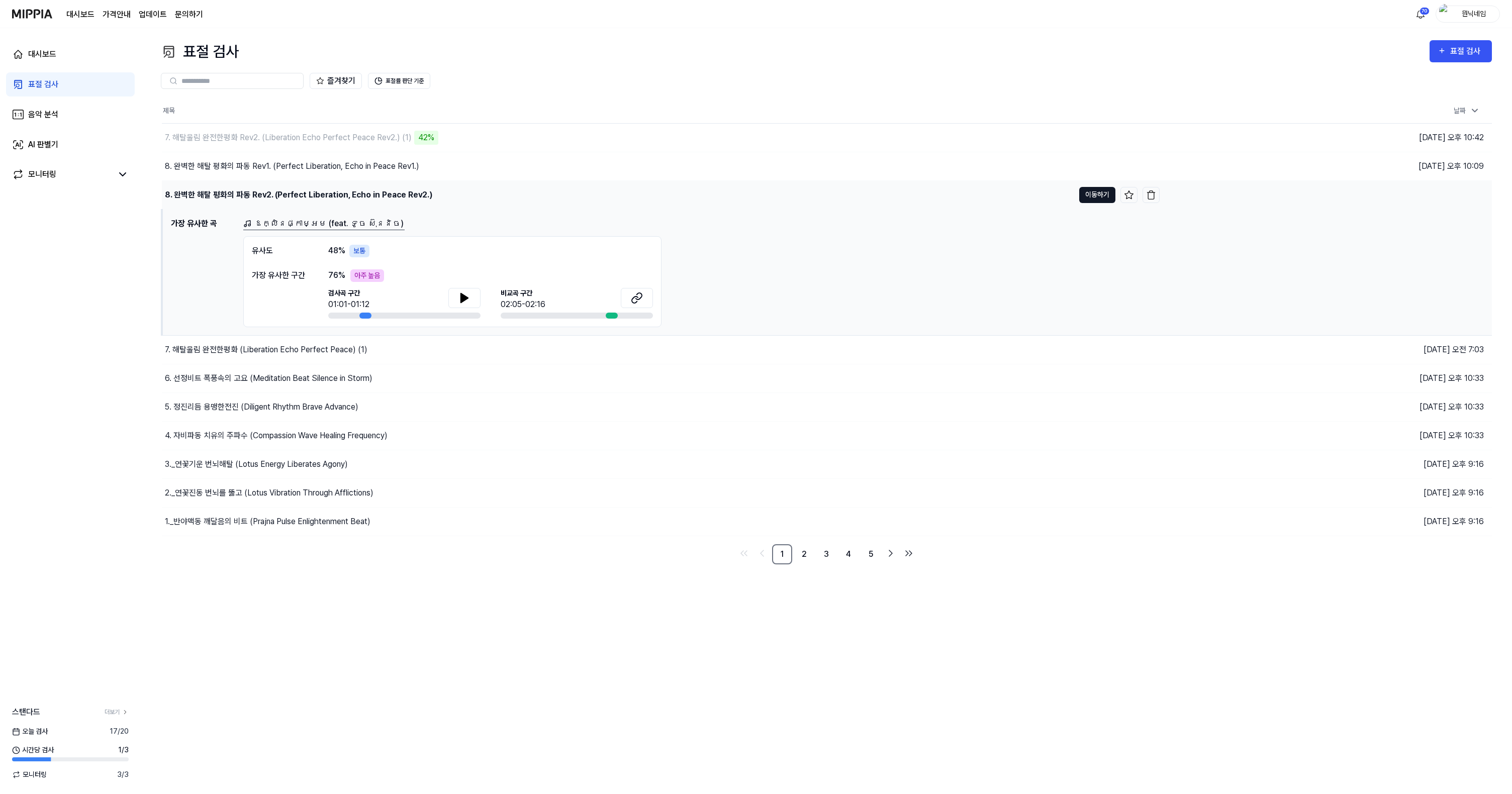
click at [1098, 194] on button "이동하기" at bounding box center [1097, 195] width 36 height 16
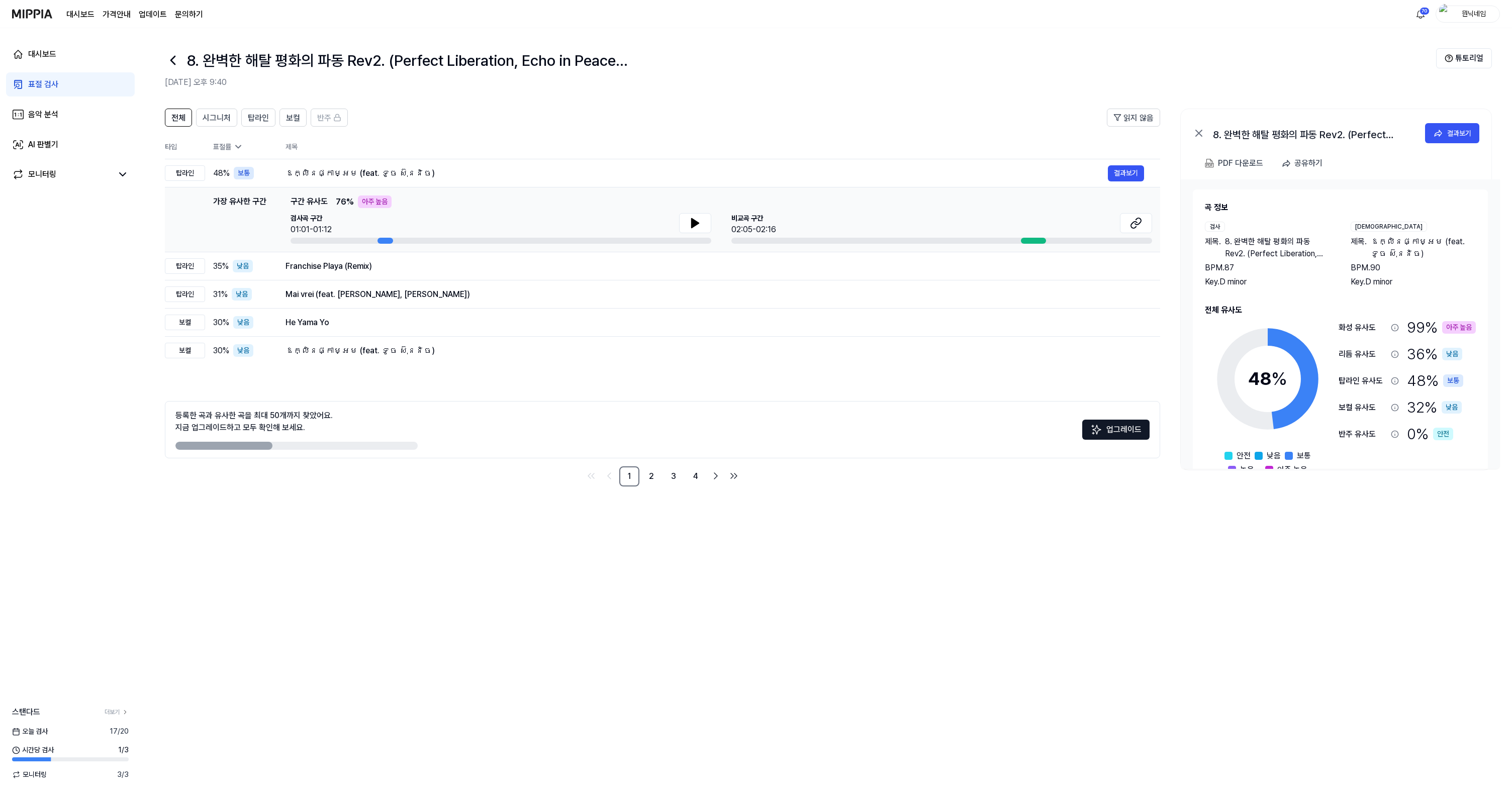
click at [412, 58] on h1 "8. 완벽한 해탈 평화의 파동 Rev2. (Perfect Liberation, Echo in Peace Rev2.)" at bounding box center [416, 60] width 459 height 22
click at [1118, 167] on button "결과보기" at bounding box center [1126, 174] width 36 height 16
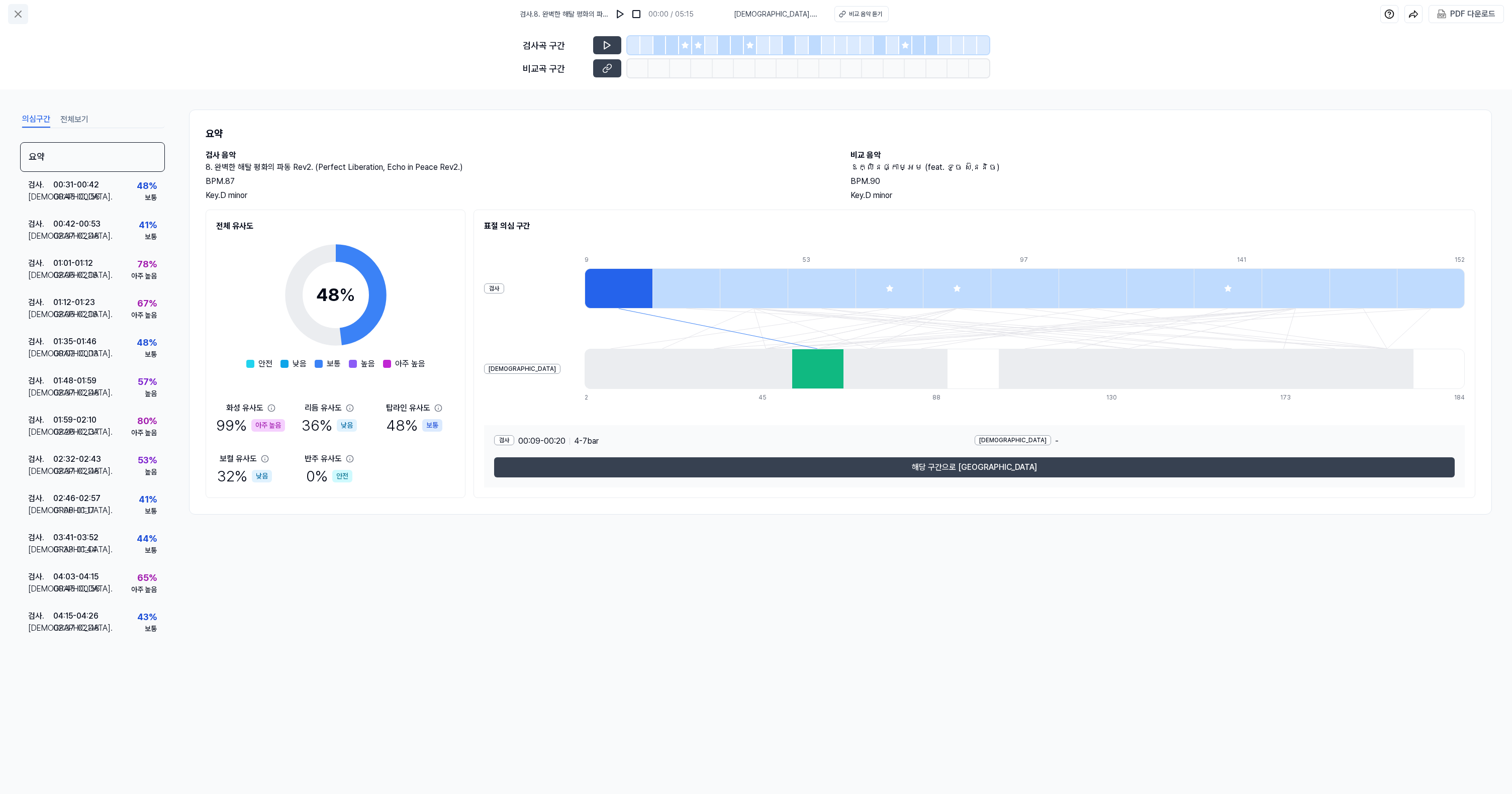
click at [18, 16] on icon at bounding box center [18, 14] width 12 height 12
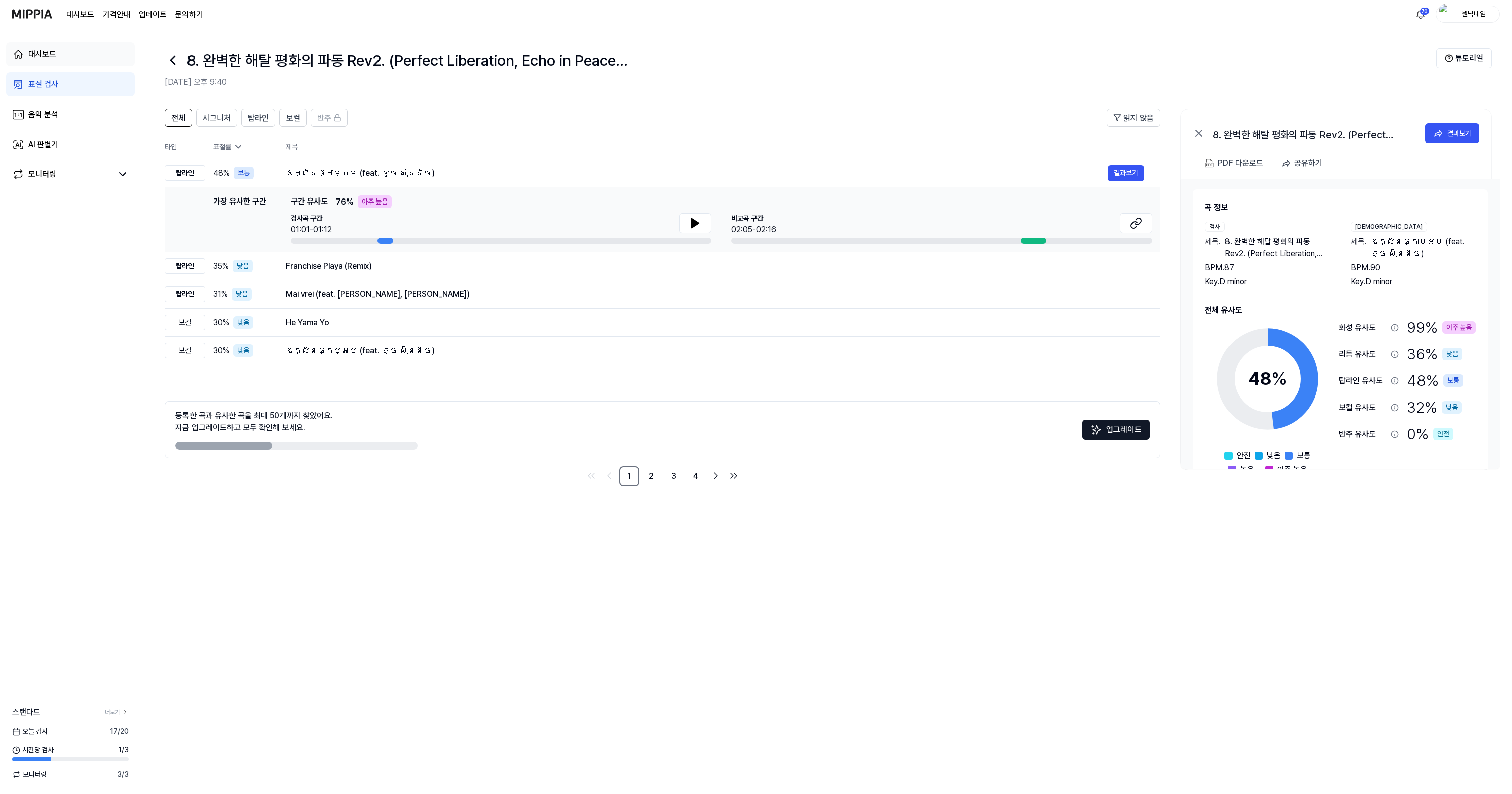
click at [42, 49] on div "대시보드" at bounding box center [43, 54] width 28 height 12
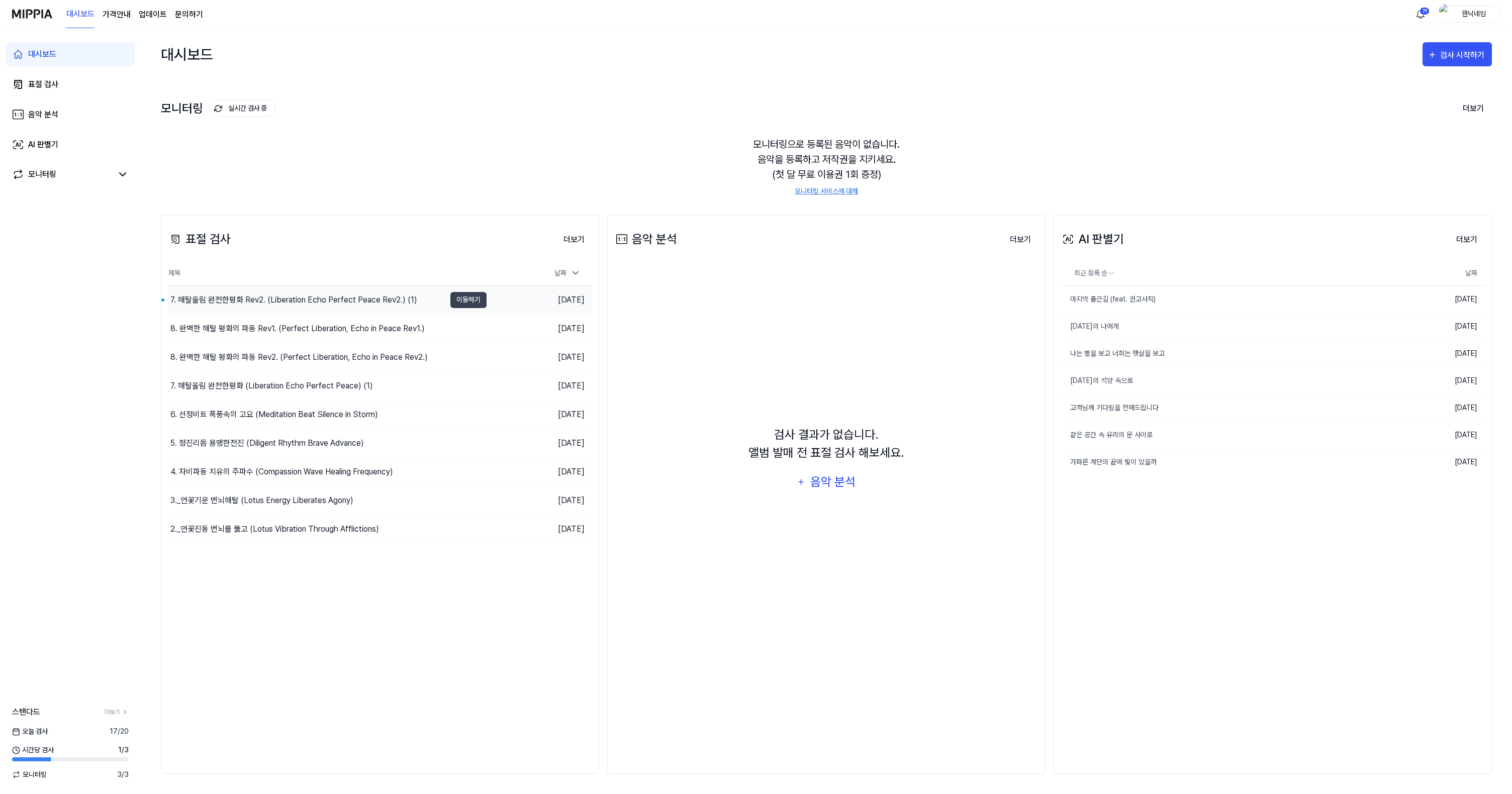
click at [260, 296] on div "7. 해탈울림 완전한평화 Rev2. (Liberation Echo Perfect Peace Rev2.) (1)" at bounding box center [294, 300] width 247 height 12
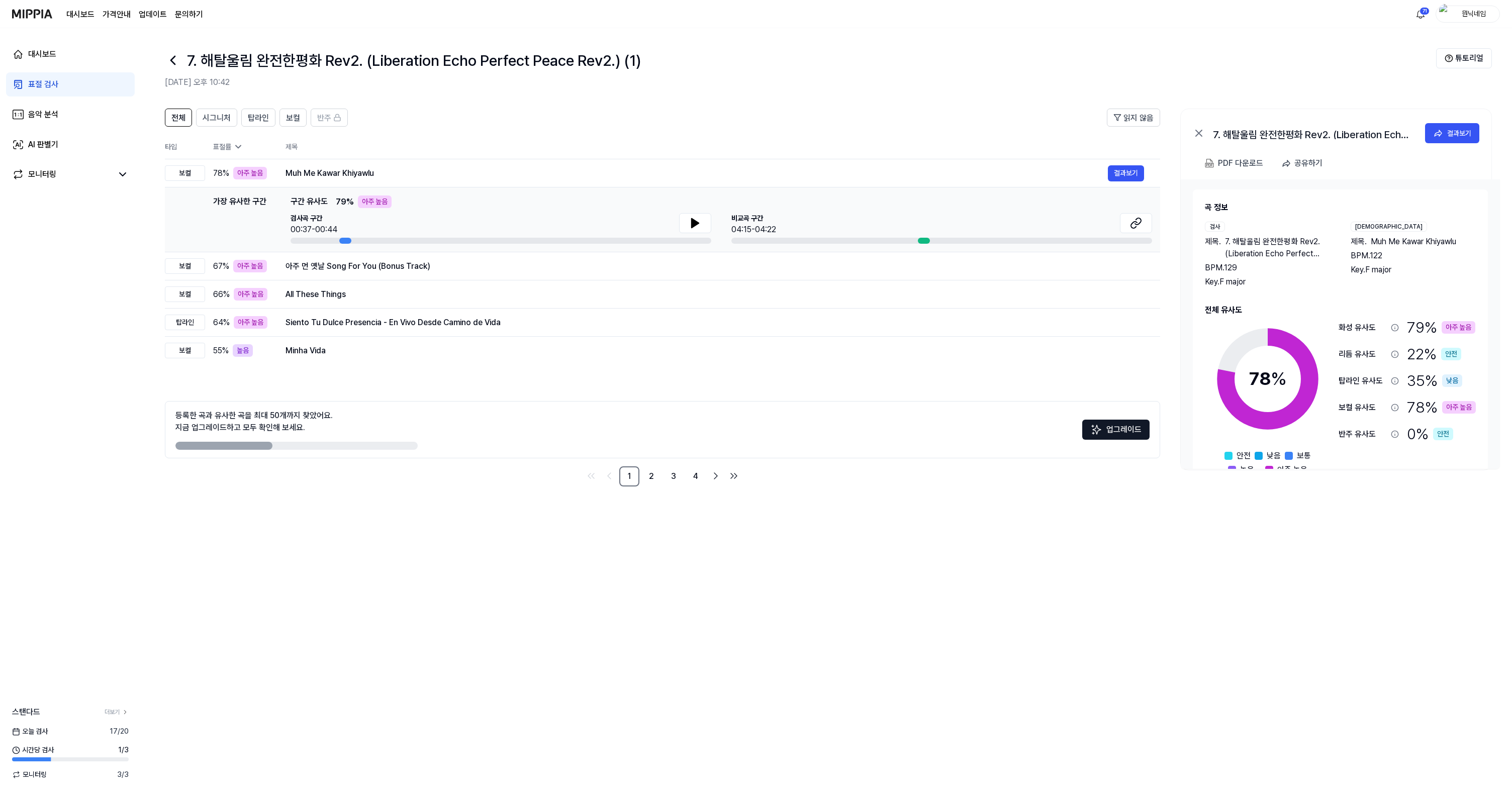
click at [174, 59] on icon at bounding box center [173, 60] width 16 height 16
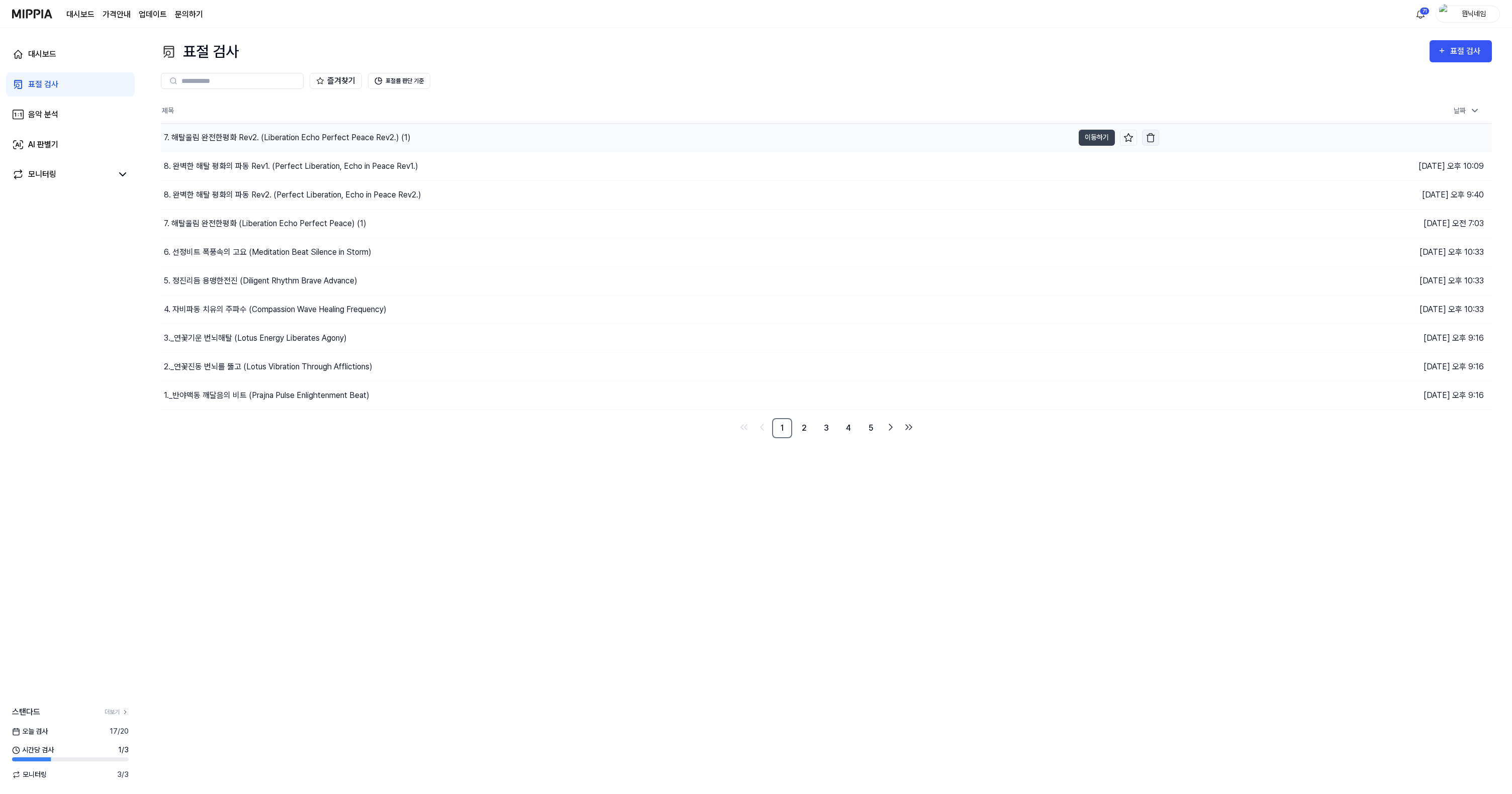
click at [1148, 138] on img "button" at bounding box center [1150, 138] width 10 height 10
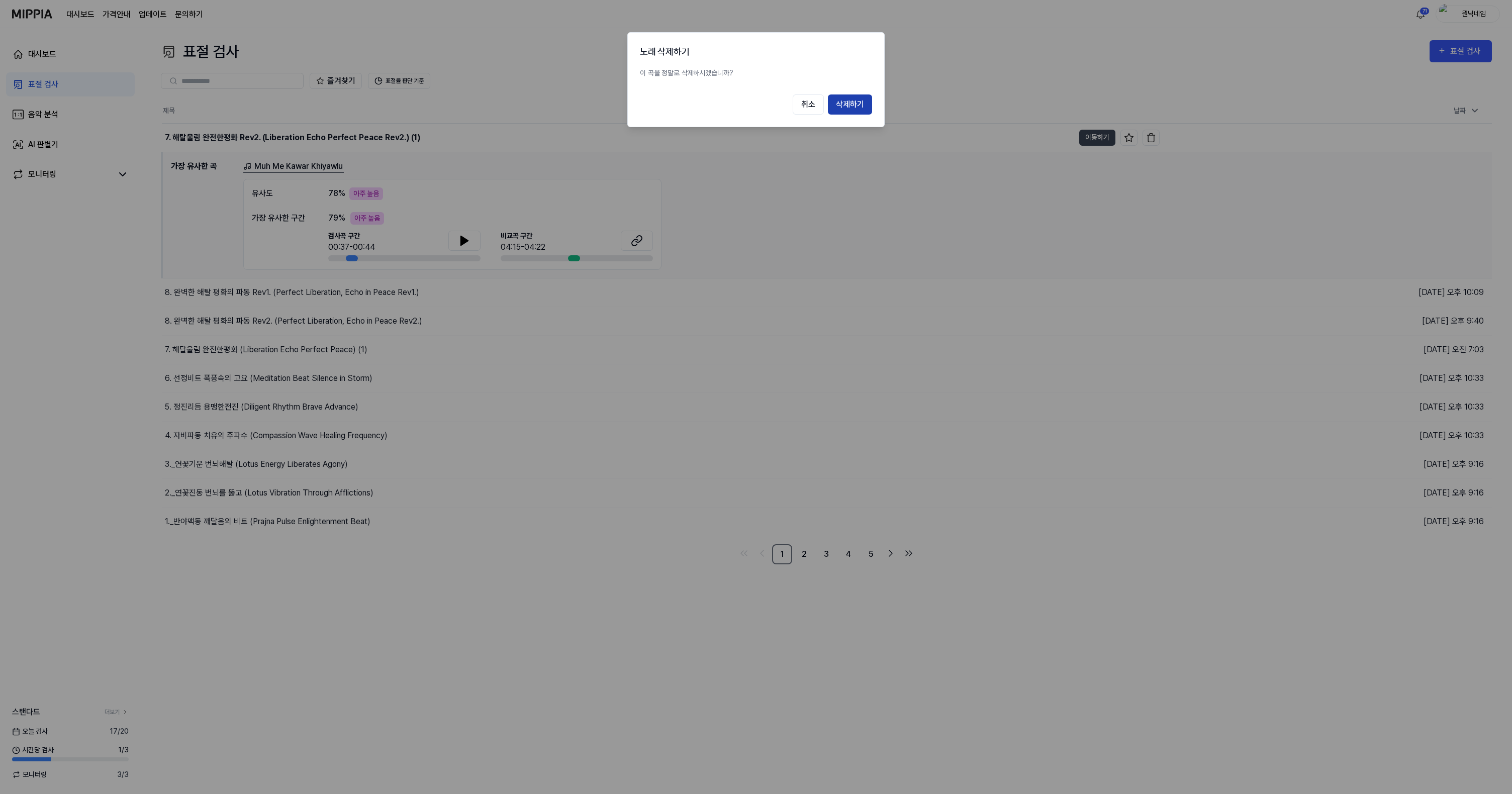
click at [847, 100] on button "삭제하기" at bounding box center [850, 104] width 44 height 20
